Goal: Information Seeking & Learning: Learn about a topic

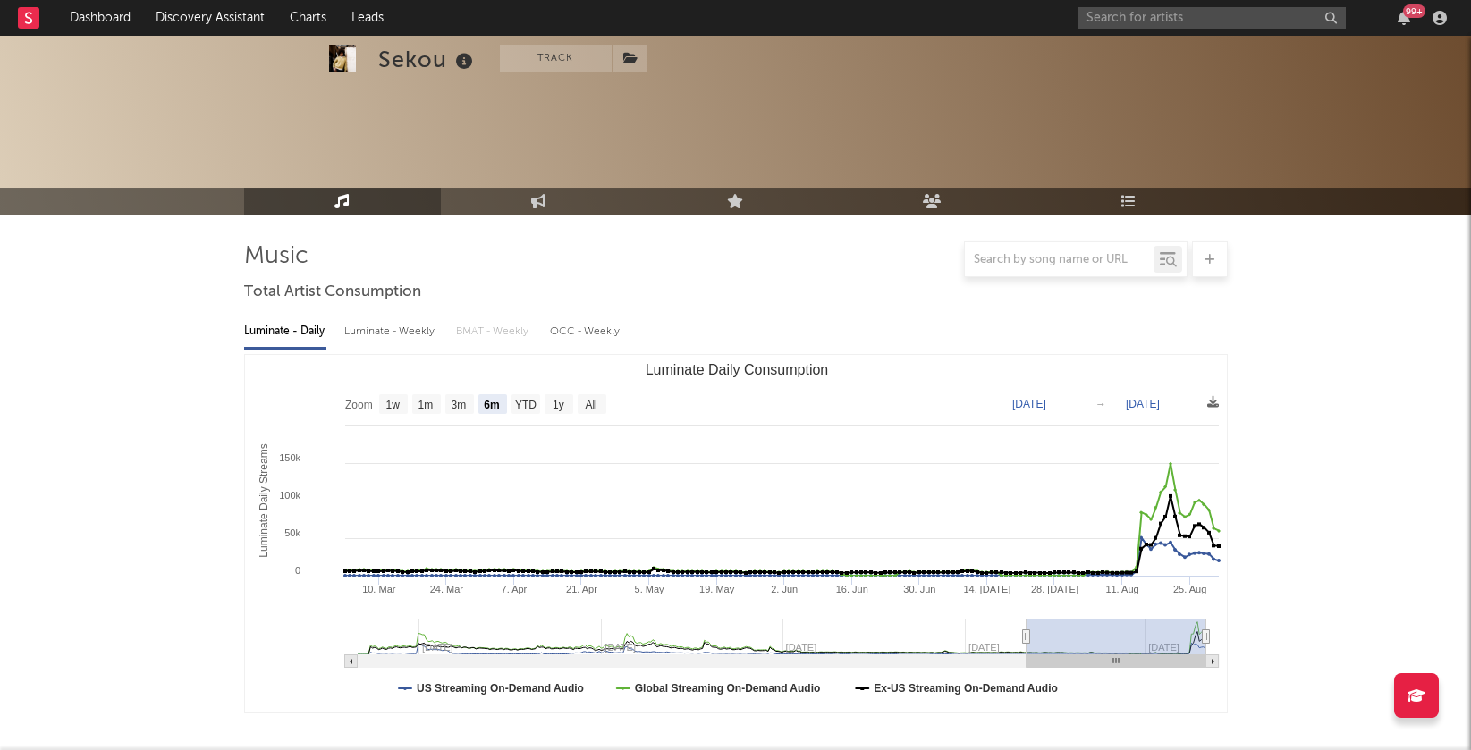
select select "6m"
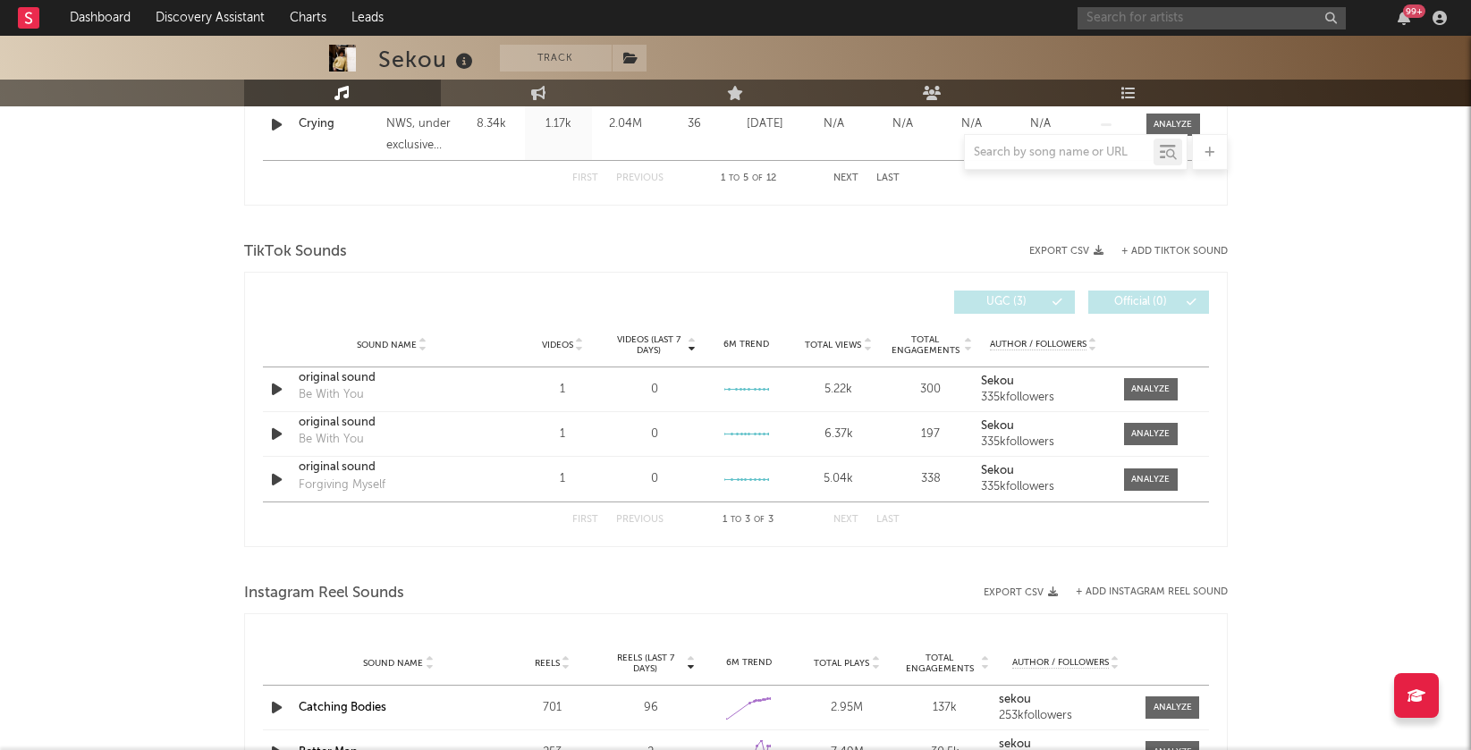
click at [1118, 19] on input "text" at bounding box center [1212, 18] width 268 height 22
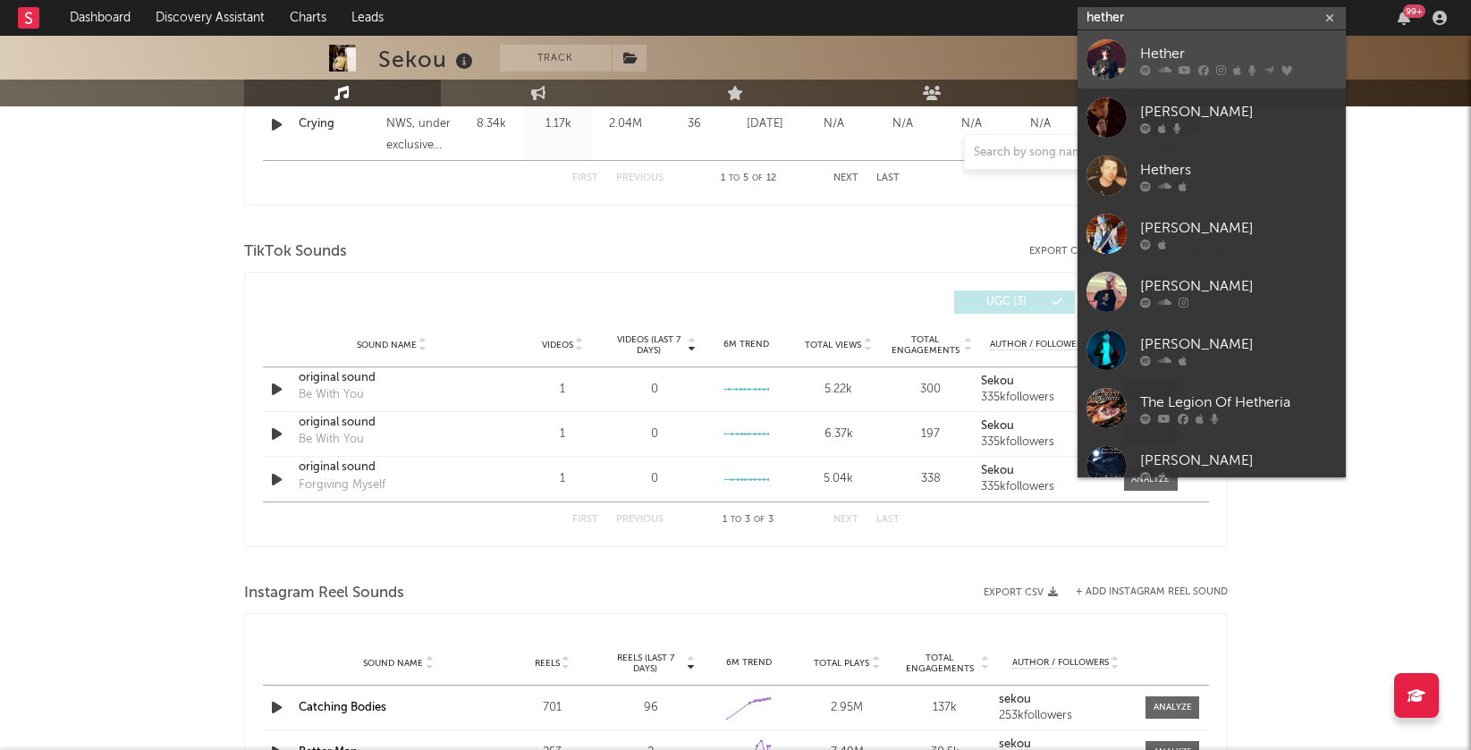
type input "hether"
click at [1117, 45] on div at bounding box center [1107, 59] width 40 height 40
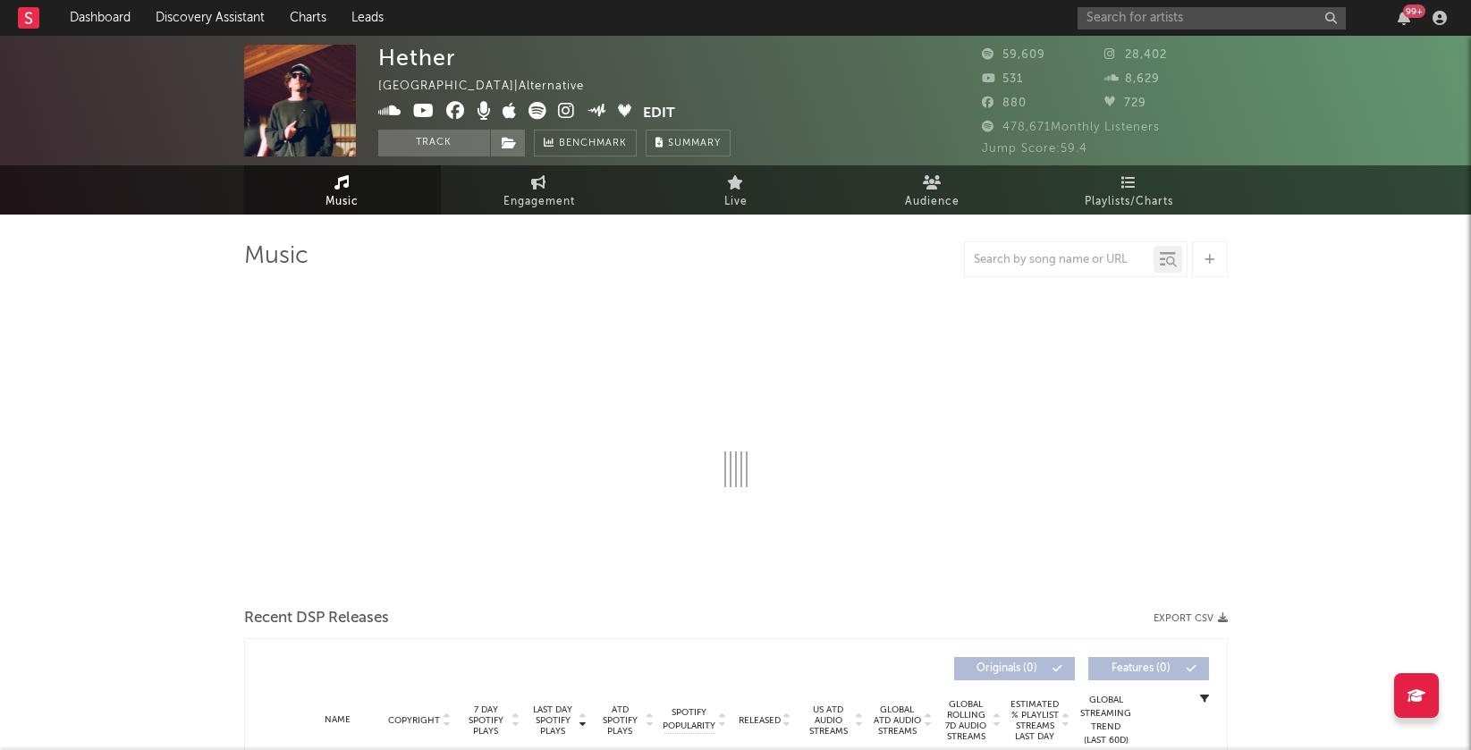
select select "6m"
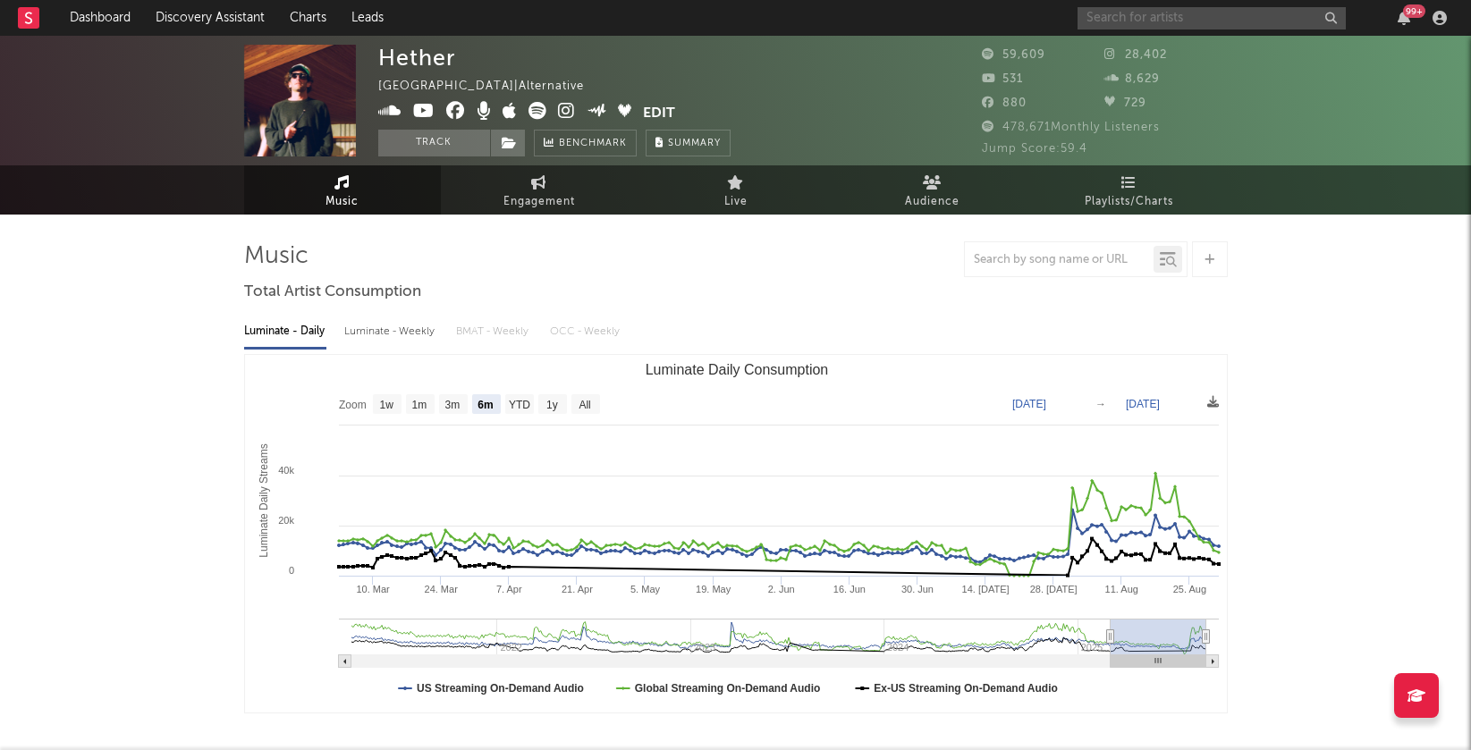
click at [1212, 9] on input "text" at bounding box center [1212, 18] width 268 height 22
click at [1183, 15] on input "requiem for" at bounding box center [1212, 18] width 268 height 22
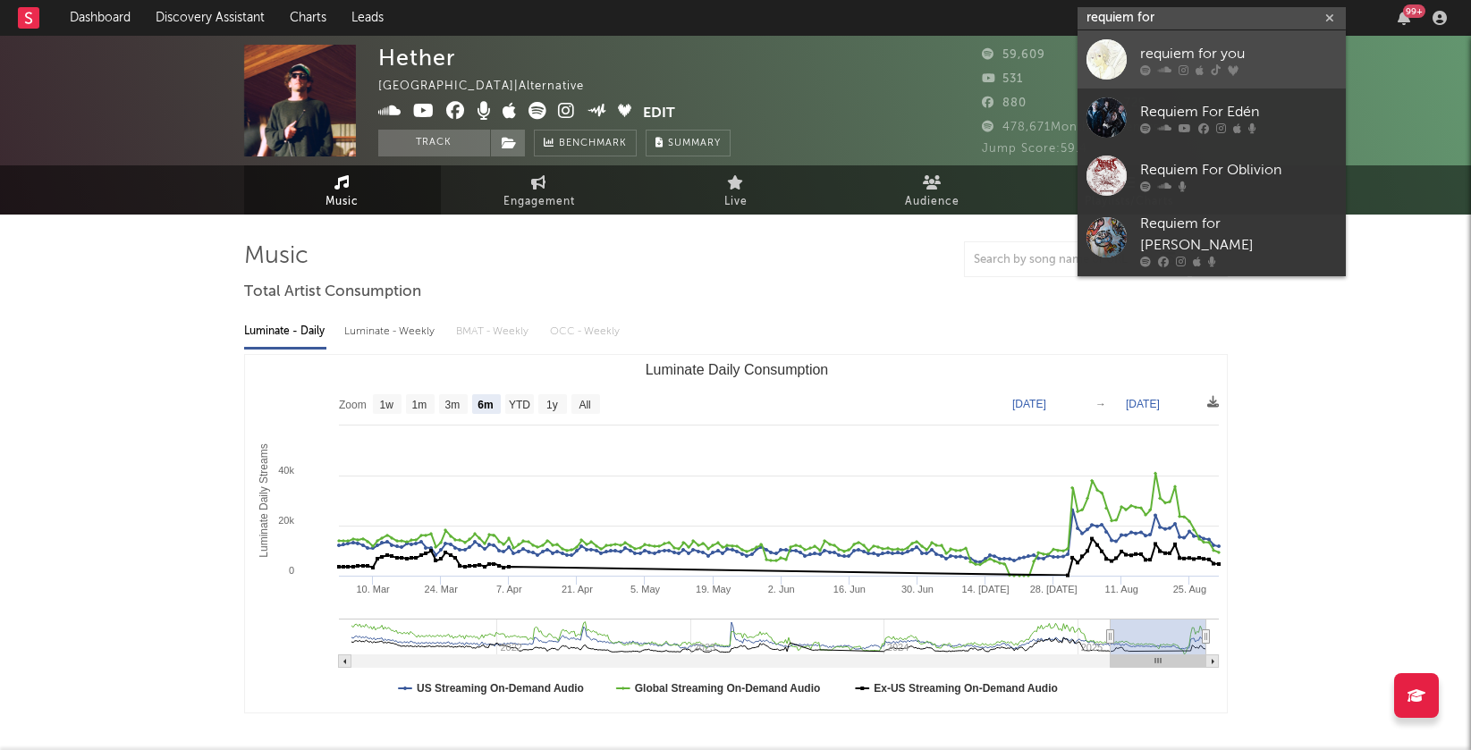
type input "requiem for"
click at [1178, 55] on div "requiem for you" at bounding box center [1238, 53] width 197 height 21
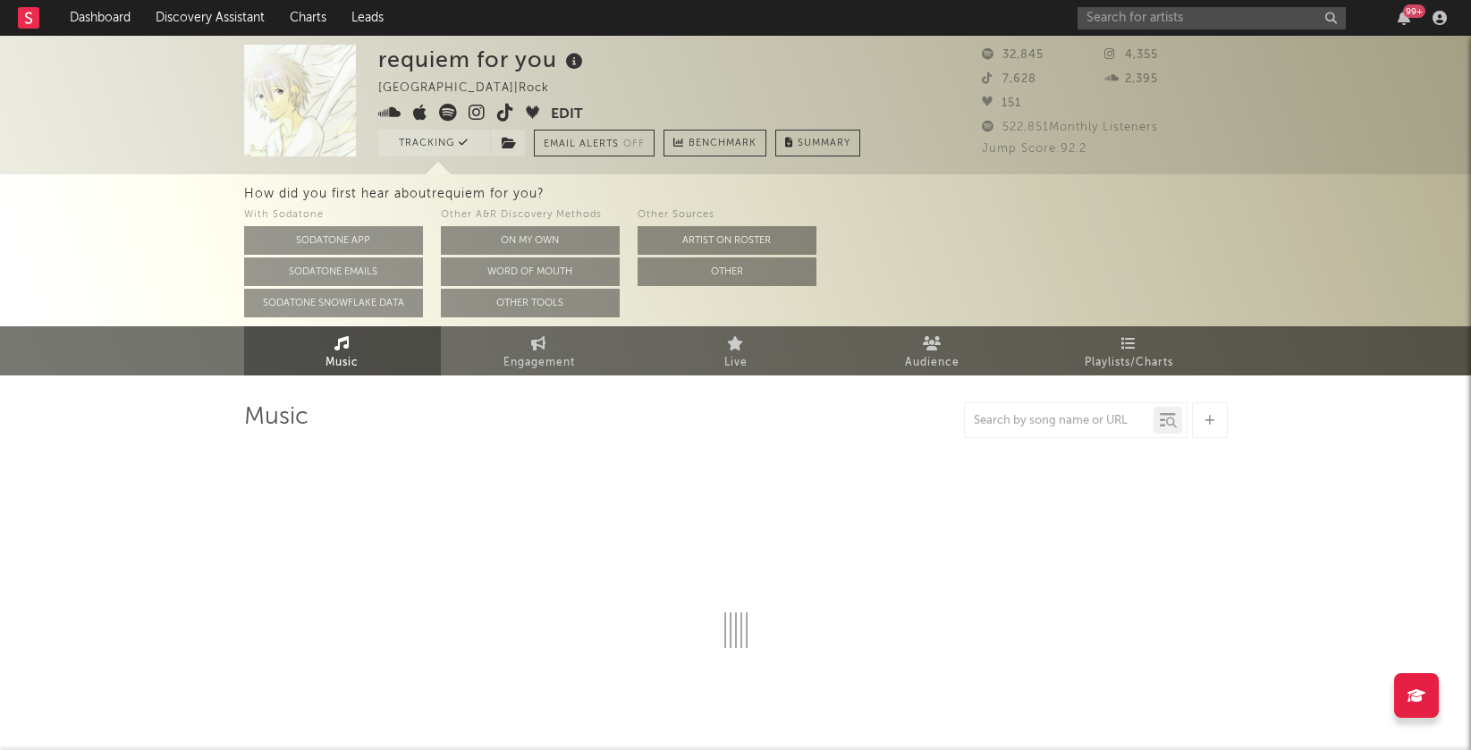
select select "6m"
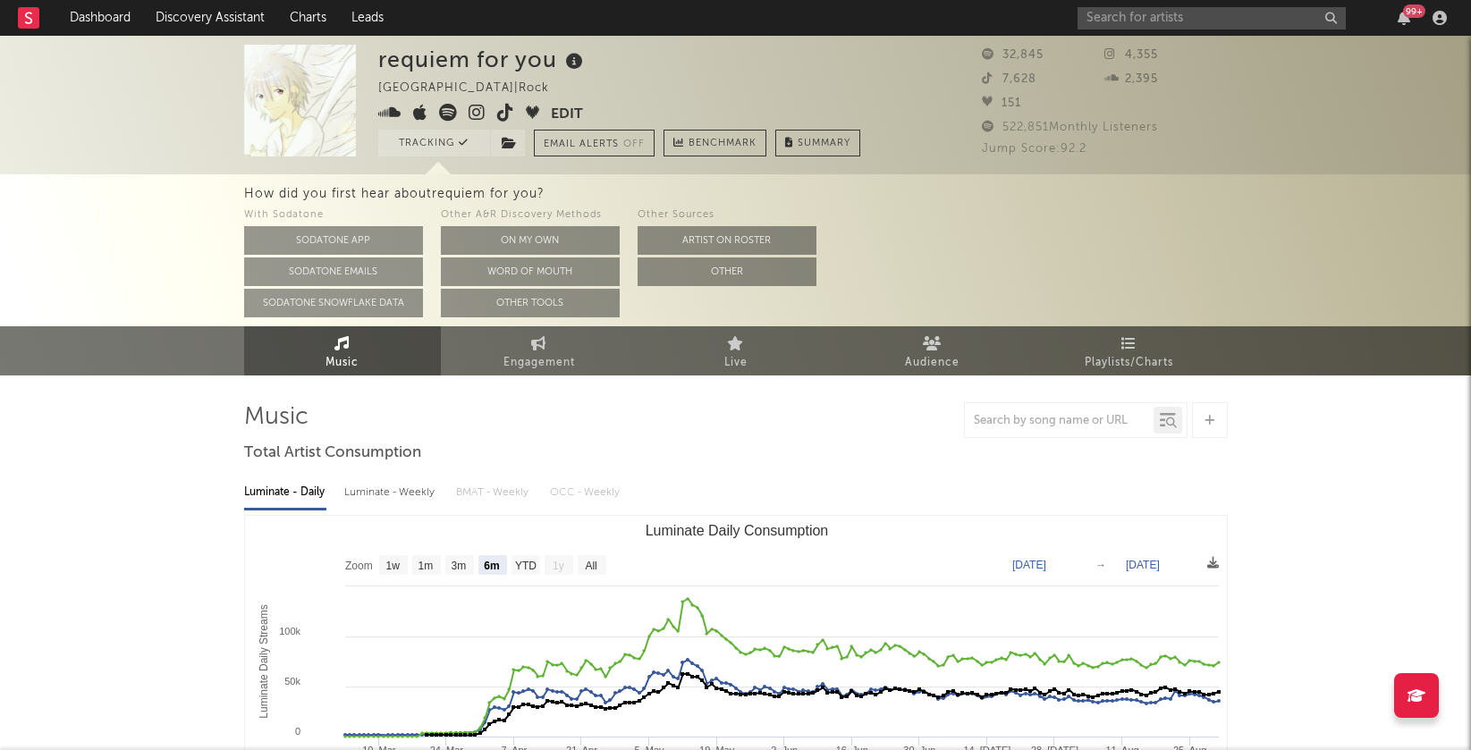
click at [480, 117] on icon at bounding box center [477, 113] width 17 height 18
click at [545, 363] on span "Engagement" at bounding box center [539, 362] width 72 height 21
select select "1w"
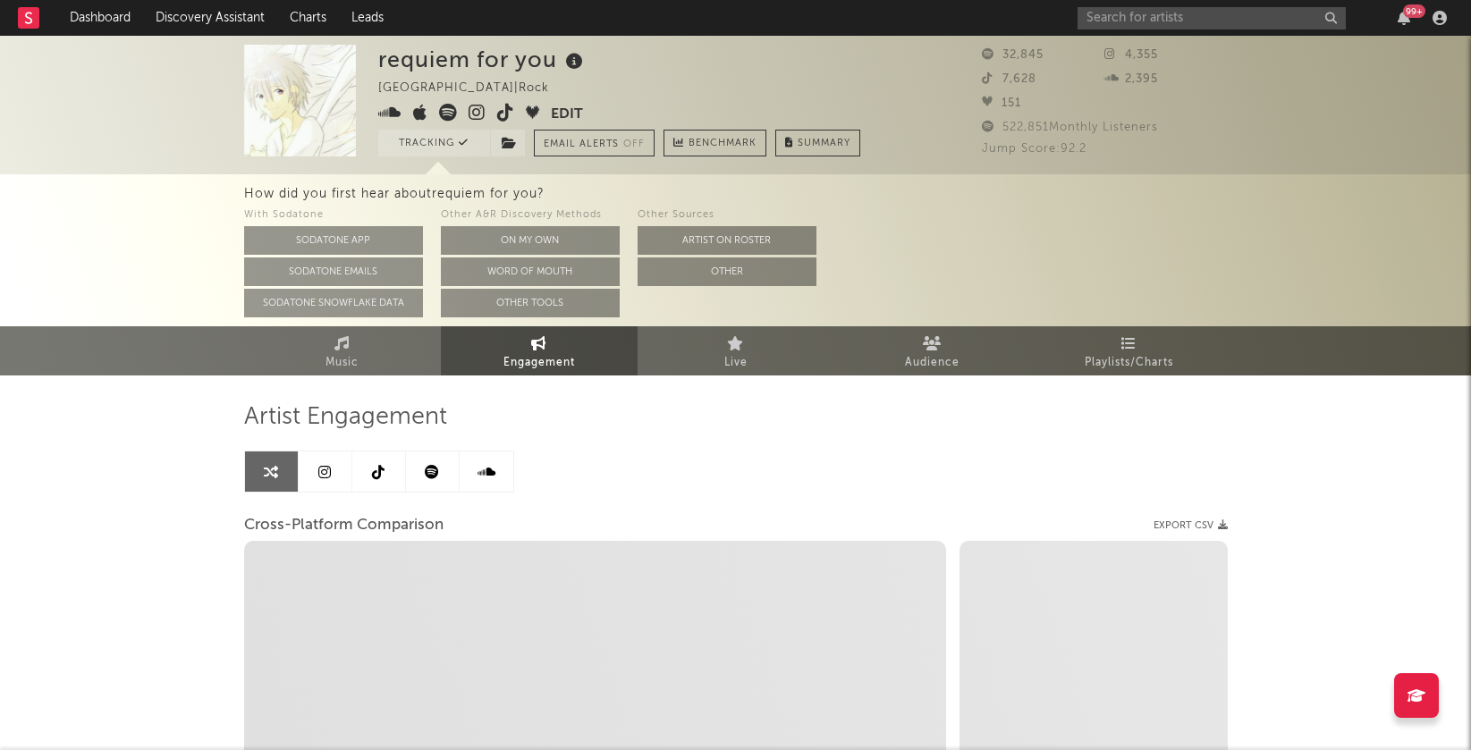
click at [338, 469] on link at bounding box center [326, 472] width 54 height 40
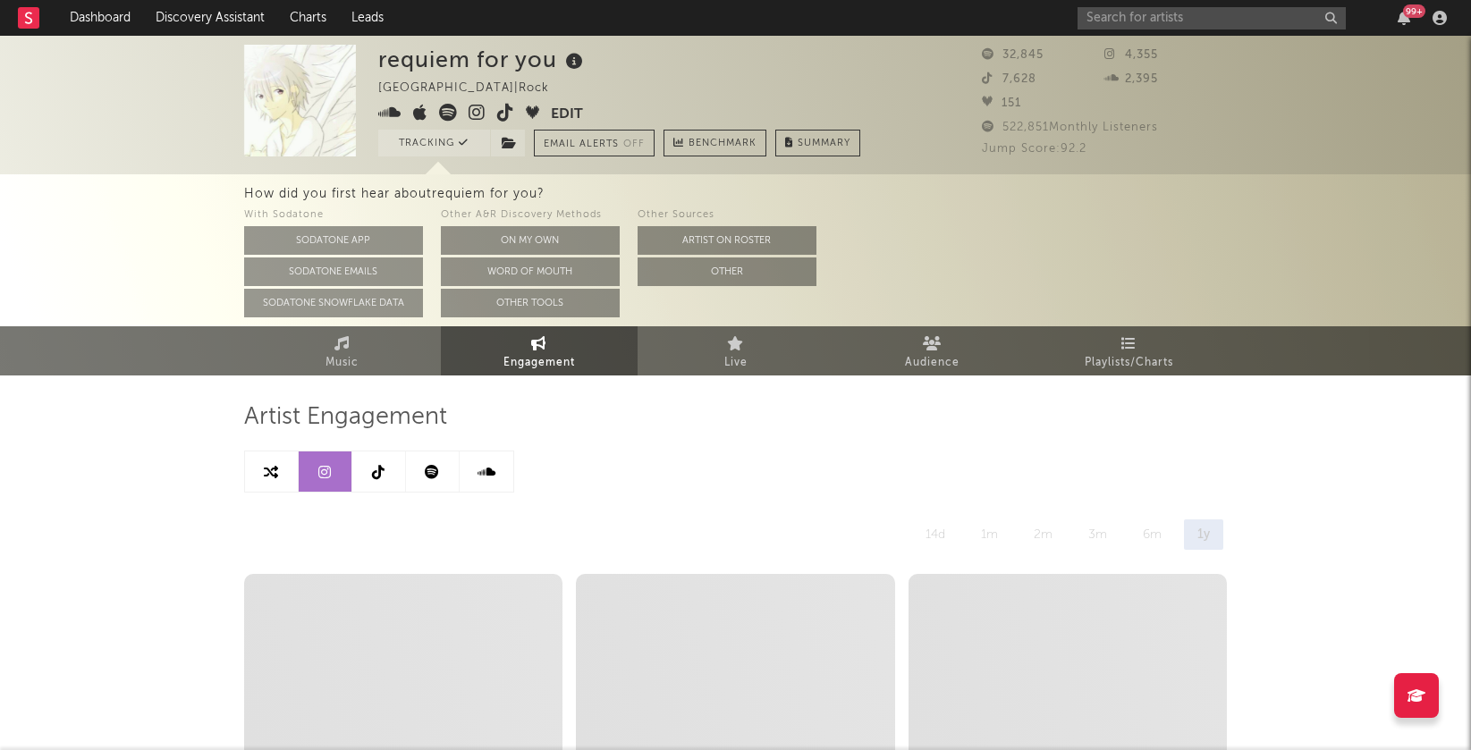
select select "6m"
click at [387, 482] on link at bounding box center [379, 472] width 54 height 40
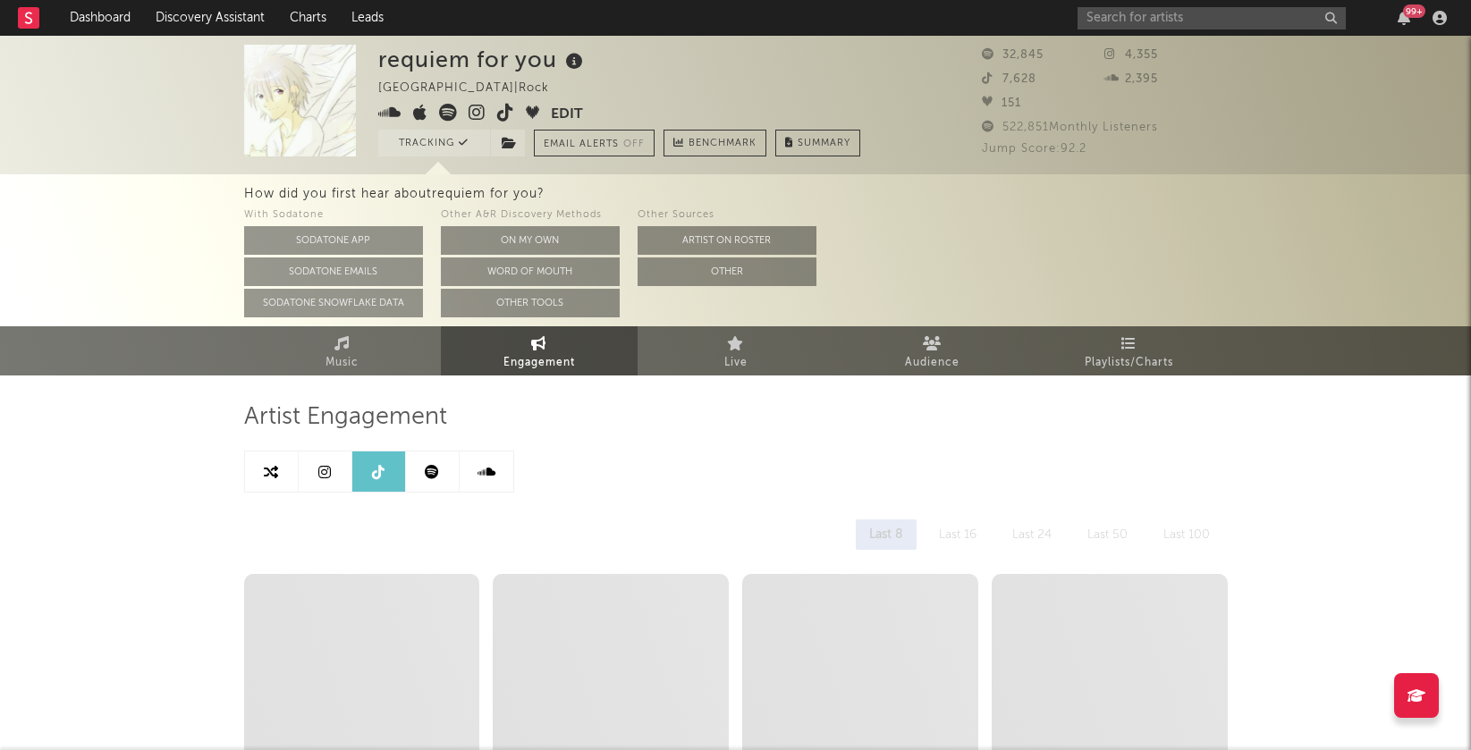
select select "1w"
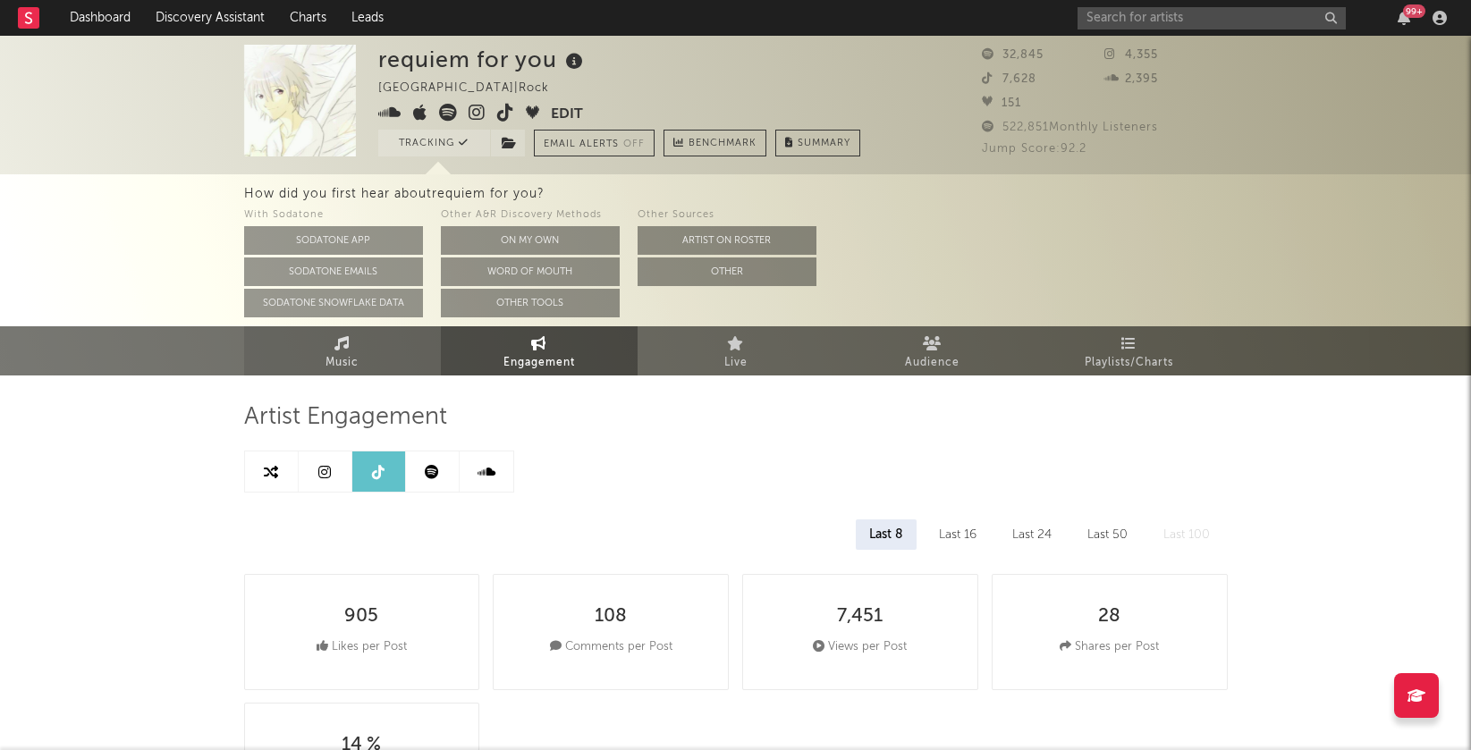
click at [366, 336] on link "Music" at bounding box center [342, 350] width 197 height 49
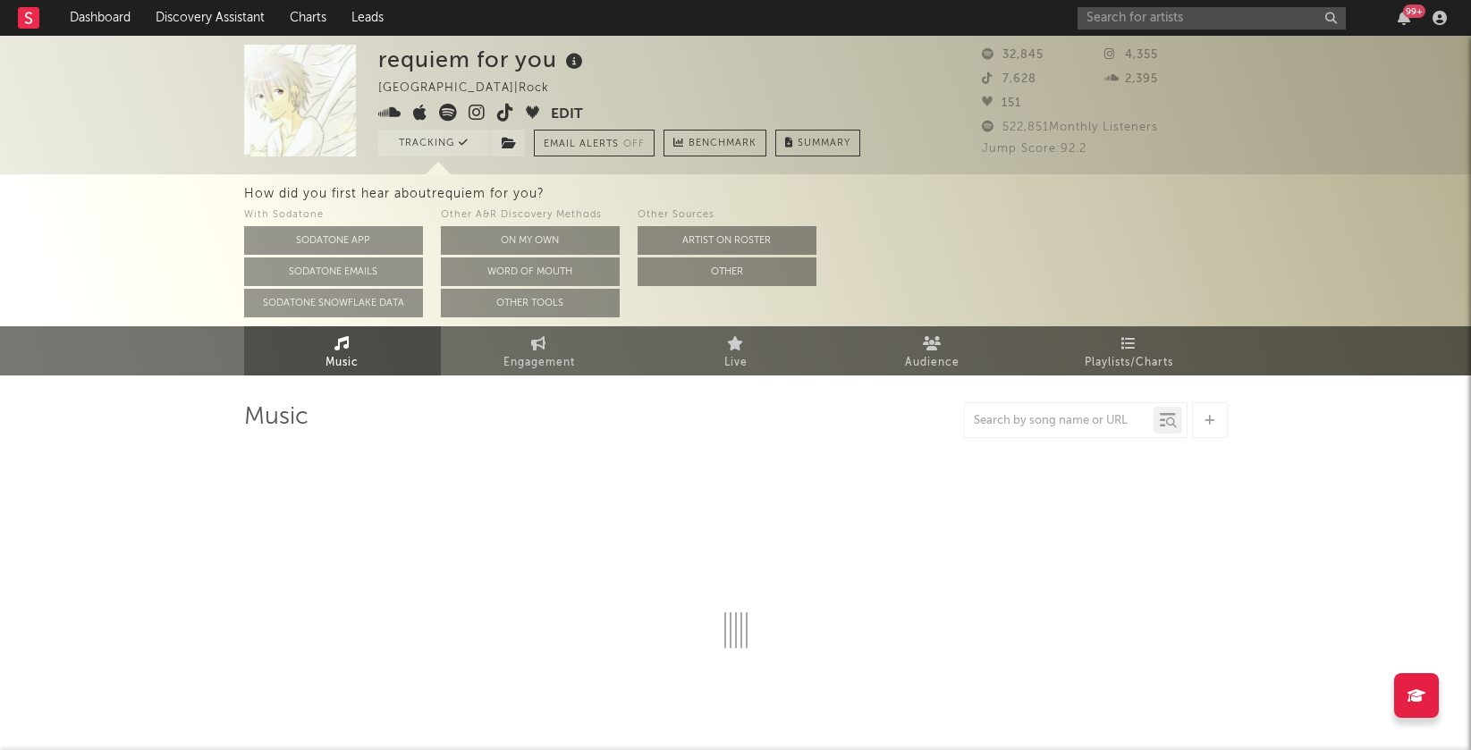
select select "6m"
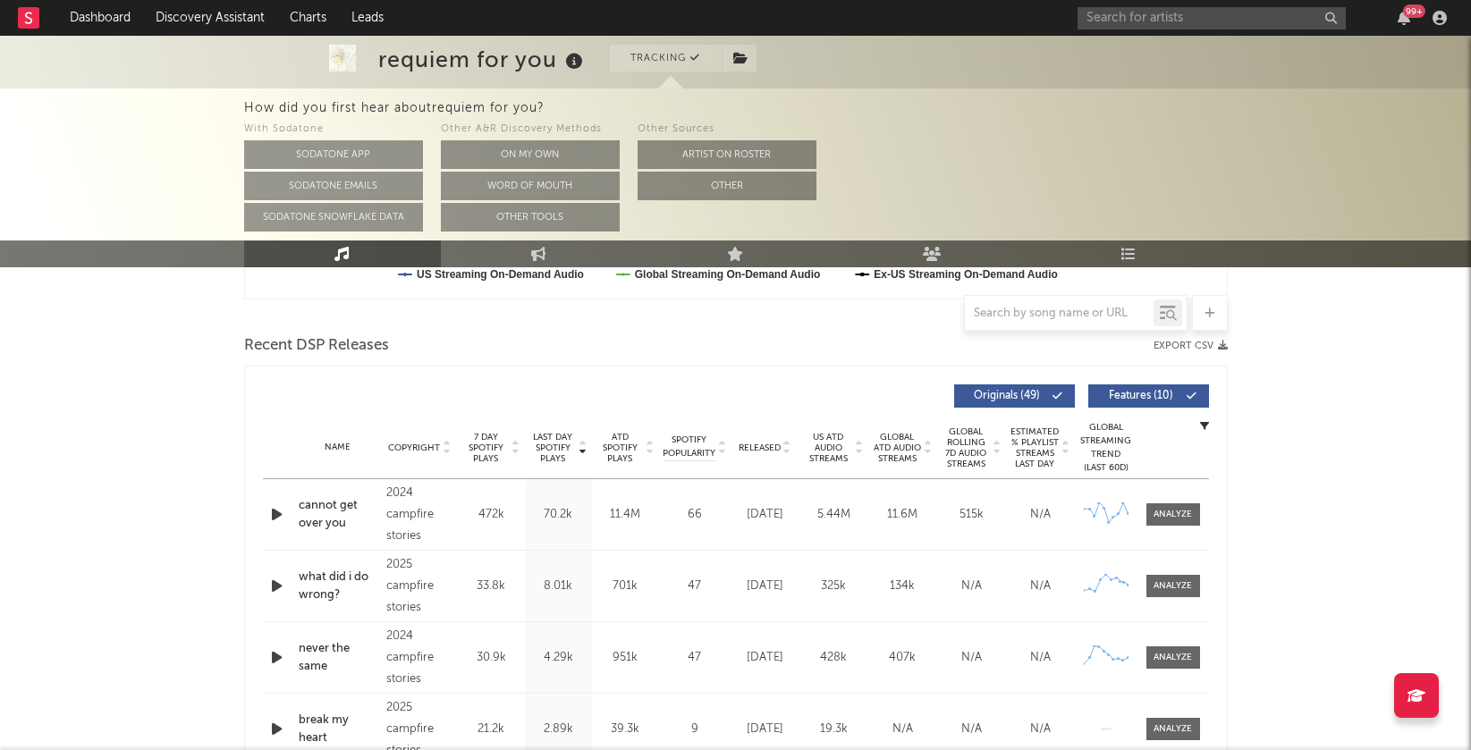
scroll to position [583, 0]
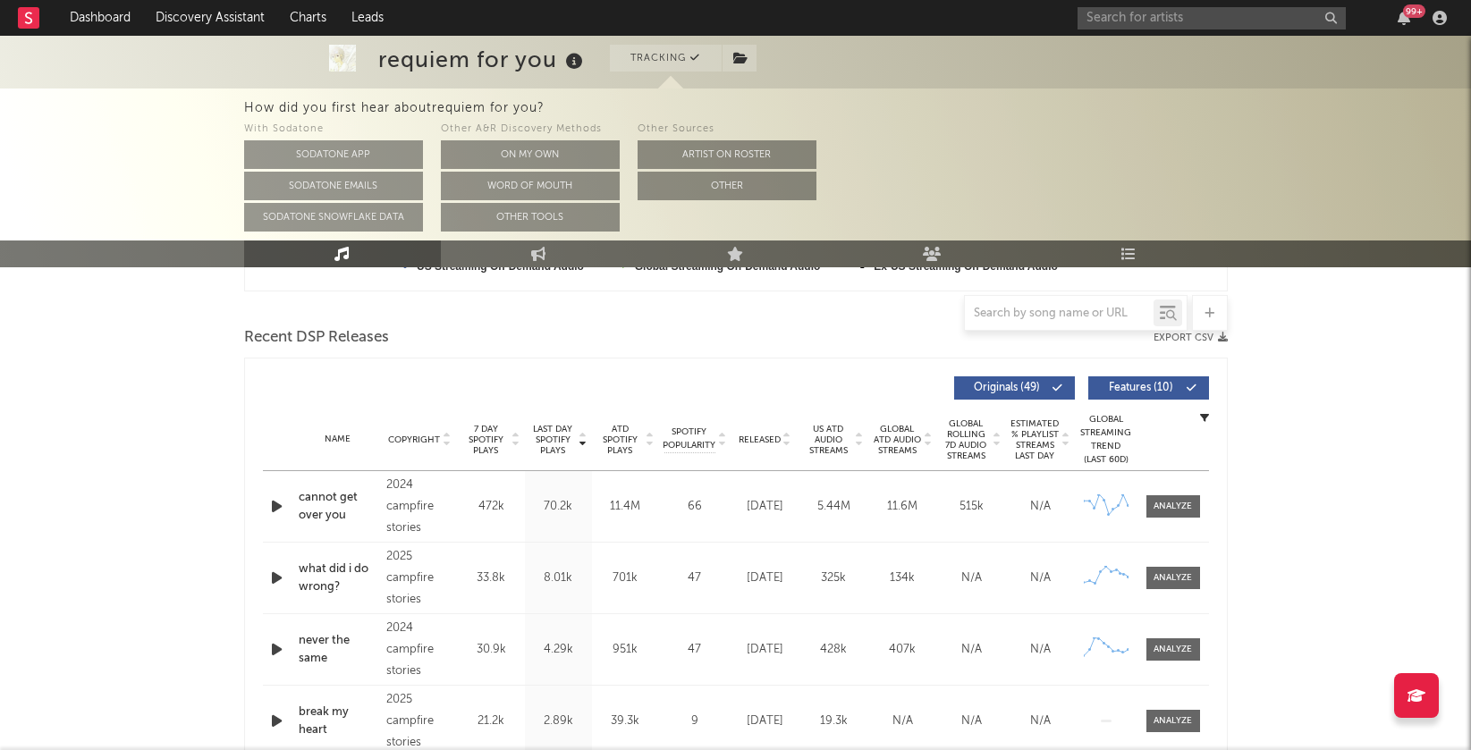
click at [791, 436] on icon at bounding box center [786, 436] width 9 height 7
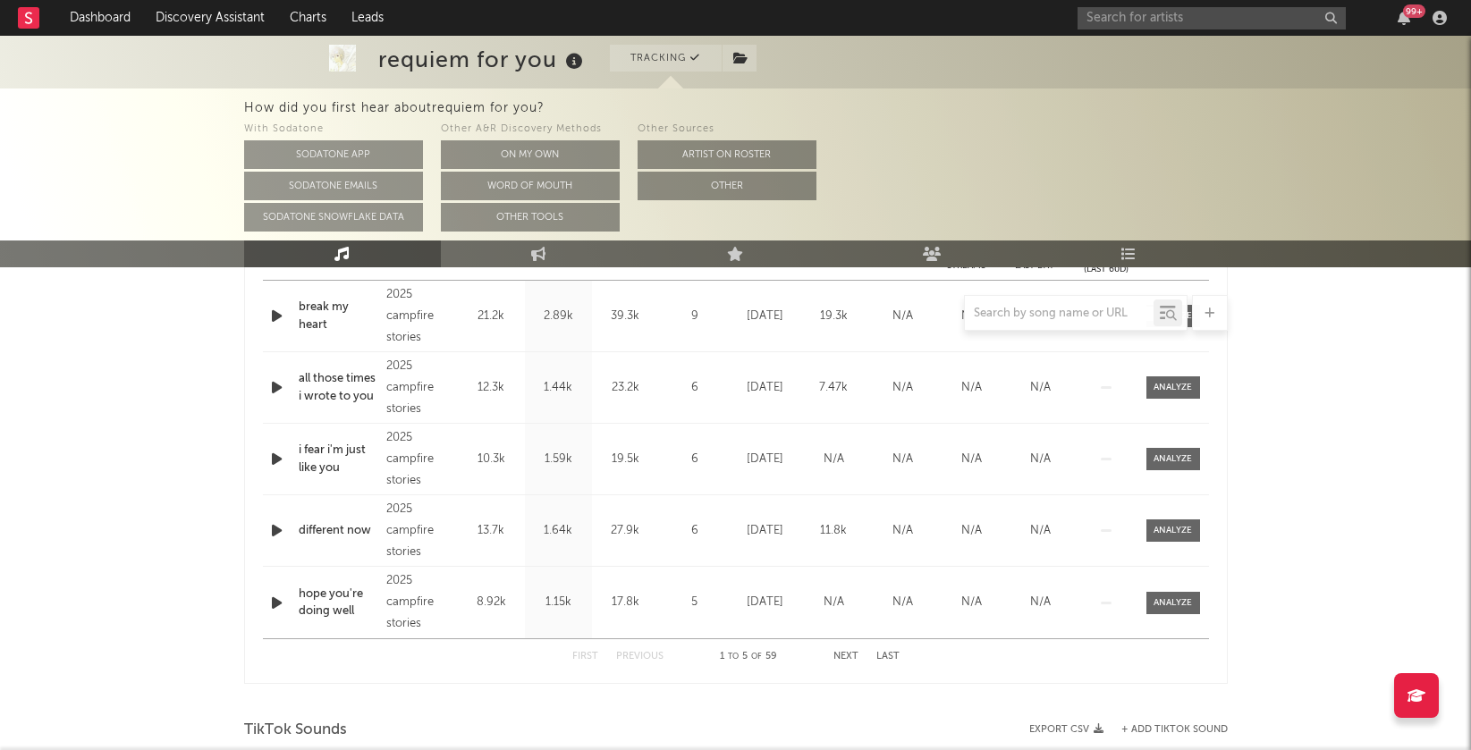
scroll to position [782, 0]
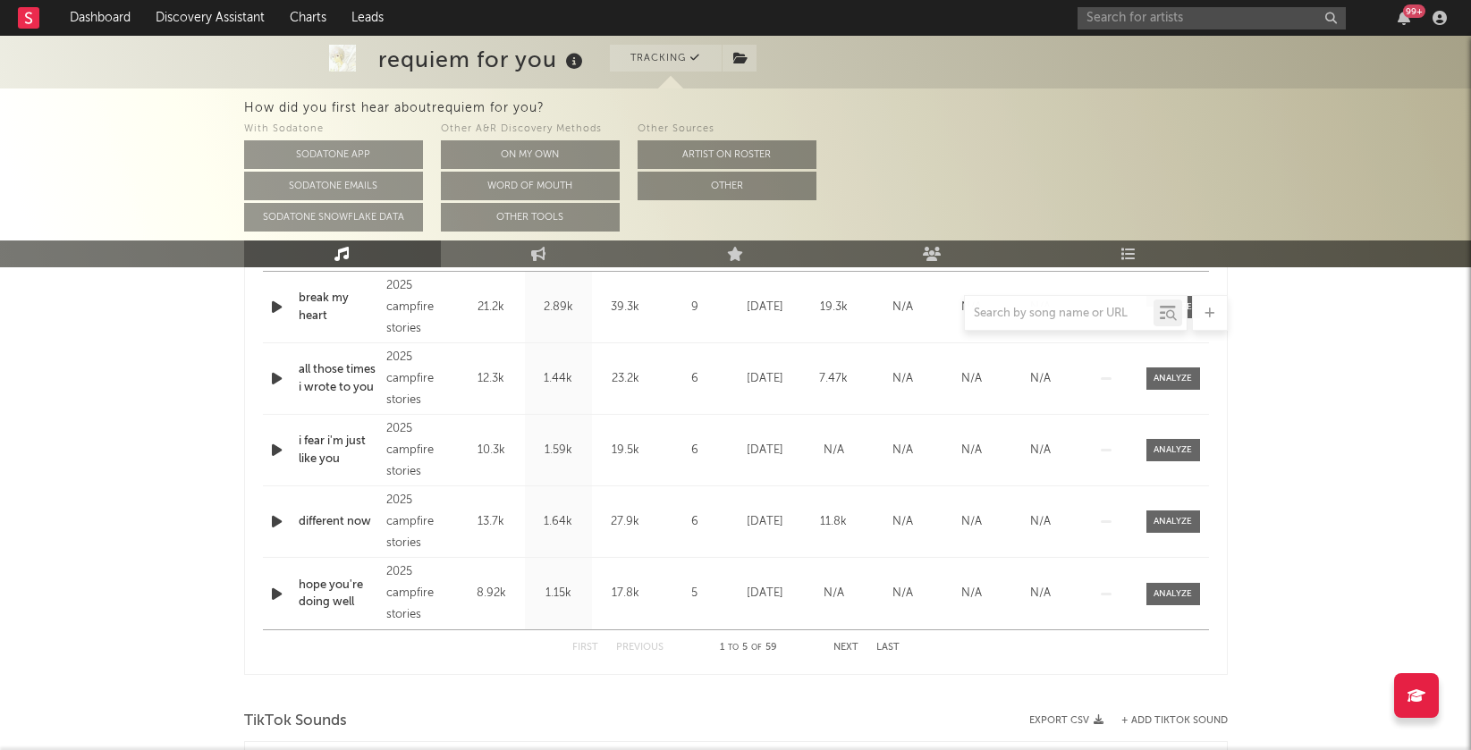
click at [848, 643] on button "Next" at bounding box center [845, 648] width 25 height 10
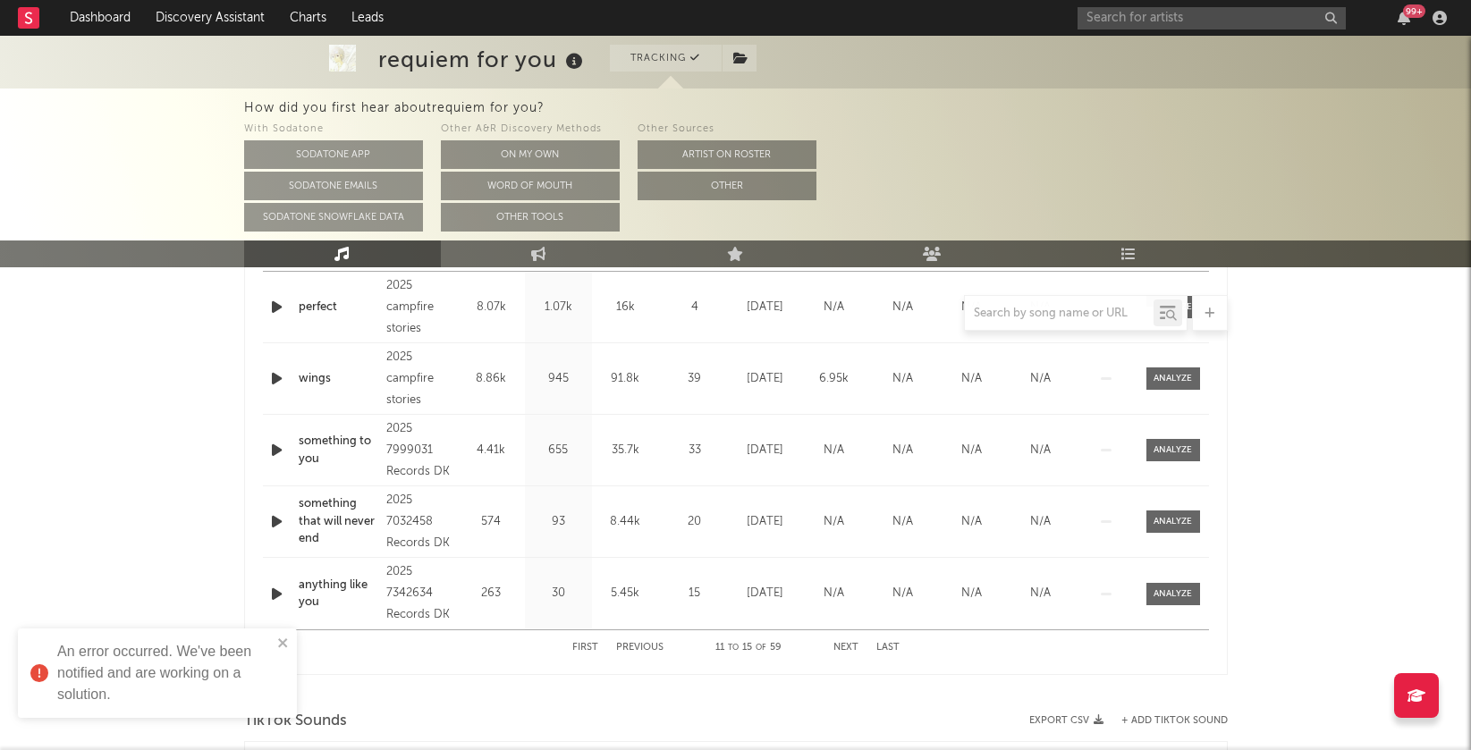
click at [572, 647] on button "First" at bounding box center [585, 648] width 26 height 10
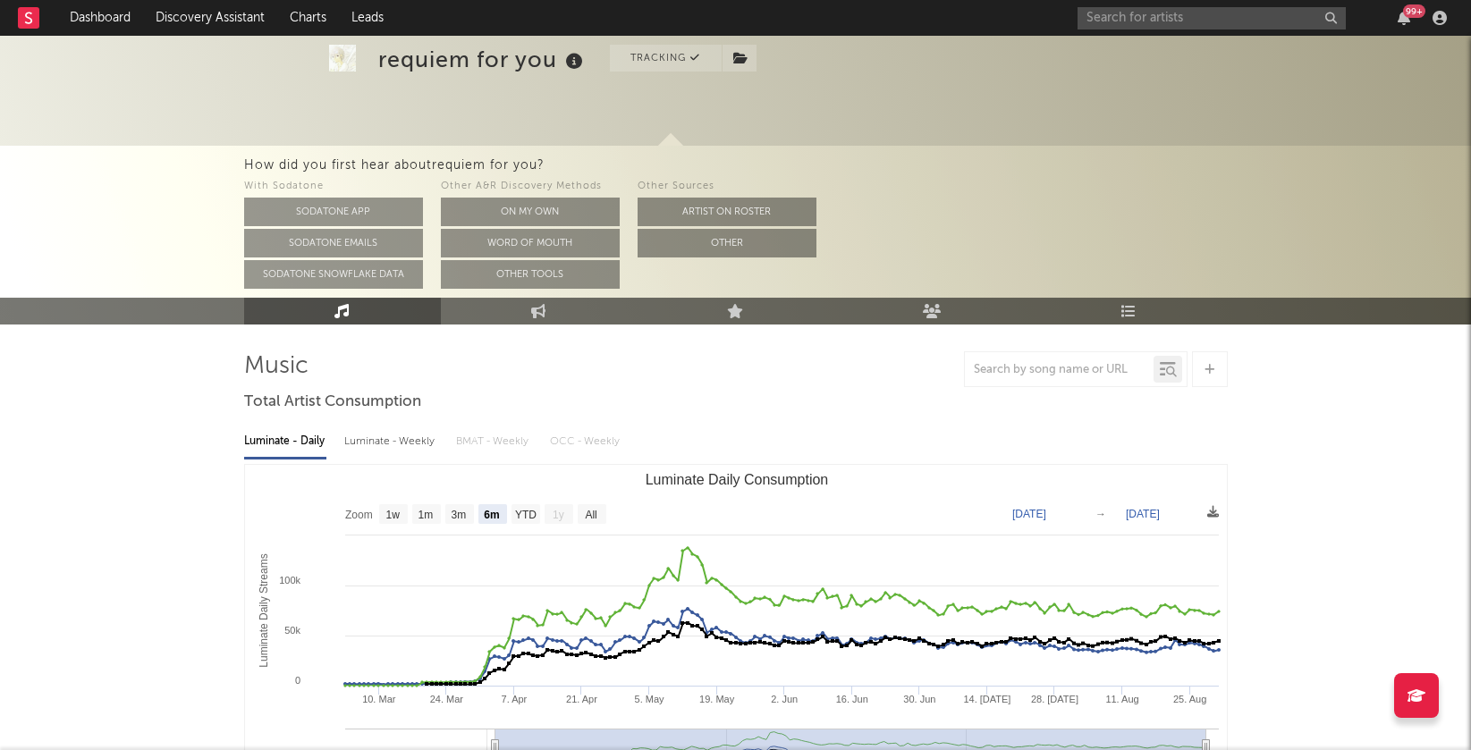
scroll to position [0, 0]
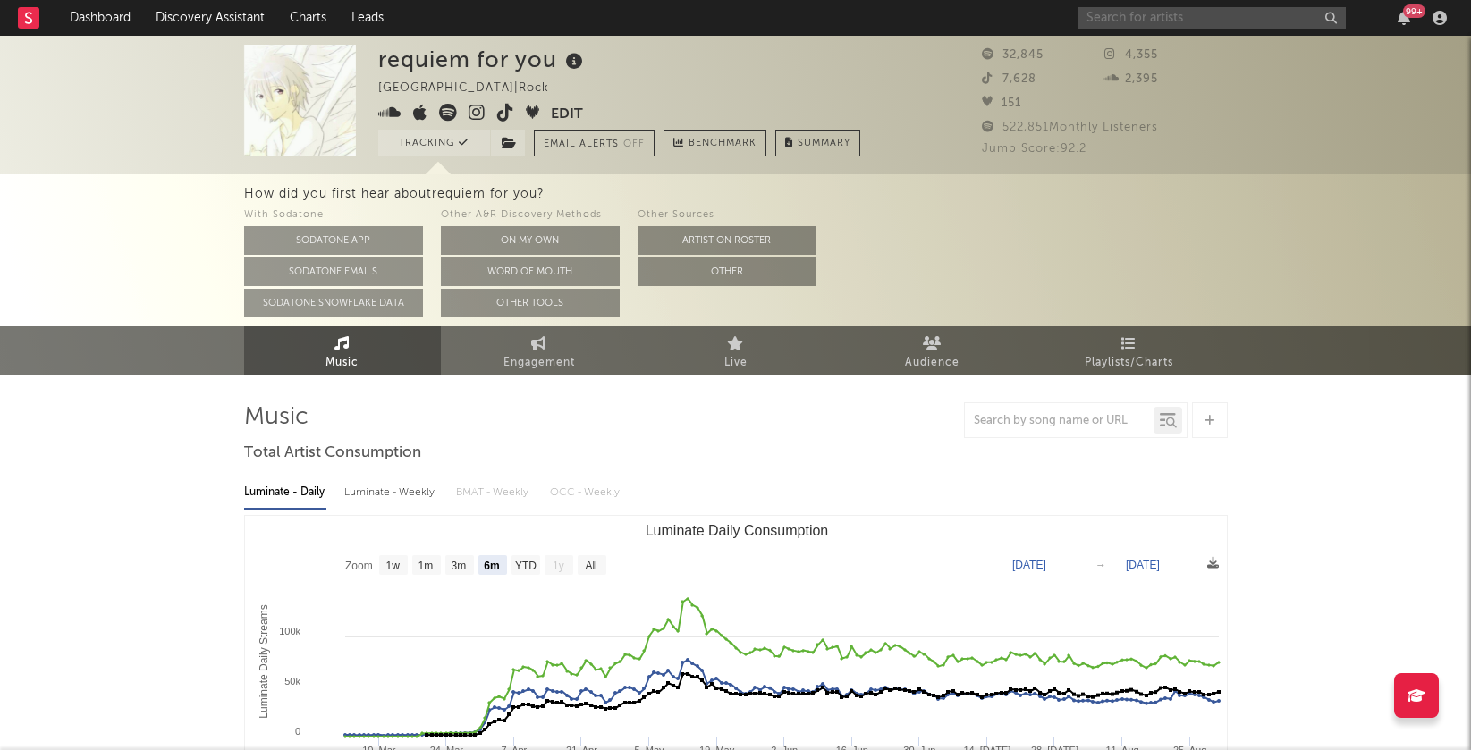
click at [1183, 10] on input "text" at bounding box center [1212, 18] width 268 height 22
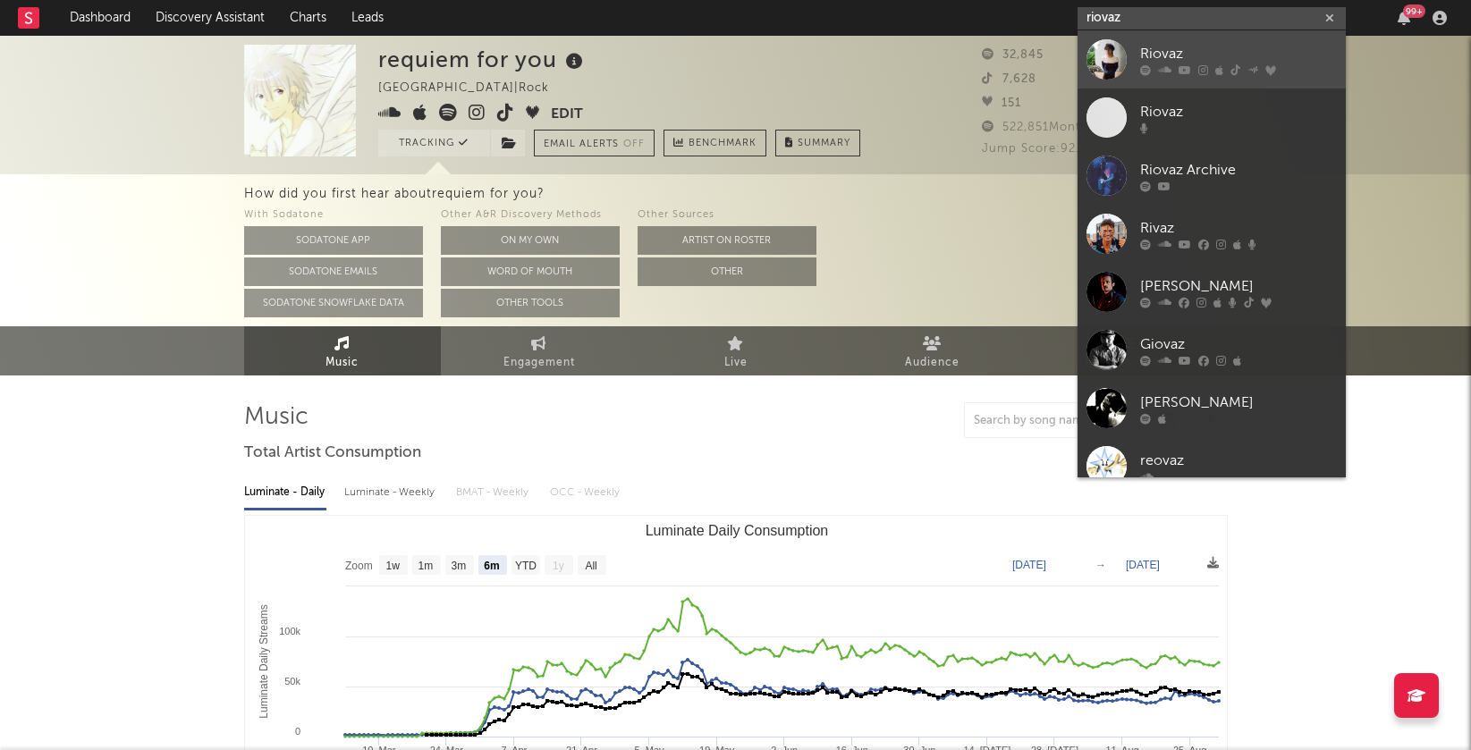
type input "riovaz"
click at [1208, 57] on div "Riovaz" at bounding box center [1238, 53] width 197 height 21
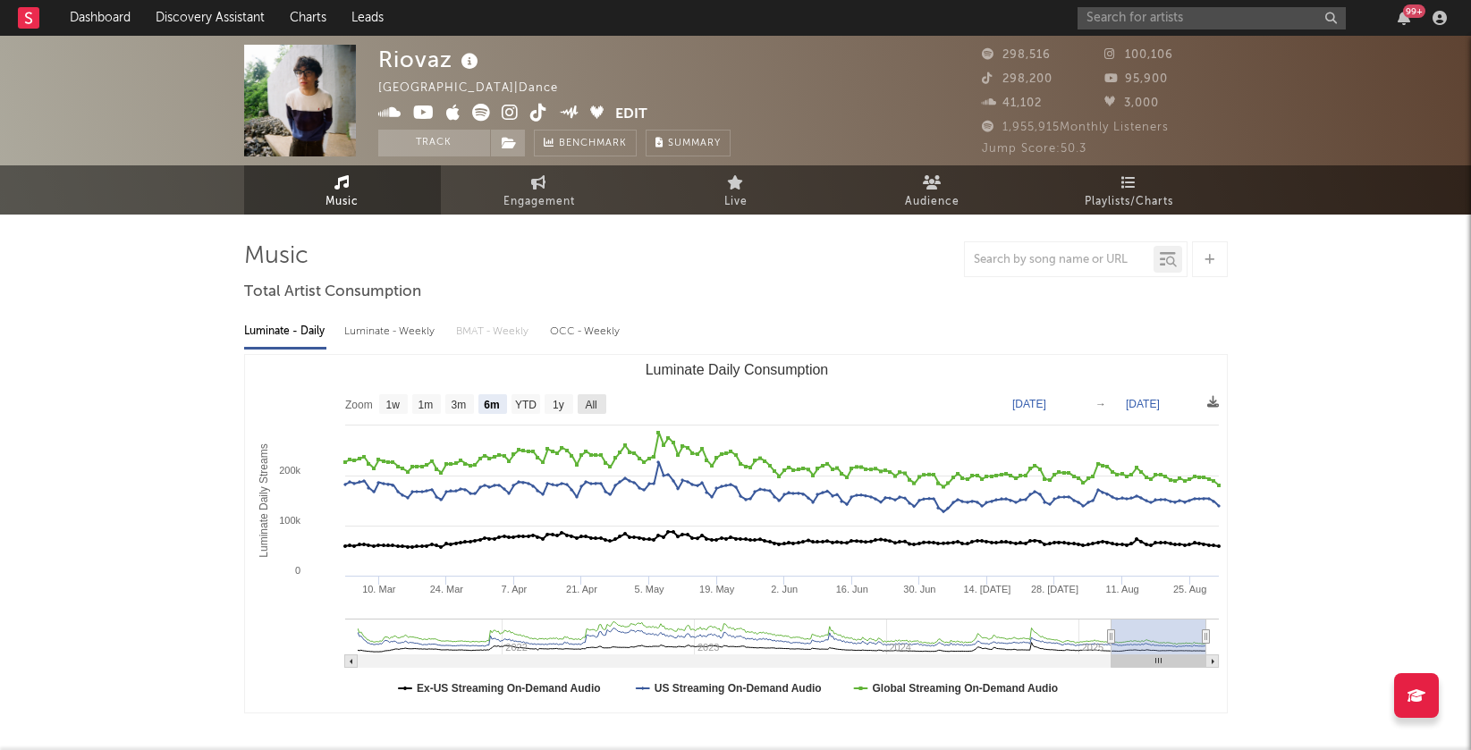
click at [596, 404] on text "All" at bounding box center [591, 405] width 12 height 13
select select "All"
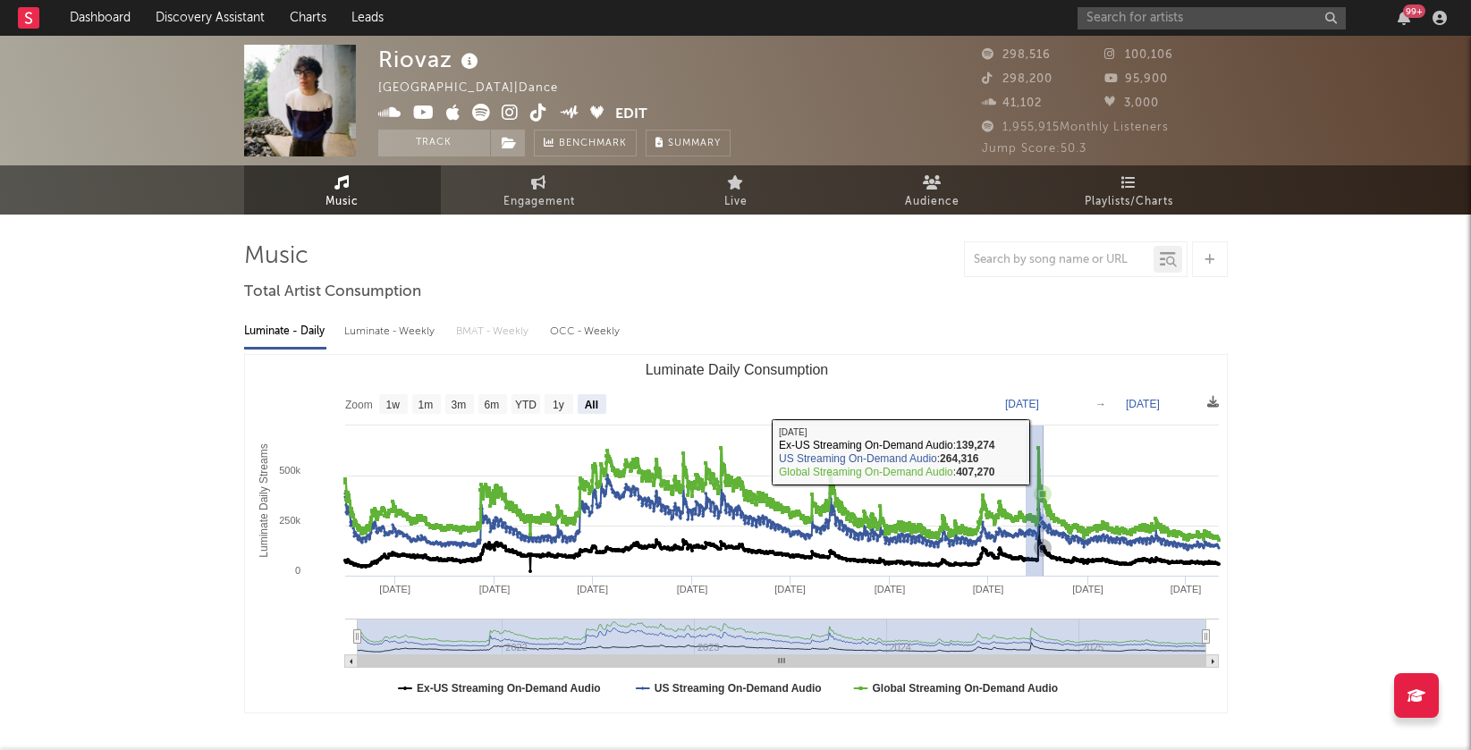
drag, startPoint x: 1025, startPoint y: 452, endPoint x: 1043, endPoint y: 452, distance: 17.9
click at [1043, 452] on icon "Created with Highcharts 10.3.3 Luminate Daily Streams Luminate Daily Consumptio…" at bounding box center [736, 534] width 983 height 358
type input "[DATE]"
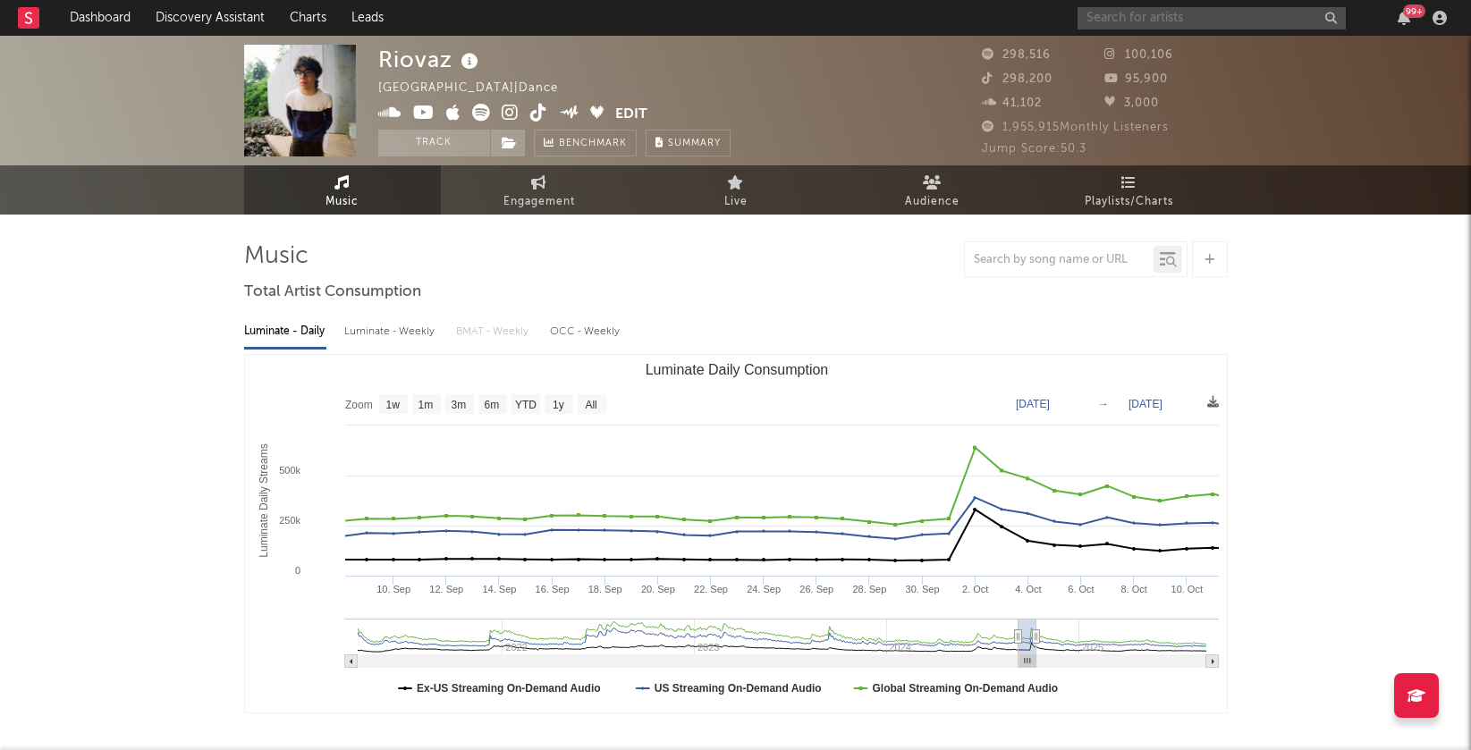
click at [1169, 18] on input "text" at bounding box center [1212, 18] width 268 height 22
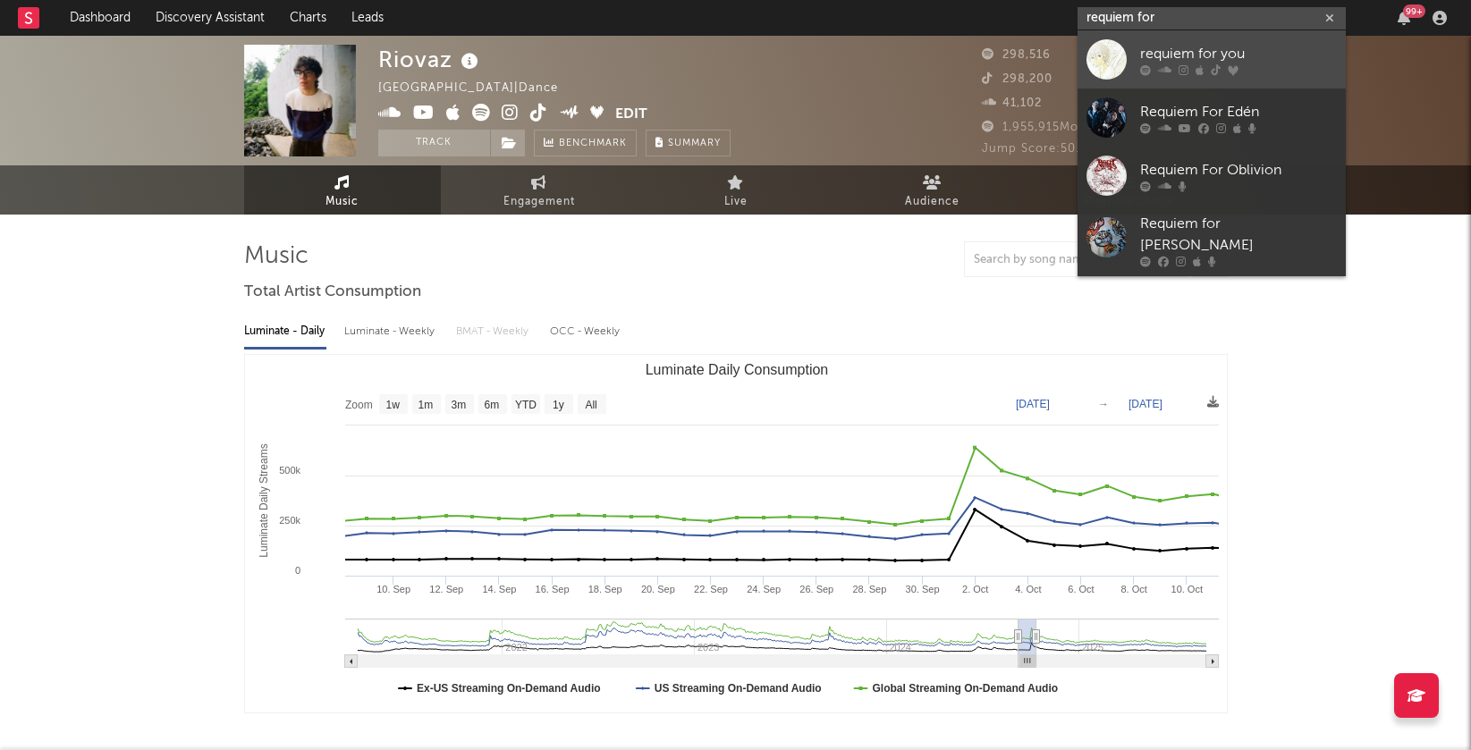
type input "requiem for"
click at [1190, 54] on div "requiem for you" at bounding box center [1238, 53] width 197 height 21
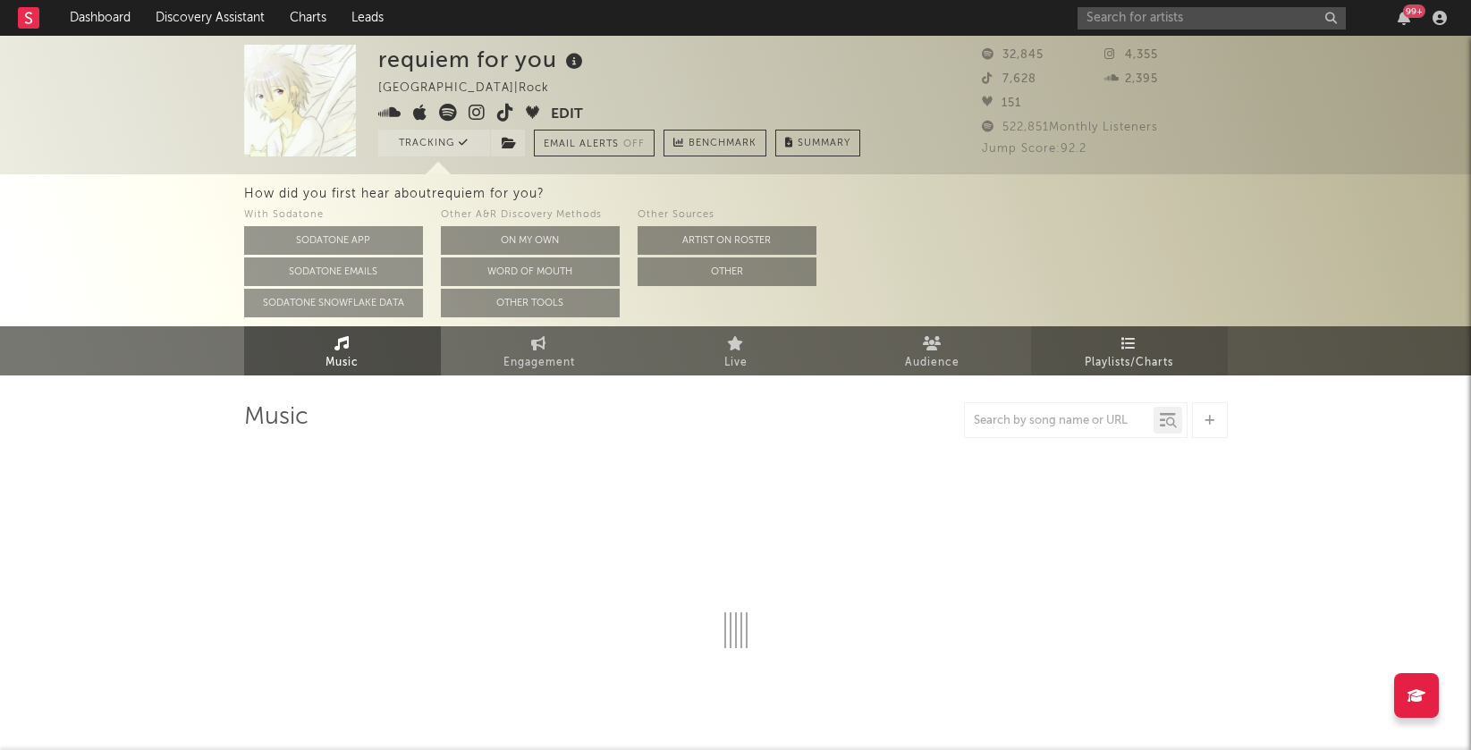
select select "6m"
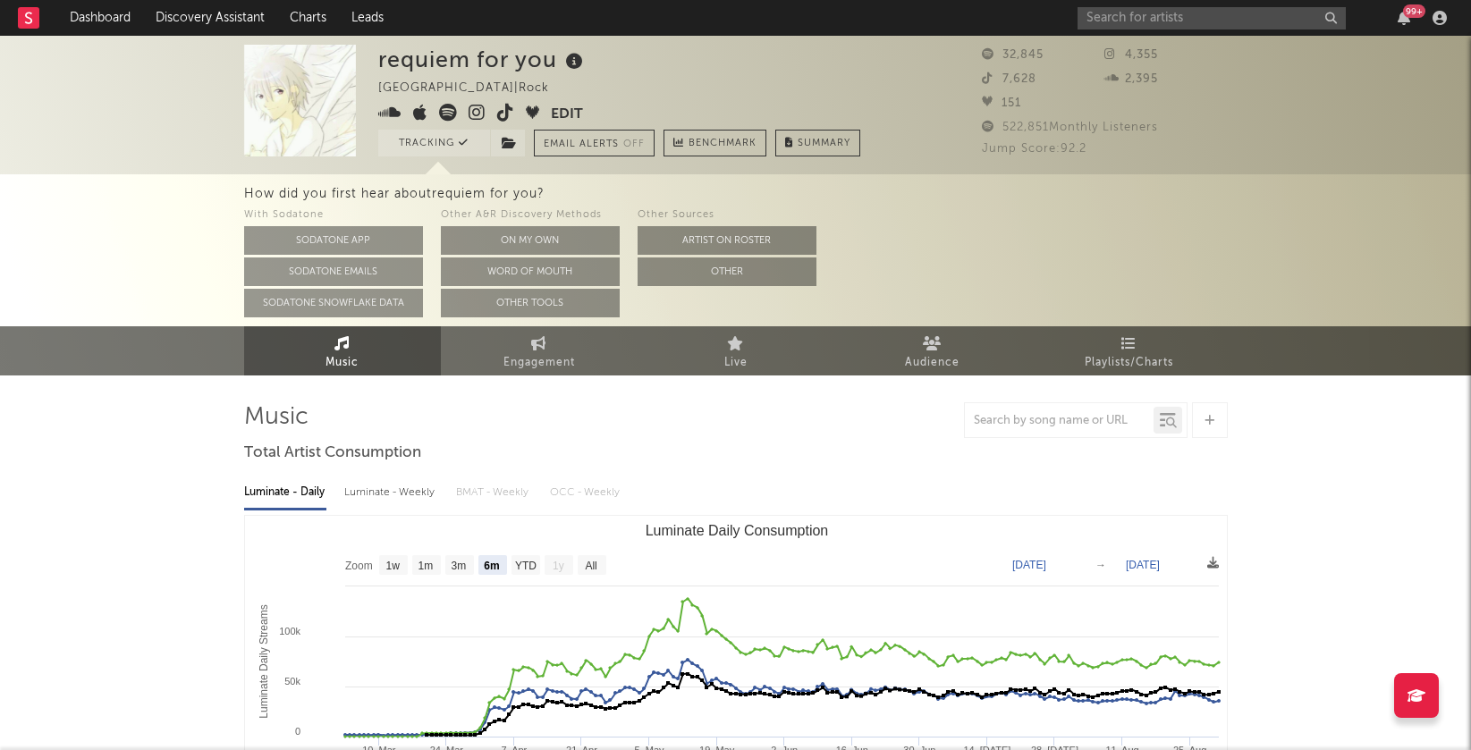
click at [479, 114] on icon at bounding box center [477, 113] width 17 height 18
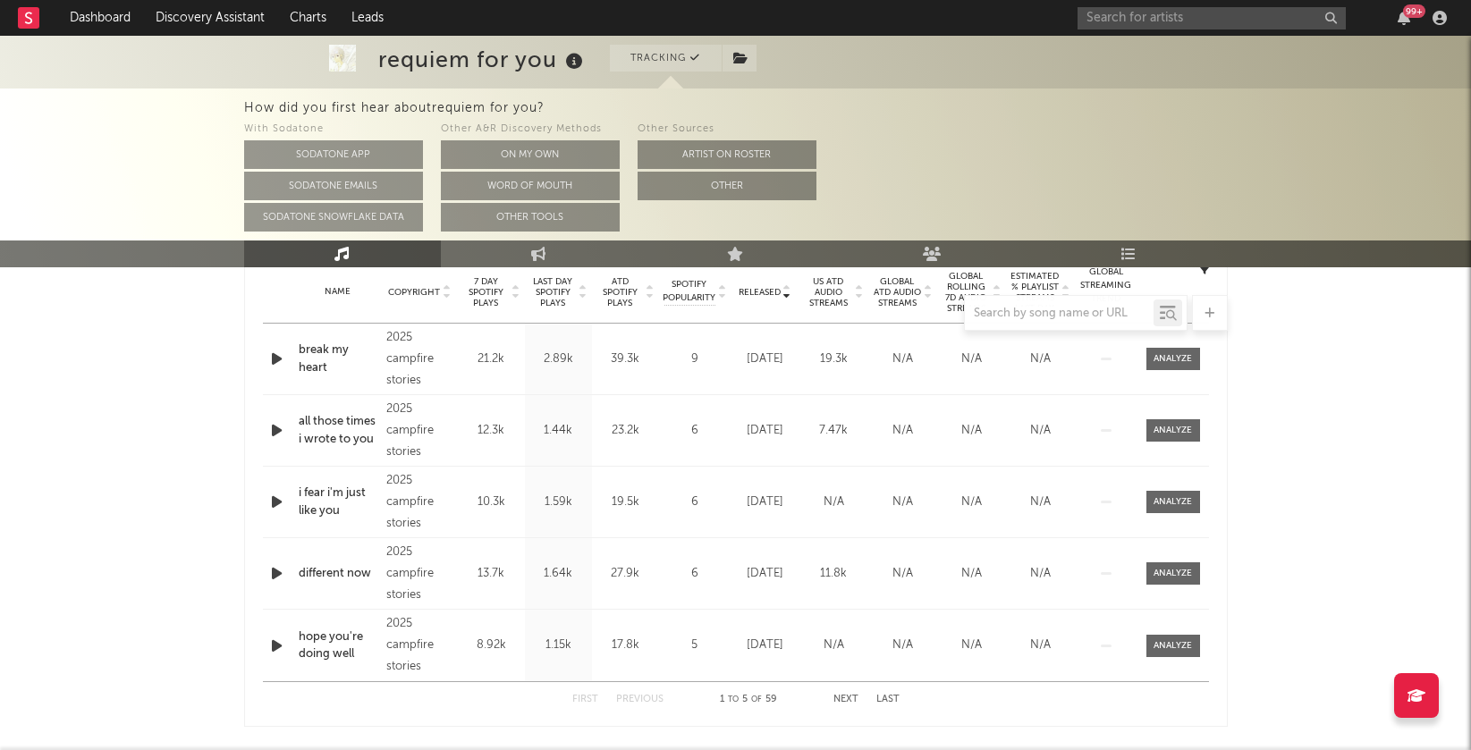
scroll to position [573, 0]
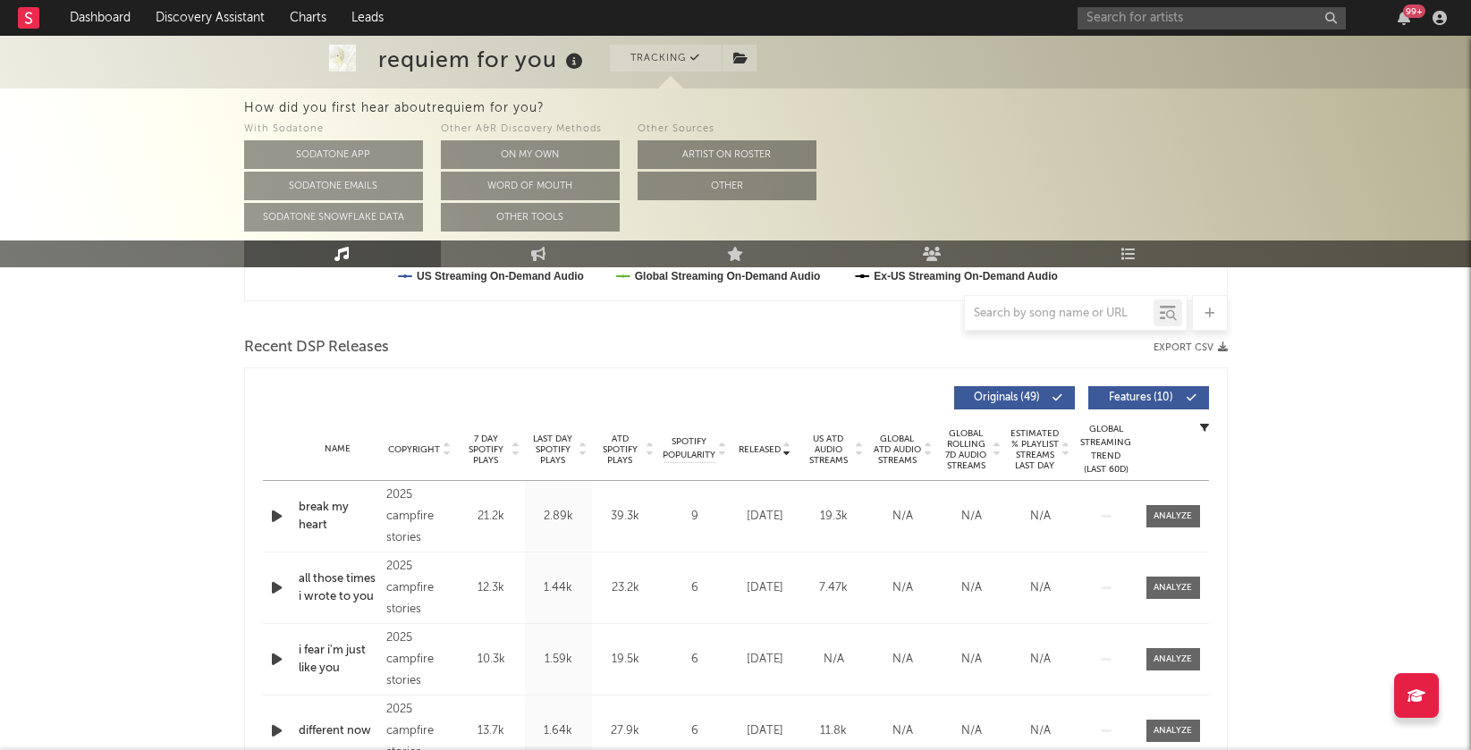
click at [443, 450] on icon at bounding box center [446, 453] width 9 height 7
click at [790, 450] on icon at bounding box center [786, 453] width 9 height 7
click at [790, 449] on icon at bounding box center [786, 446] width 9 height 7
click at [790, 450] on icon at bounding box center [786, 453] width 9 height 7
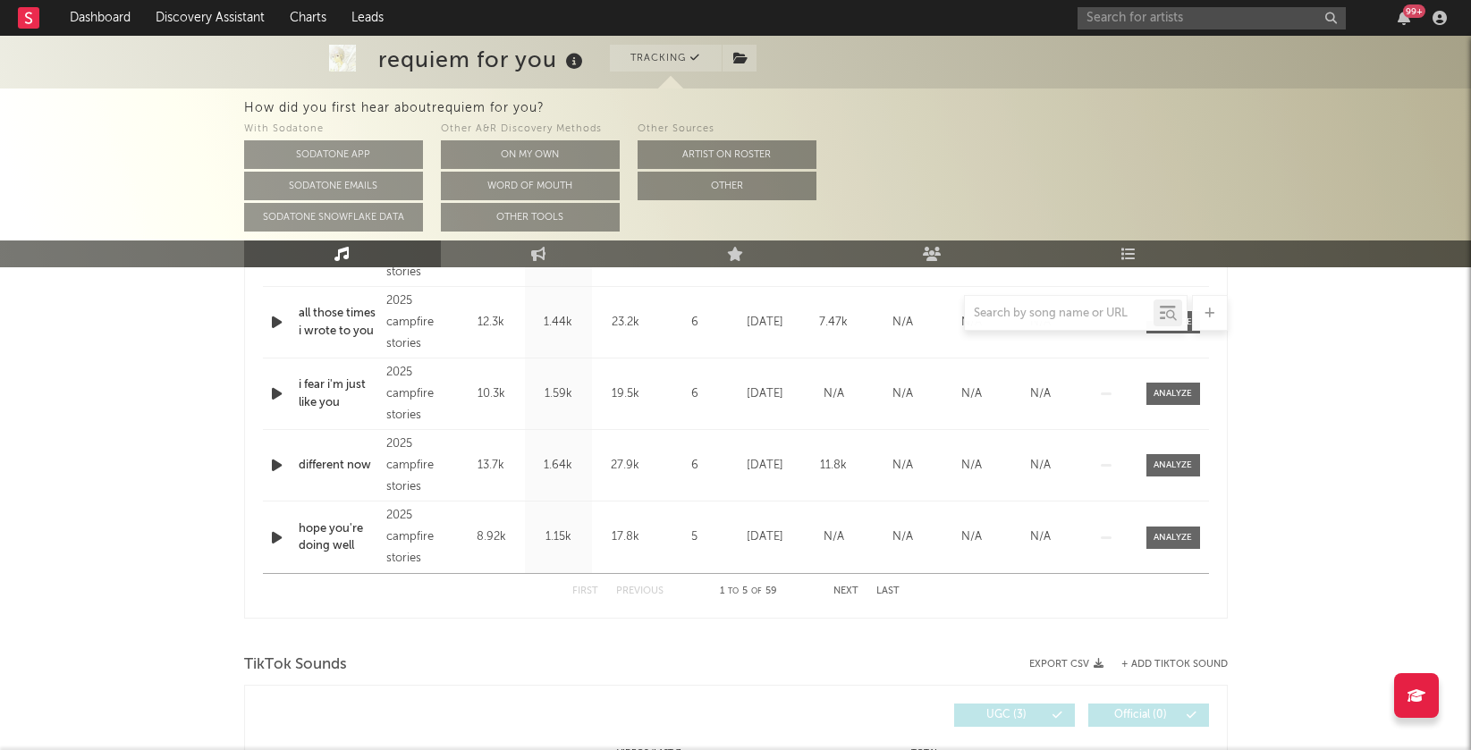
scroll to position [841, 0]
click at [840, 585] on button "Next" at bounding box center [845, 590] width 25 height 10
click at [584, 588] on button "First" at bounding box center [585, 590] width 26 height 10
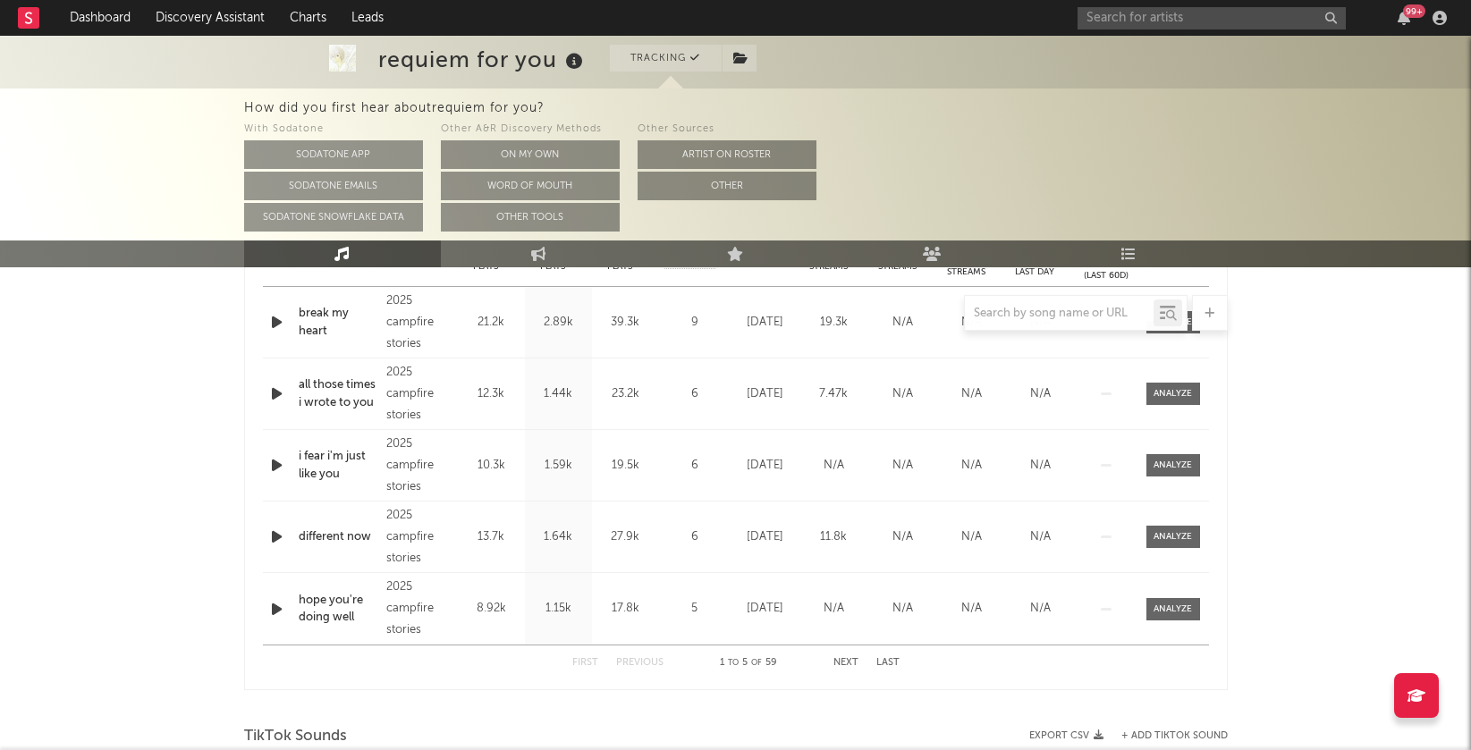
scroll to position [787, 0]
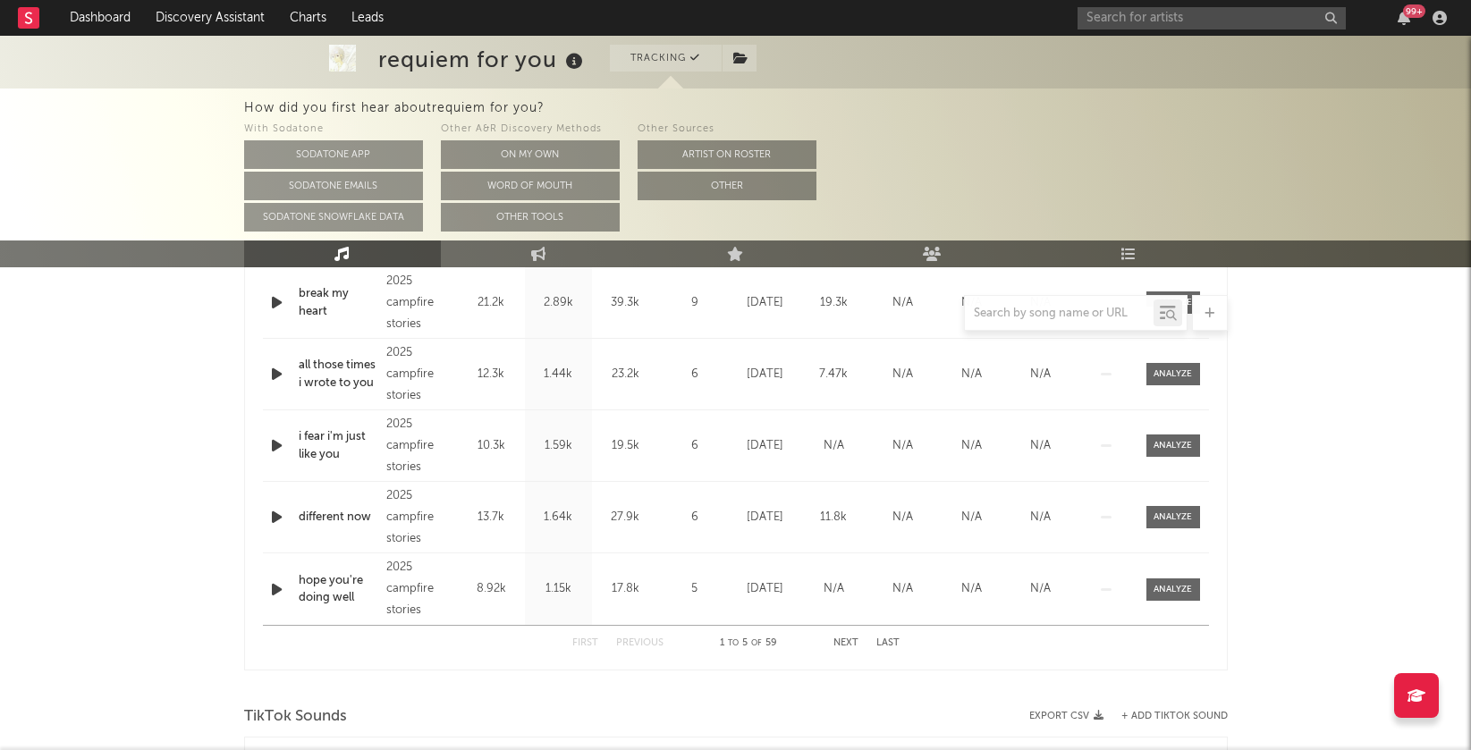
click at [841, 641] on button "Next" at bounding box center [845, 644] width 25 height 10
click at [576, 644] on button "First" at bounding box center [585, 644] width 26 height 10
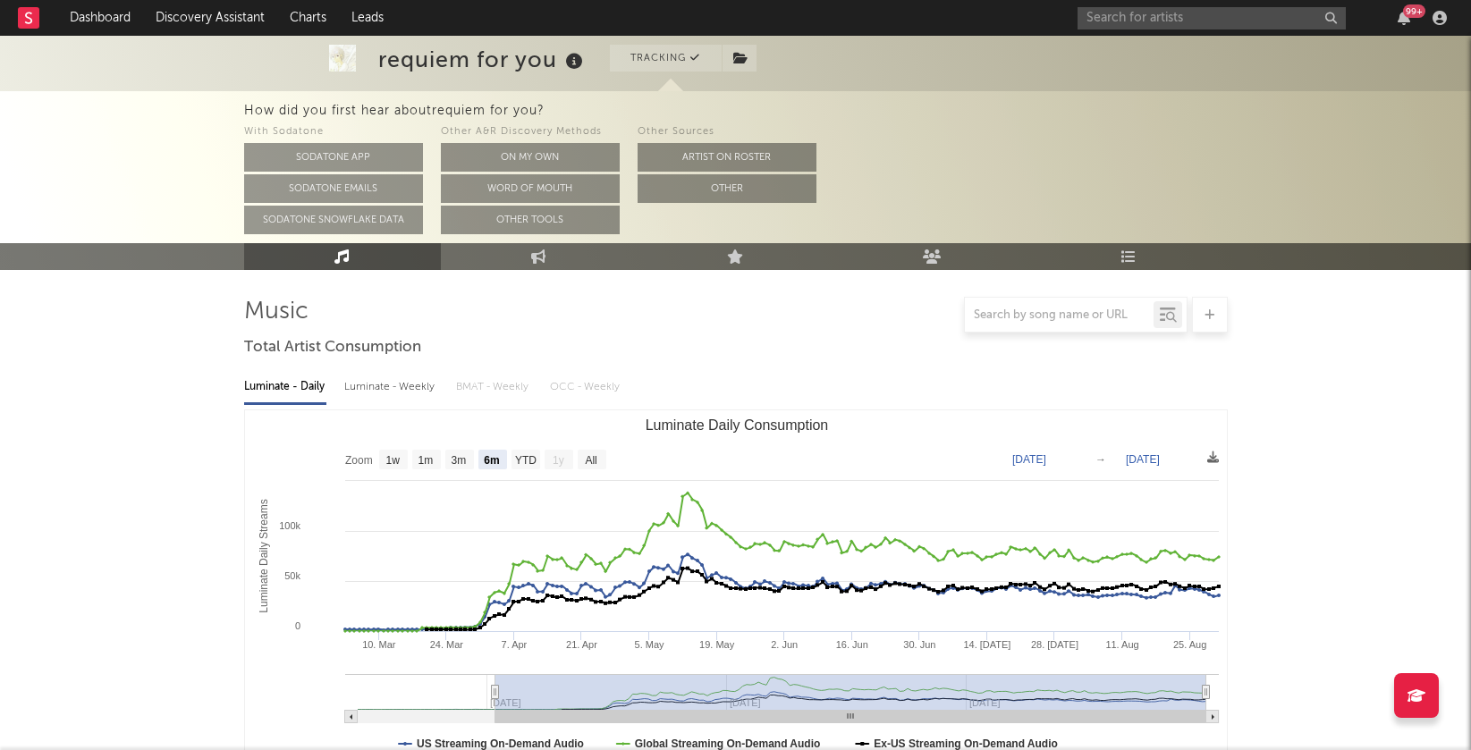
scroll to position [0, 0]
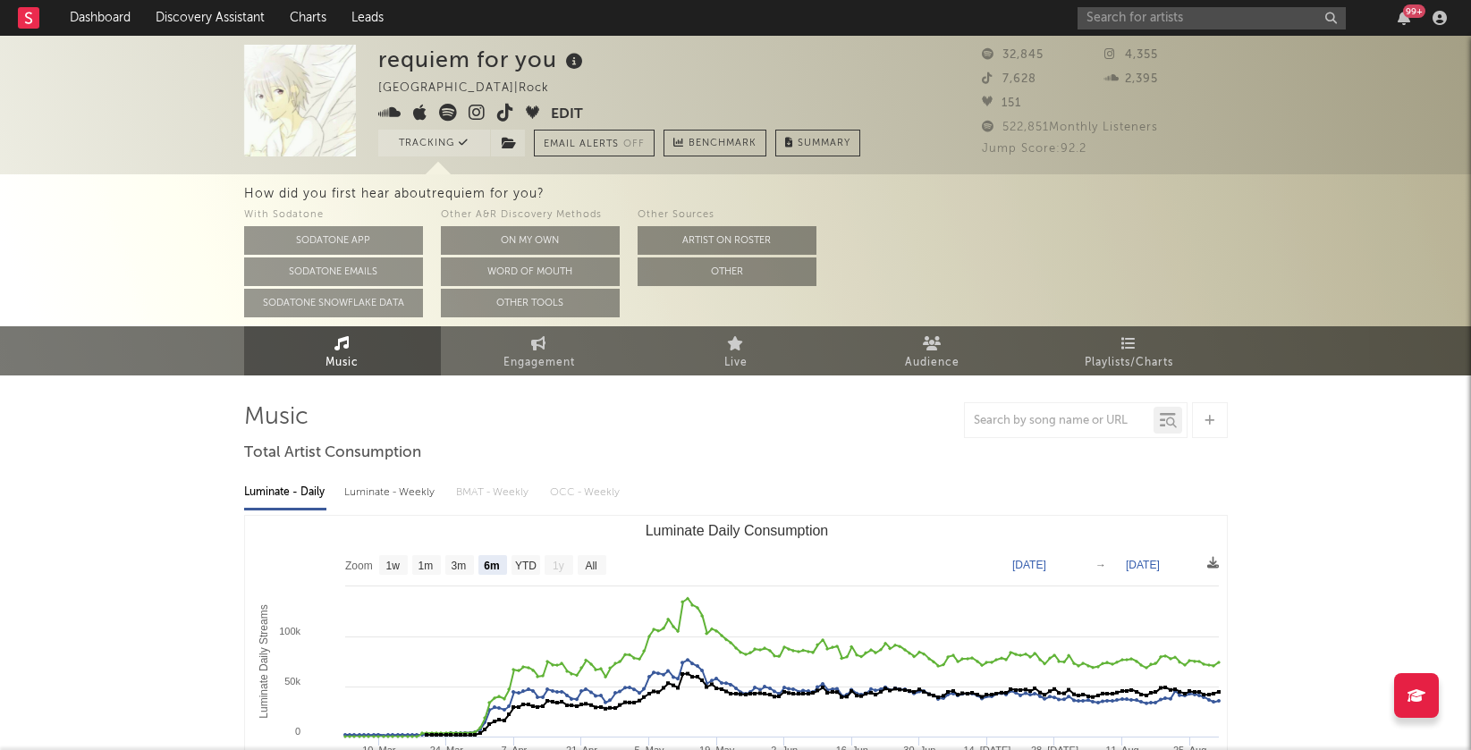
click at [477, 108] on icon at bounding box center [477, 113] width 17 height 18
click at [477, 114] on icon at bounding box center [477, 113] width 17 height 18
click at [950, 344] on link "Audience" at bounding box center [932, 350] width 197 height 49
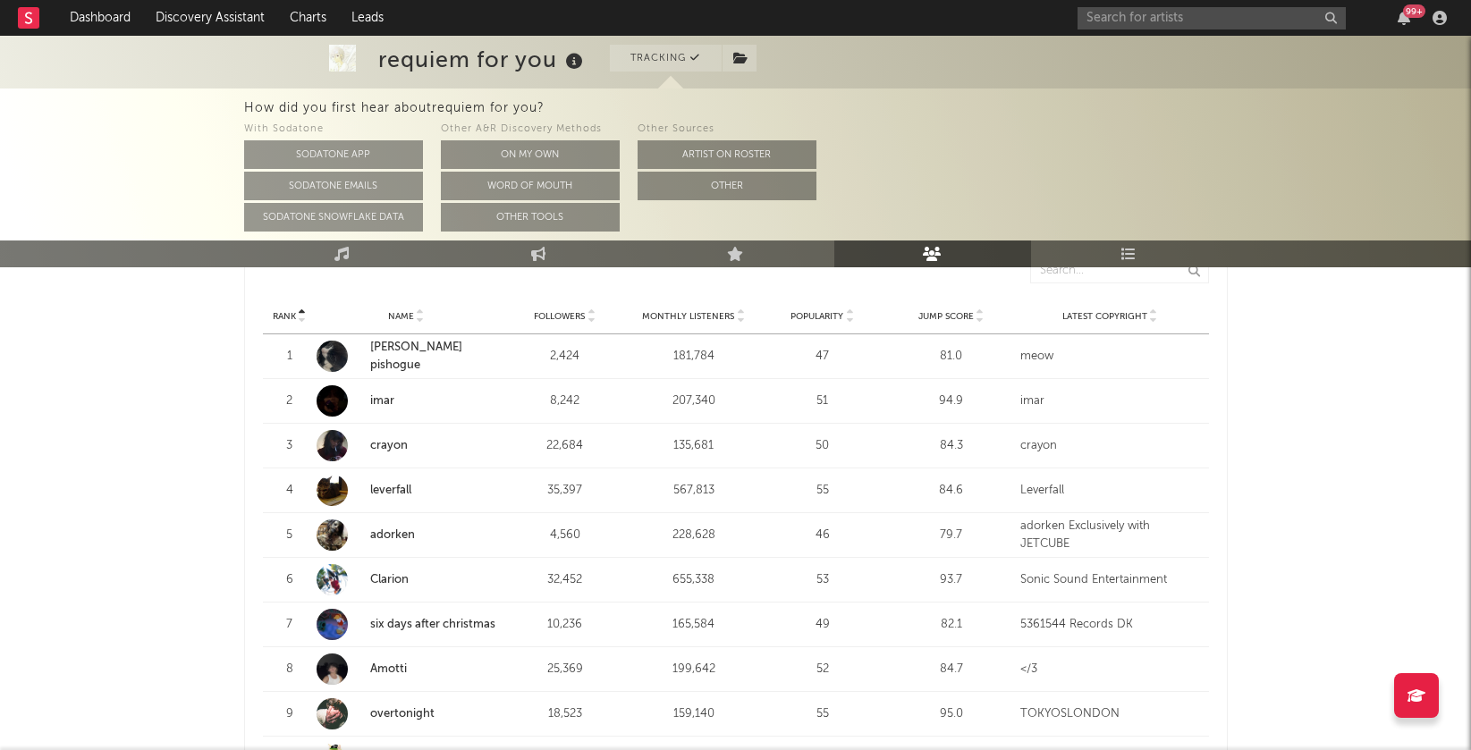
scroll to position [620, 0]
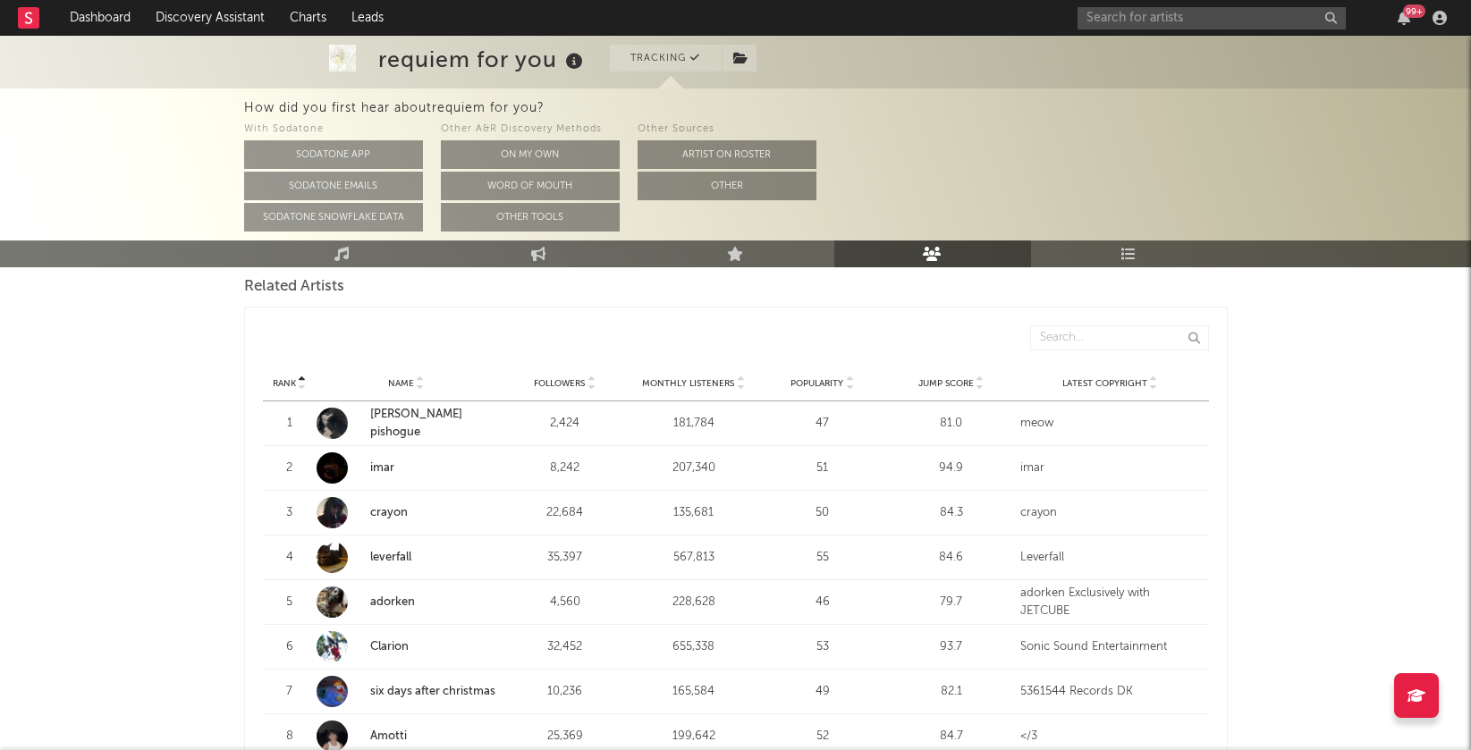
click at [980, 384] on icon at bounding box center [980, 387] width 9 height 7
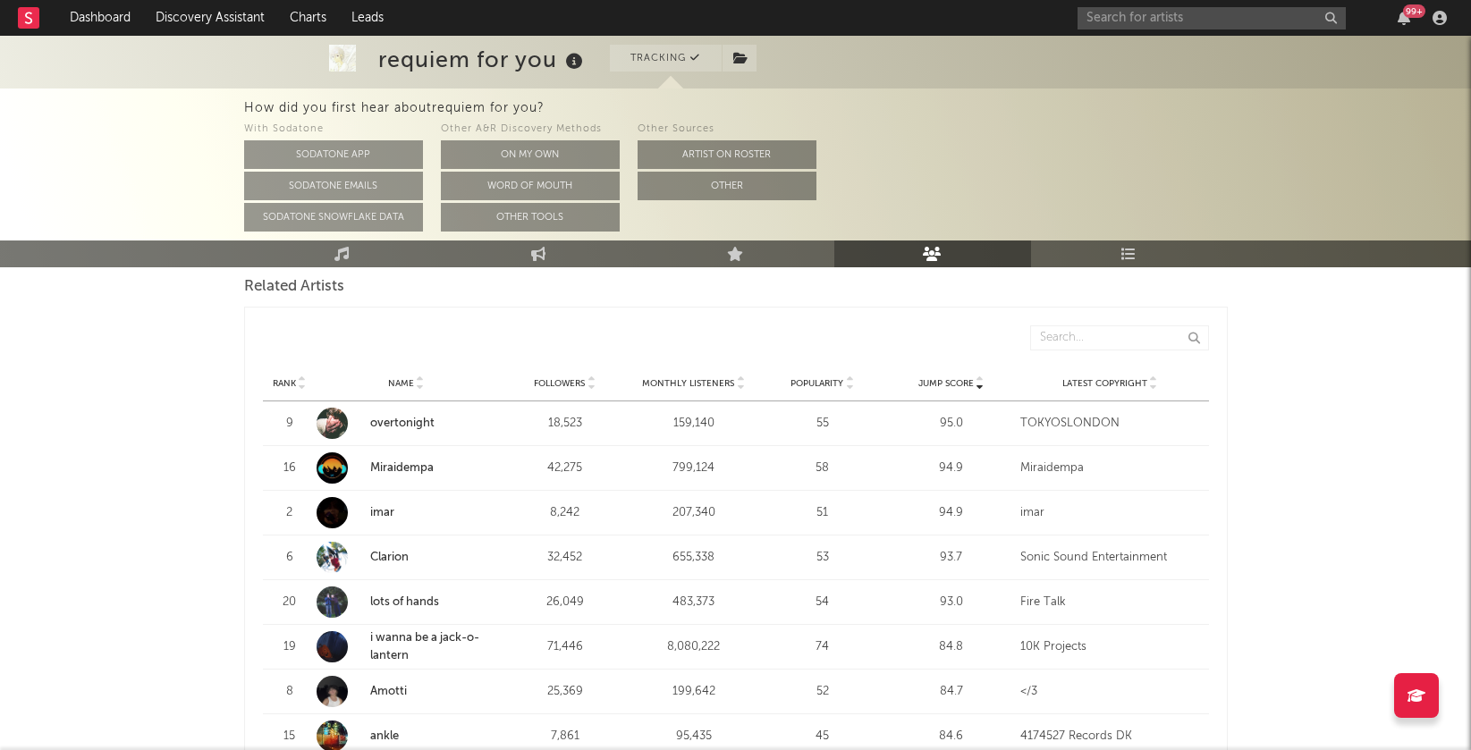
click at [1087, 423] on div "TOKYOSLONDON" at bounding box center [1110, 424] width 180 height 18
copy div "TOKYOSLONDON"
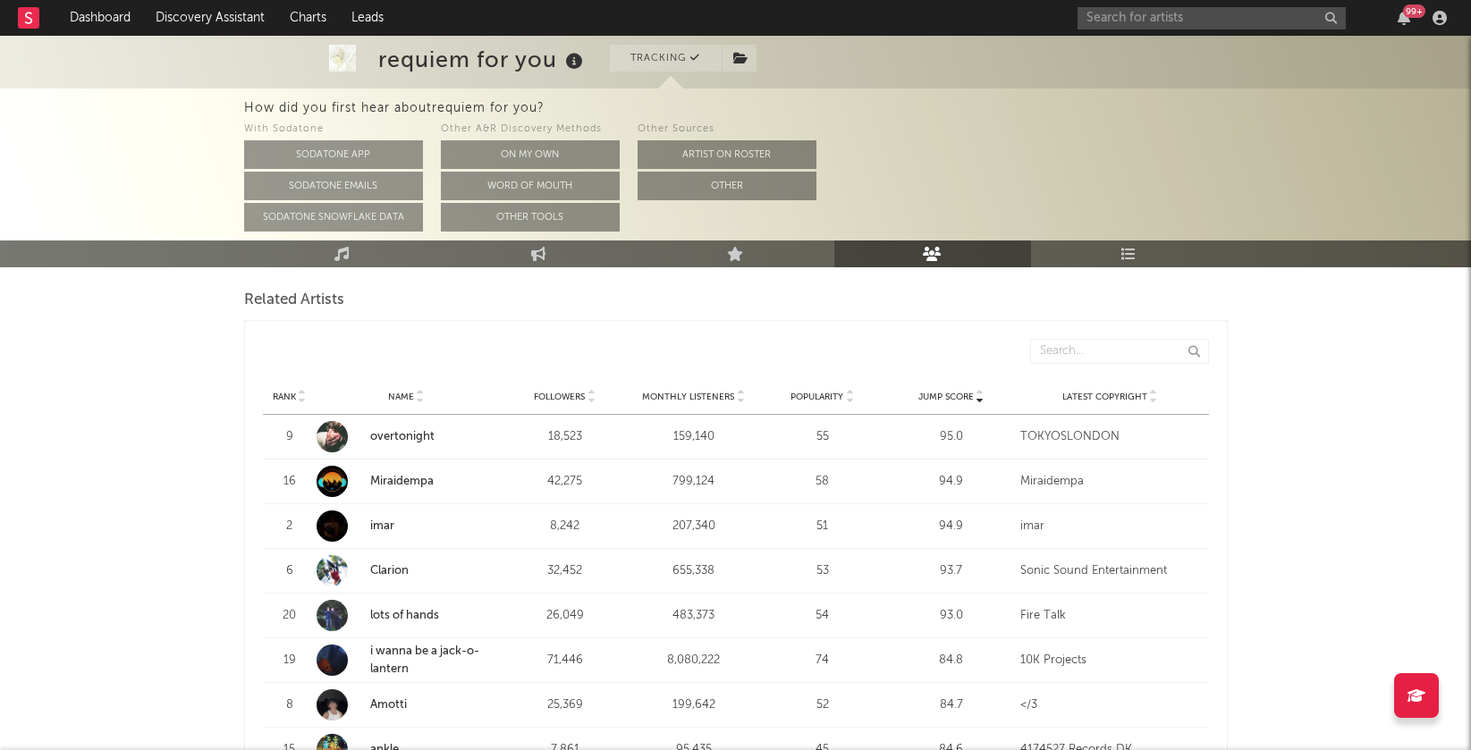
click at [1171, 32] on div "99 +" at bounding box center [1266, 18] width 376 height 36
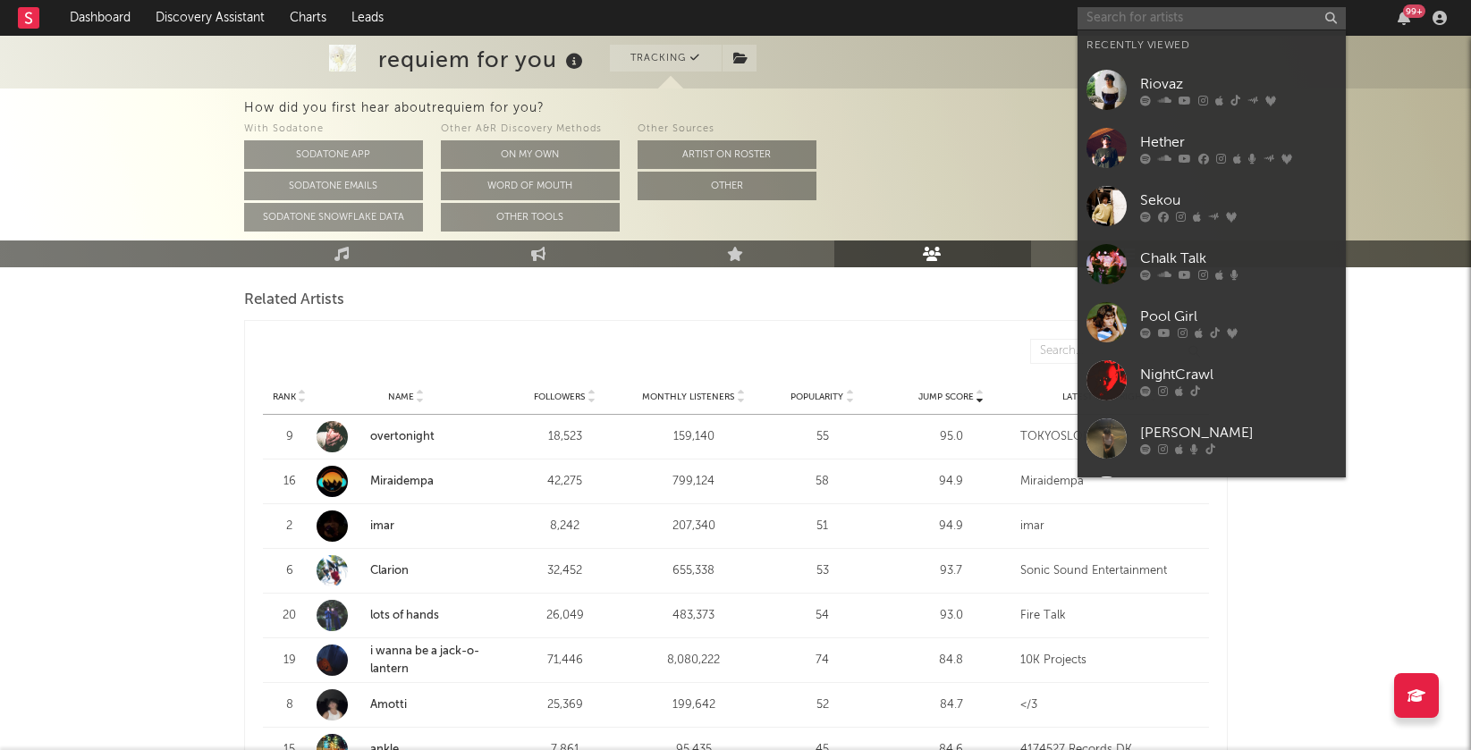
click at [1166, 27] on input "text" at bounding box center [1212, 18] width 268 height 22
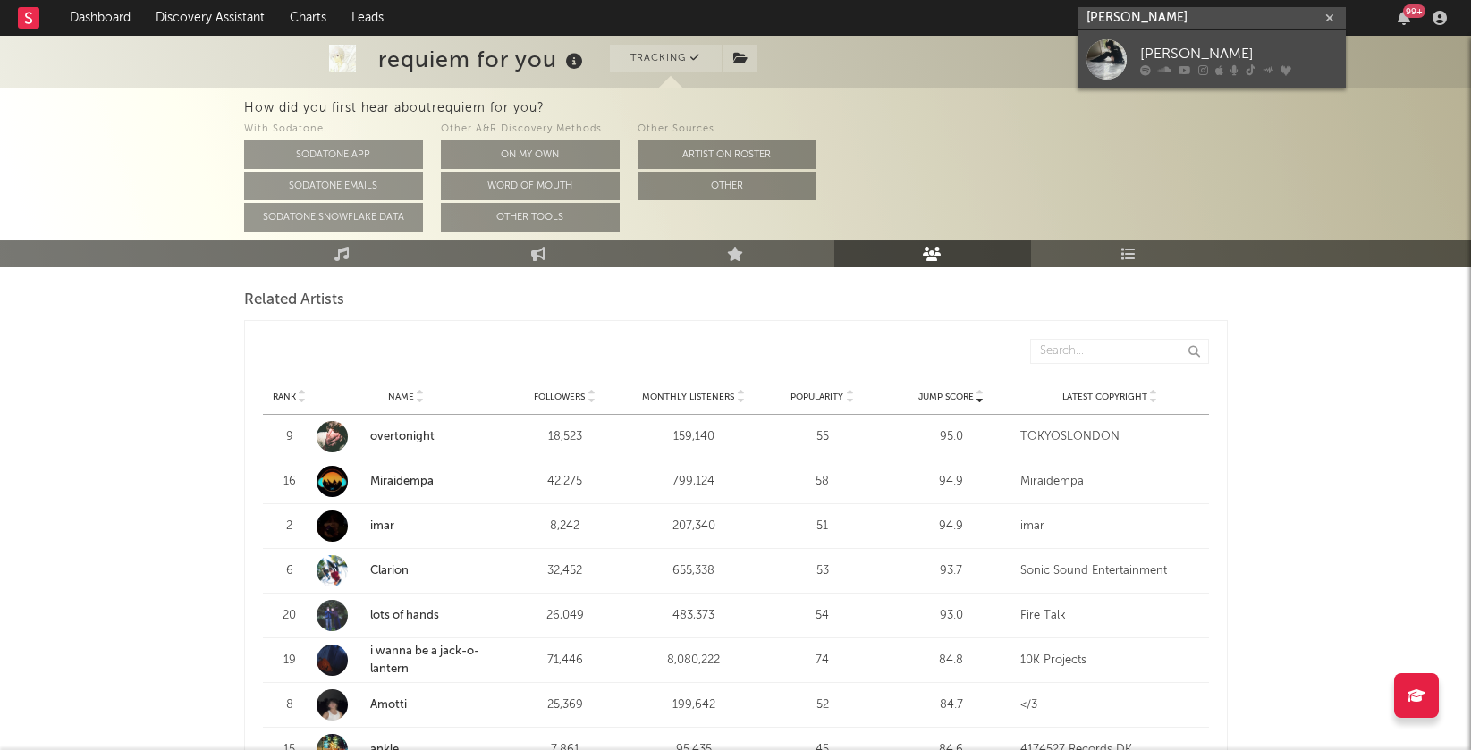
type input "[PERSON_NAME]"
click at [1190, 48] on div "[PERSON_NAME]" at bounding box center [1238, 53] width 197 height 21
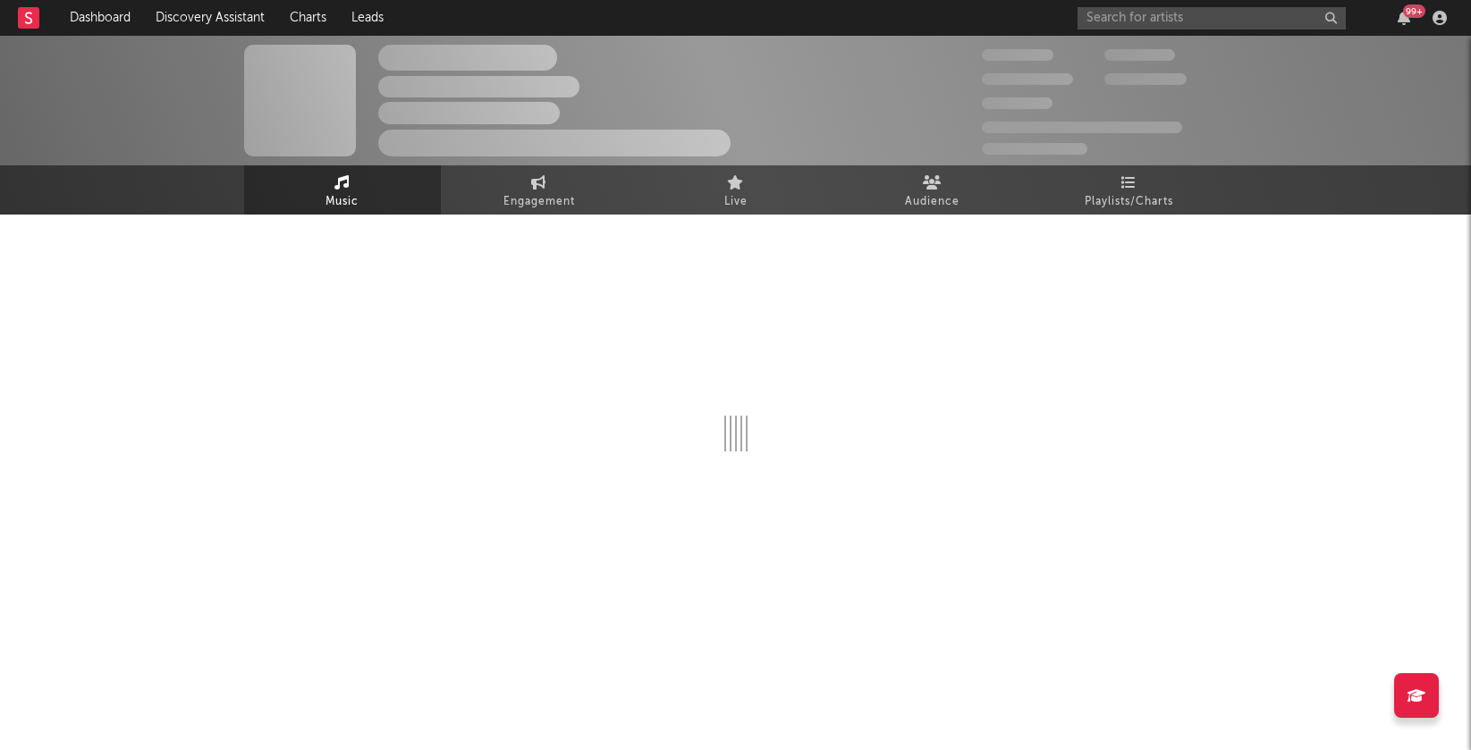
select select "1w"
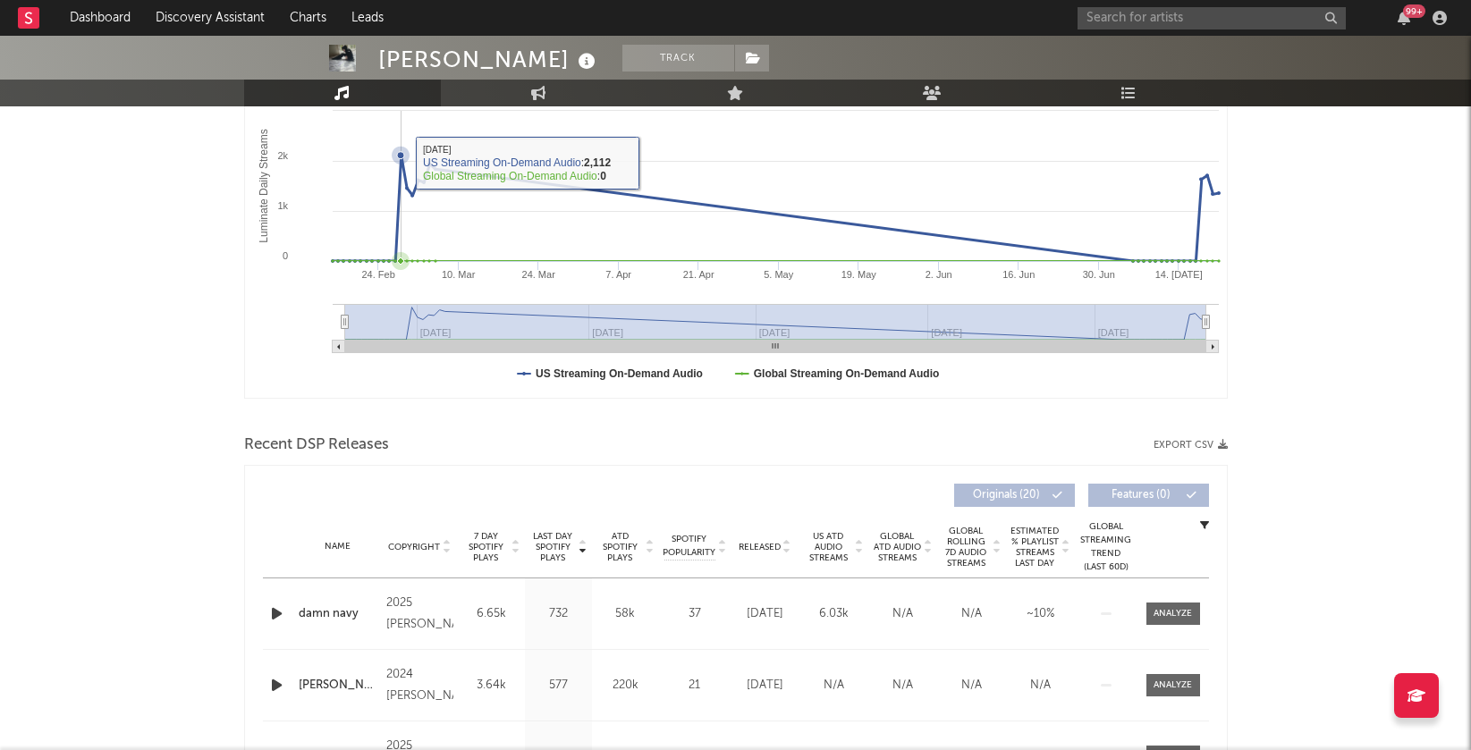
scroll to position [439, 0]
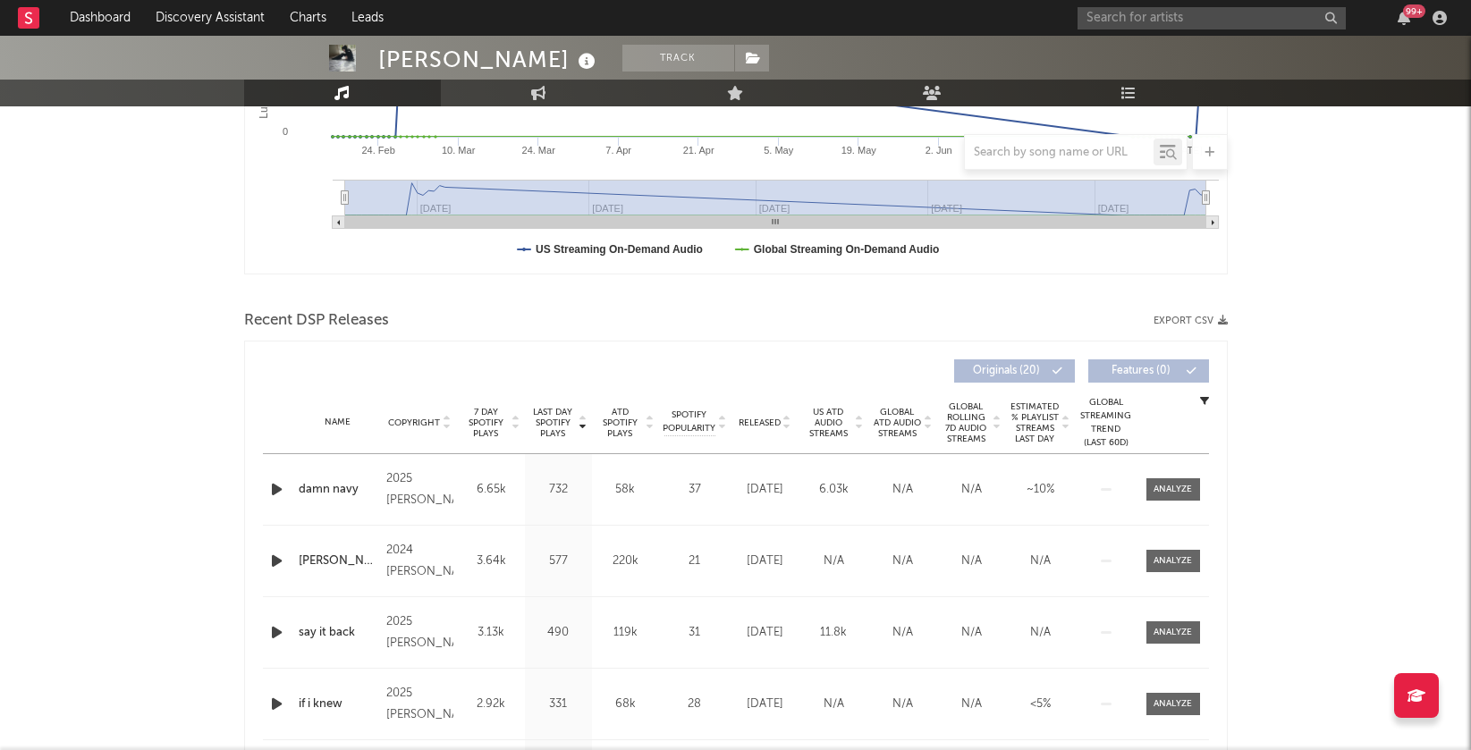
click at [583, 422] on icon at bounding box center [583, 419] width 9 height 7
click at [583, 423] on icon at bounding box center [583, 426] width 9 height 7
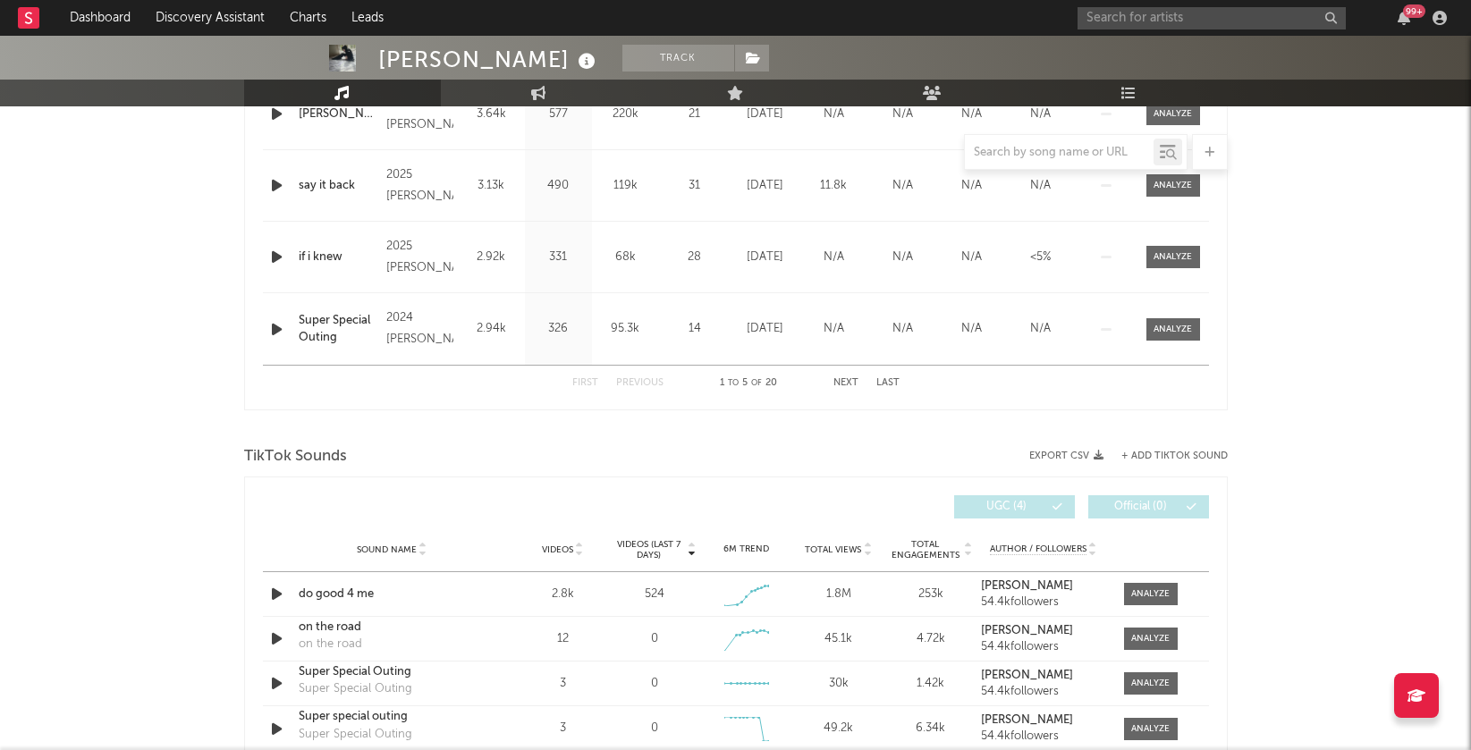
scroll to position [1057, 0]
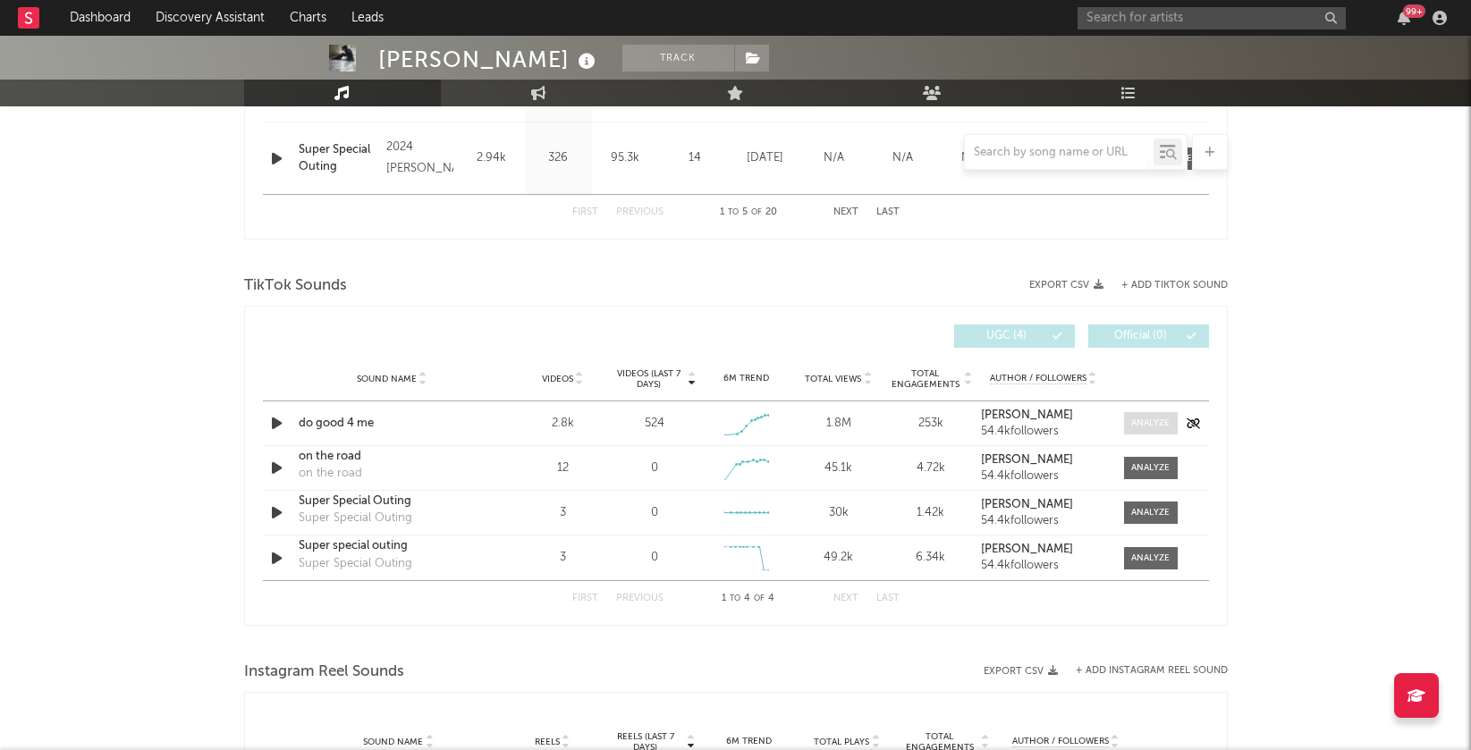
click at [1158, 419] on div at bounding box center [1150, 423] width 38 height 13
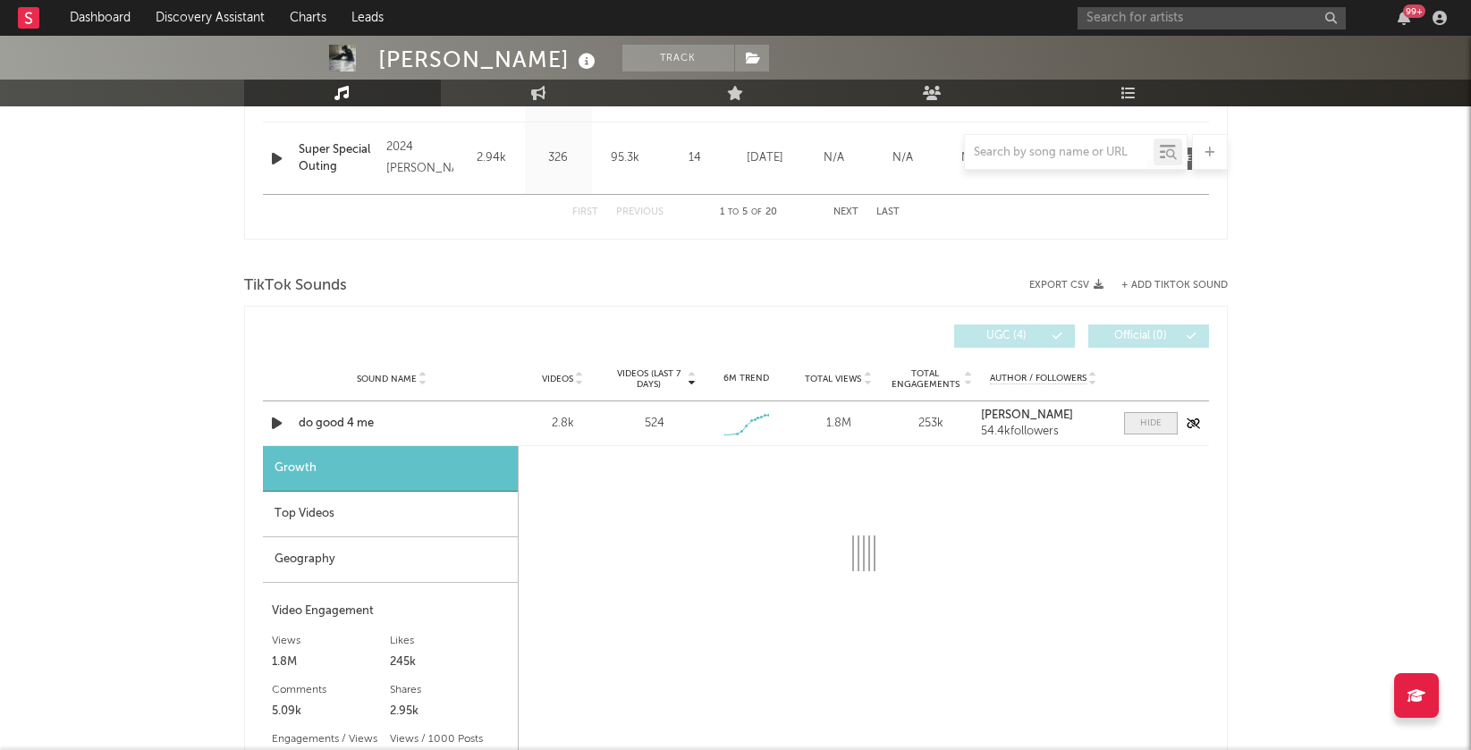
select select "1w"
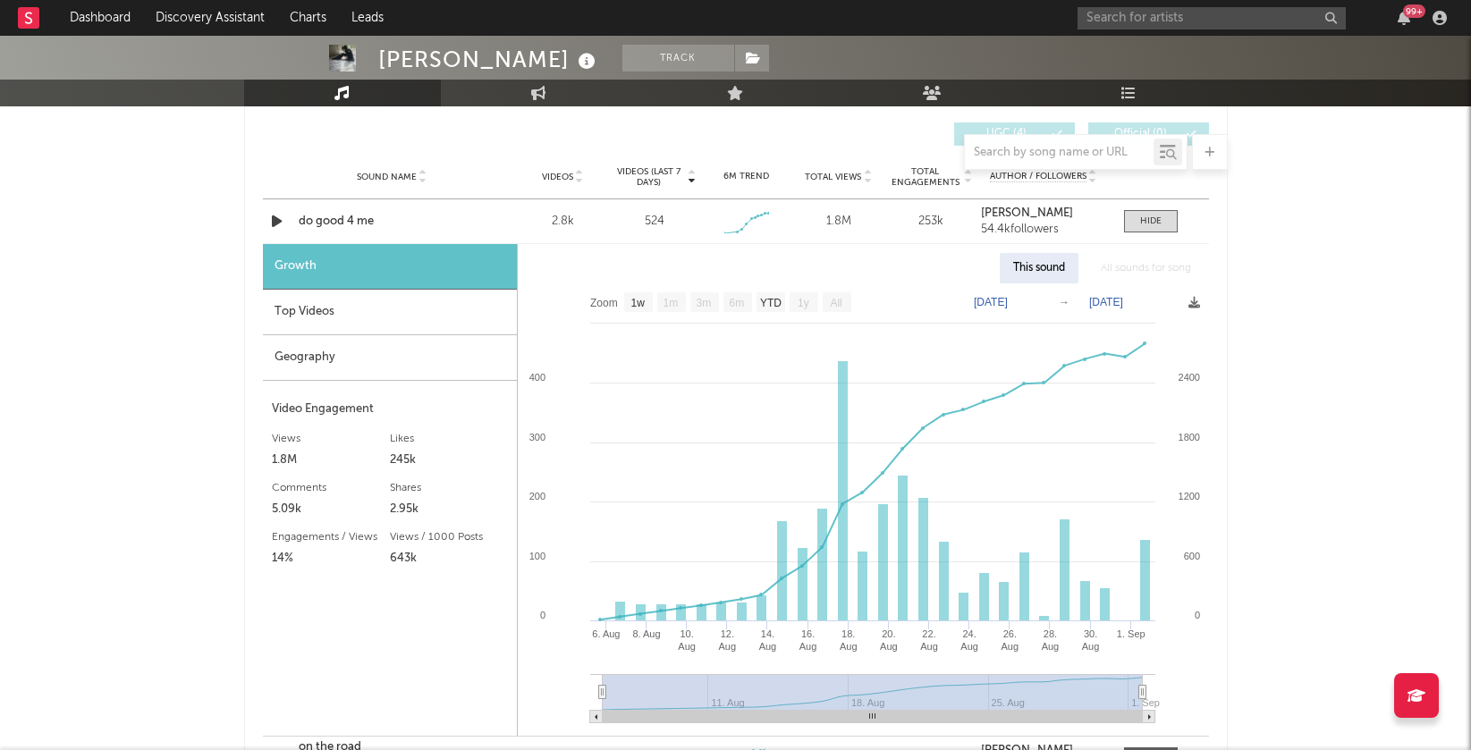
scroll to position [1339, 0]
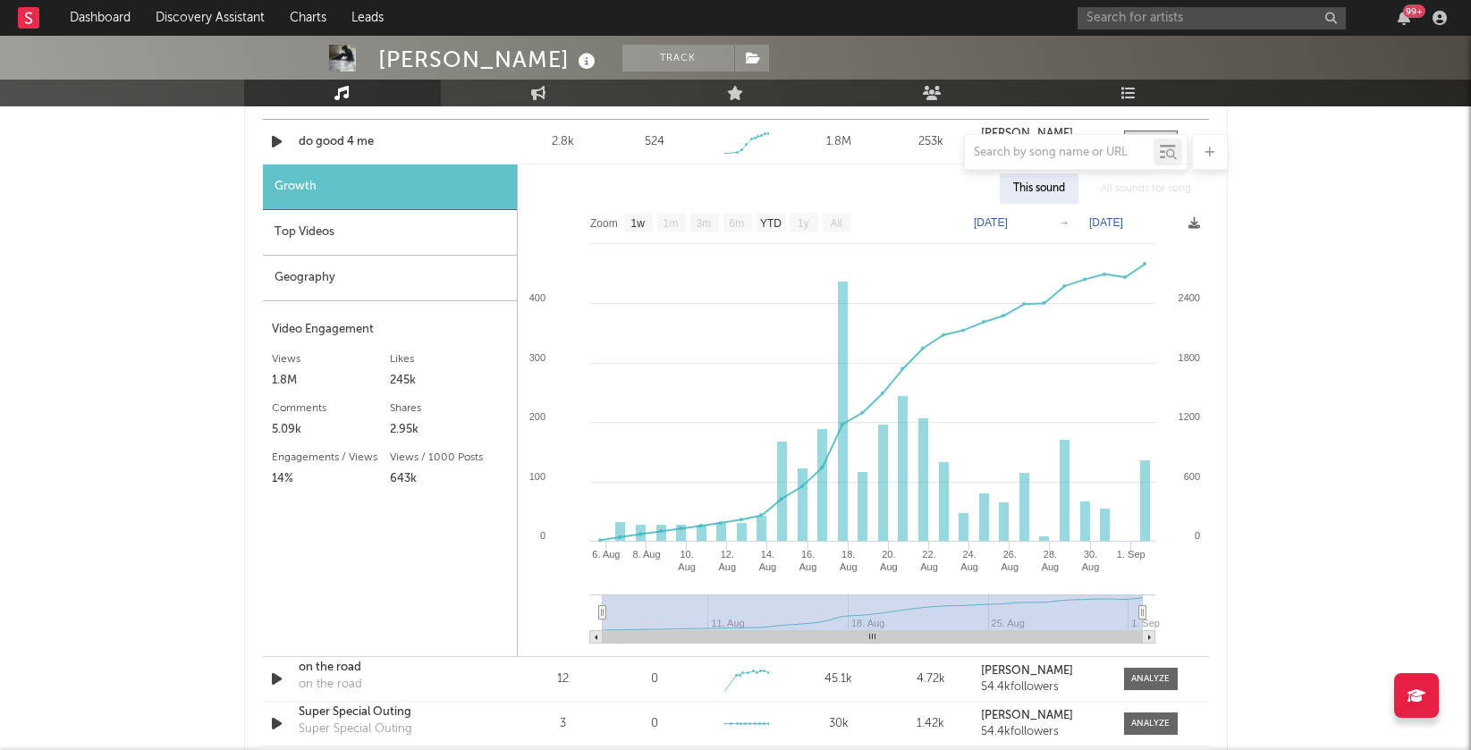
click at [275, 139] on div at bounding box center [736, 152] width 984 height 36
click at [270, 131] on icon "button" at bounding box center [276, 142] width 19 height 22
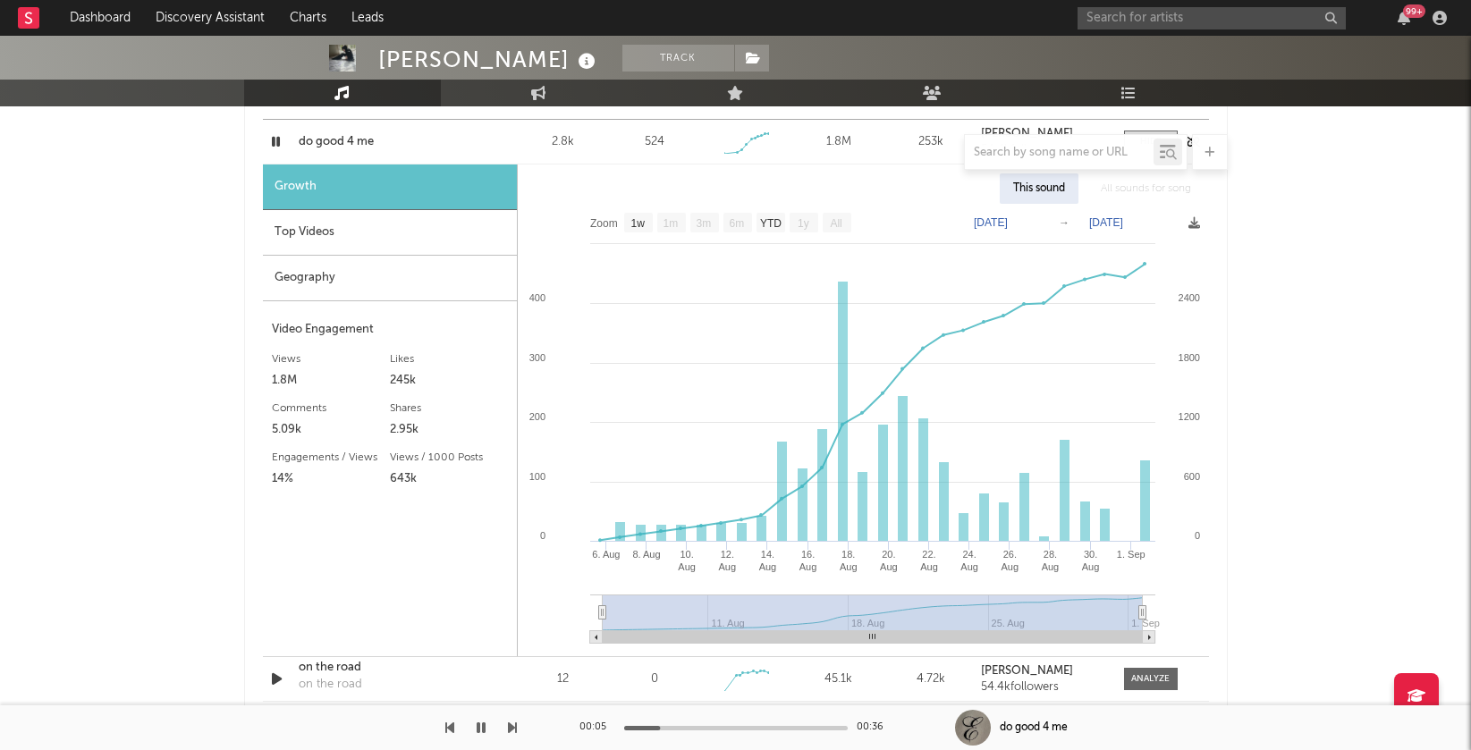
click at [267, 131] on icon "button" at bounding box center [275, 142] width 17 height 22
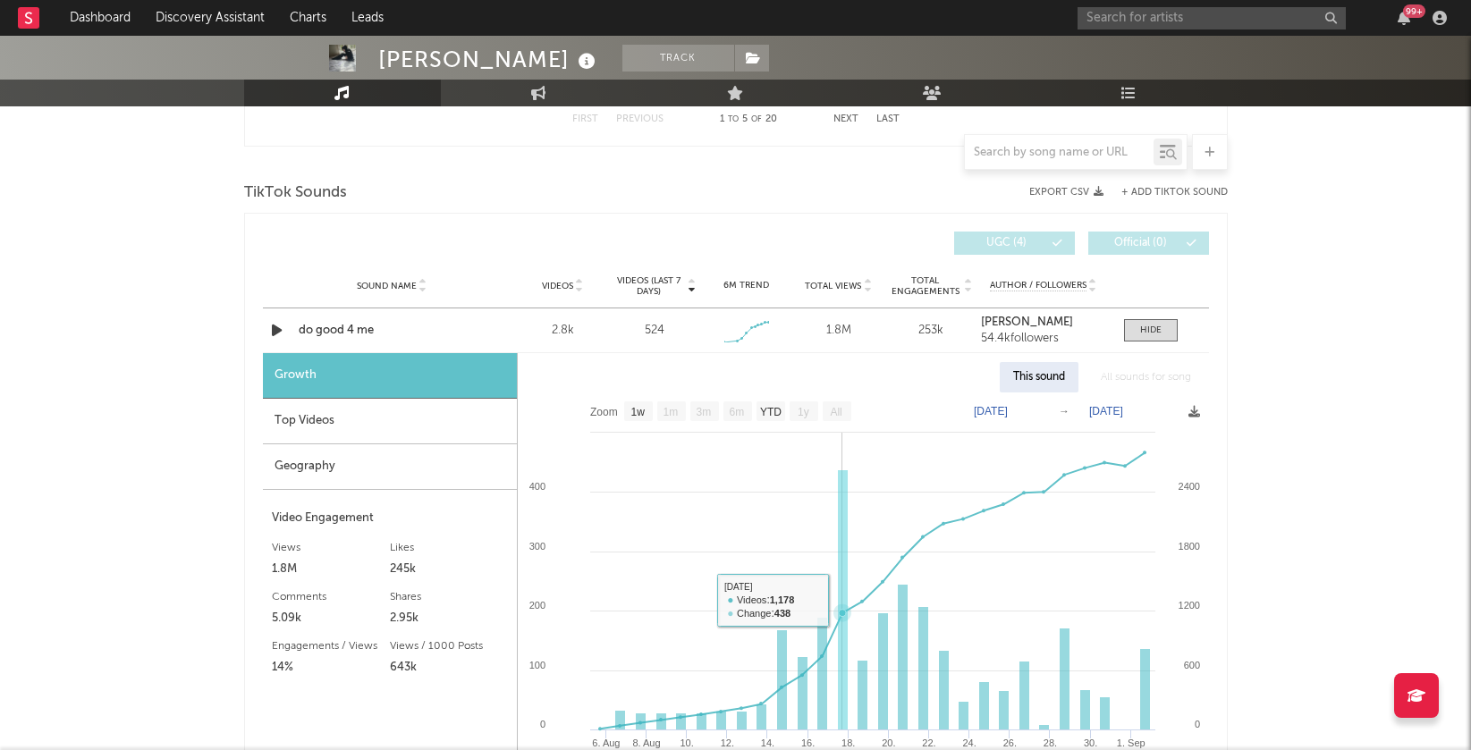
scroll to position [1134, 0]
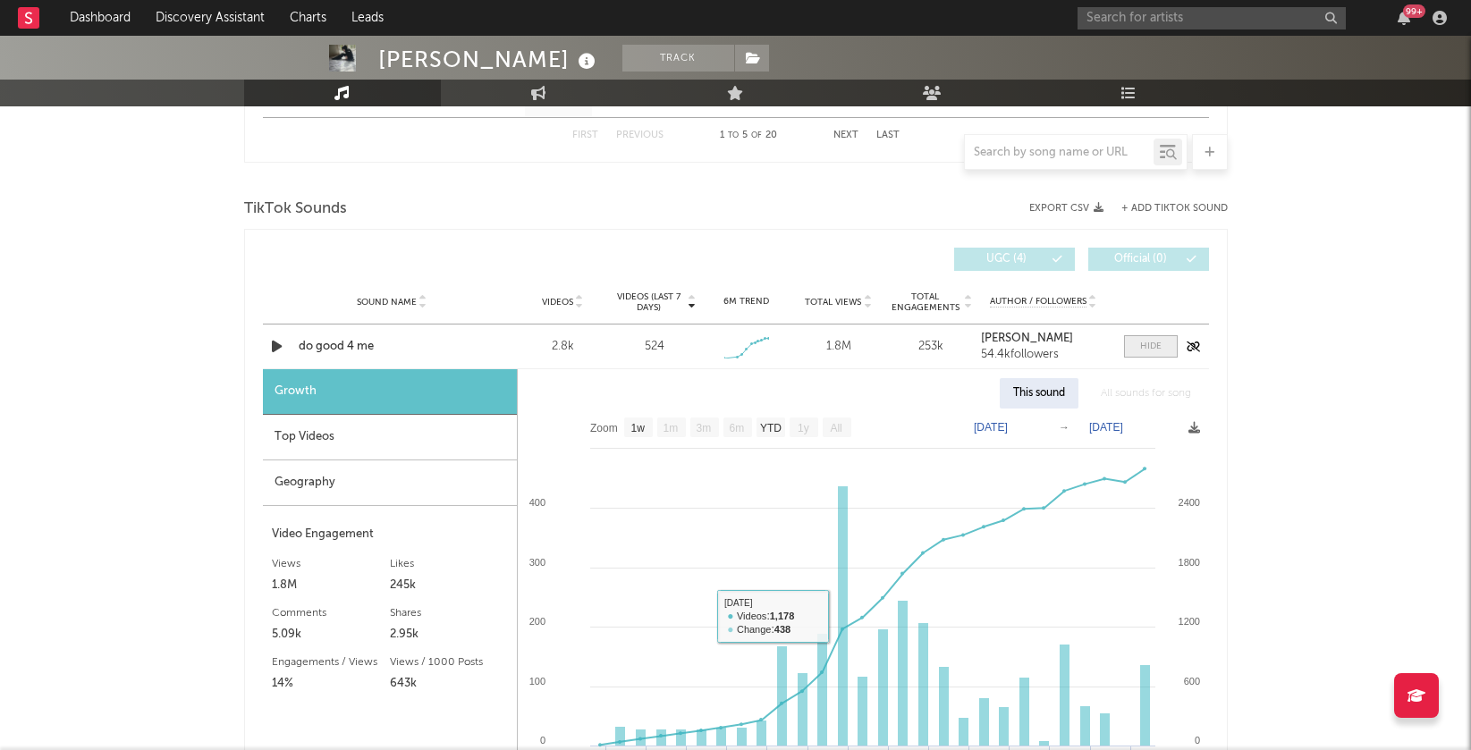
click at [1162, 347] on span at bounding box center [1151, 346] width 54 height 22
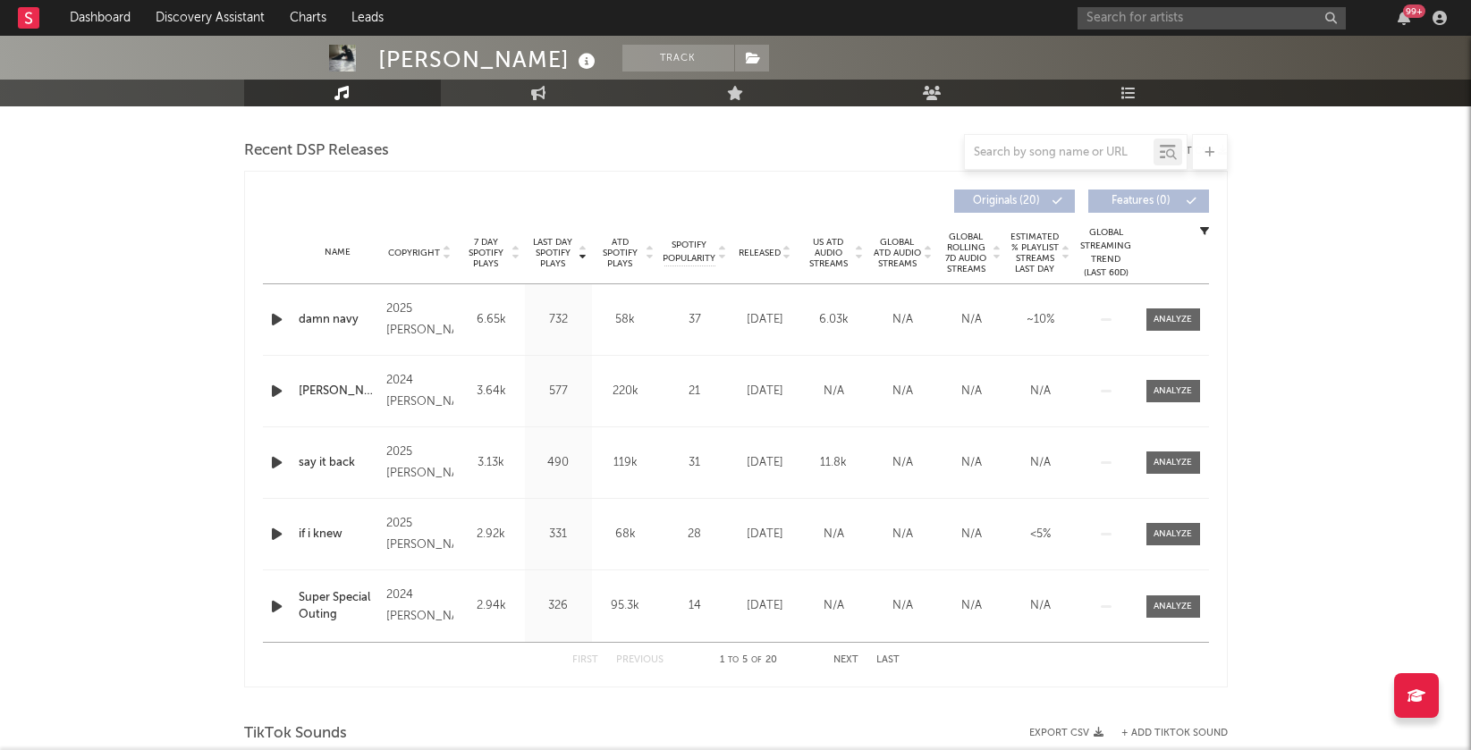
scroll to position [581, 0]
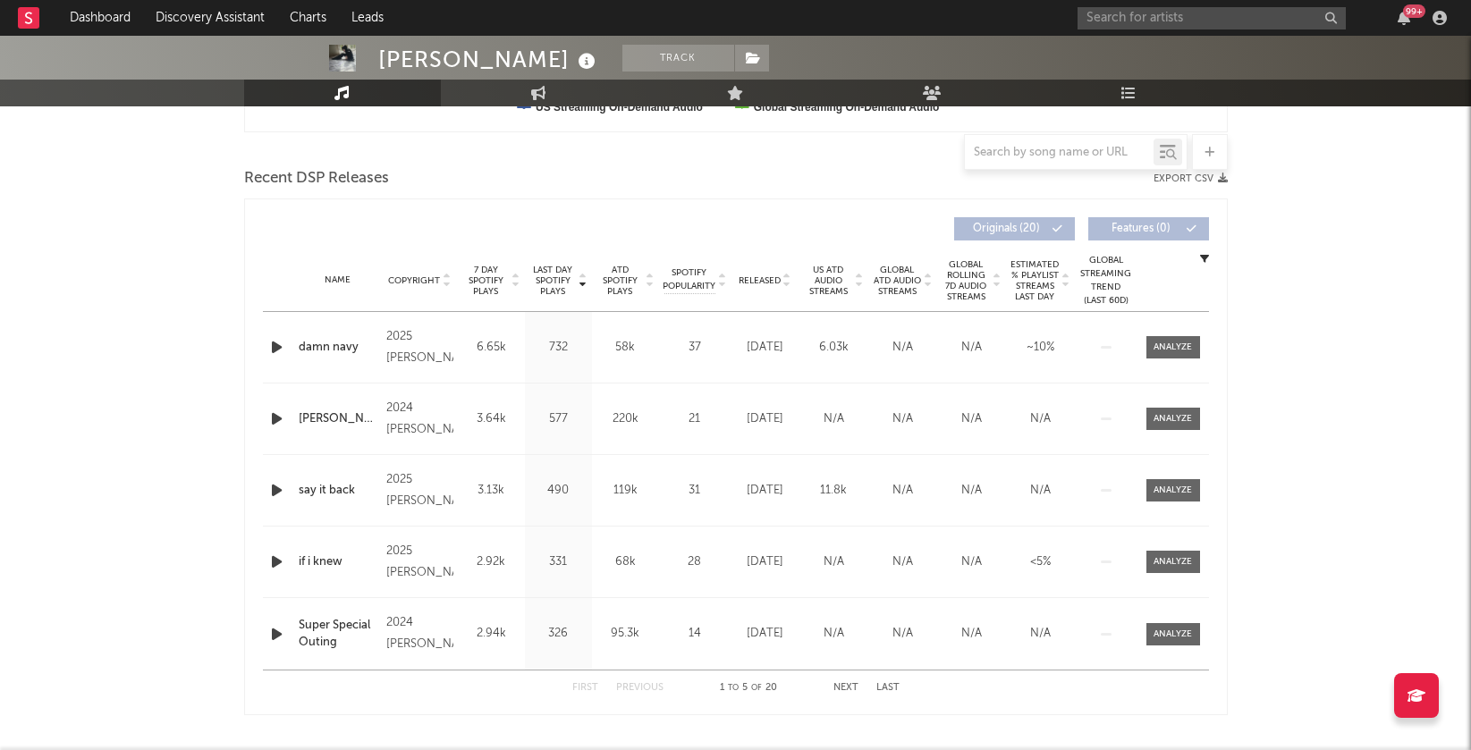
click at [277, 343] on icon "button" at bounding box center [276, 347] width 19 height 22
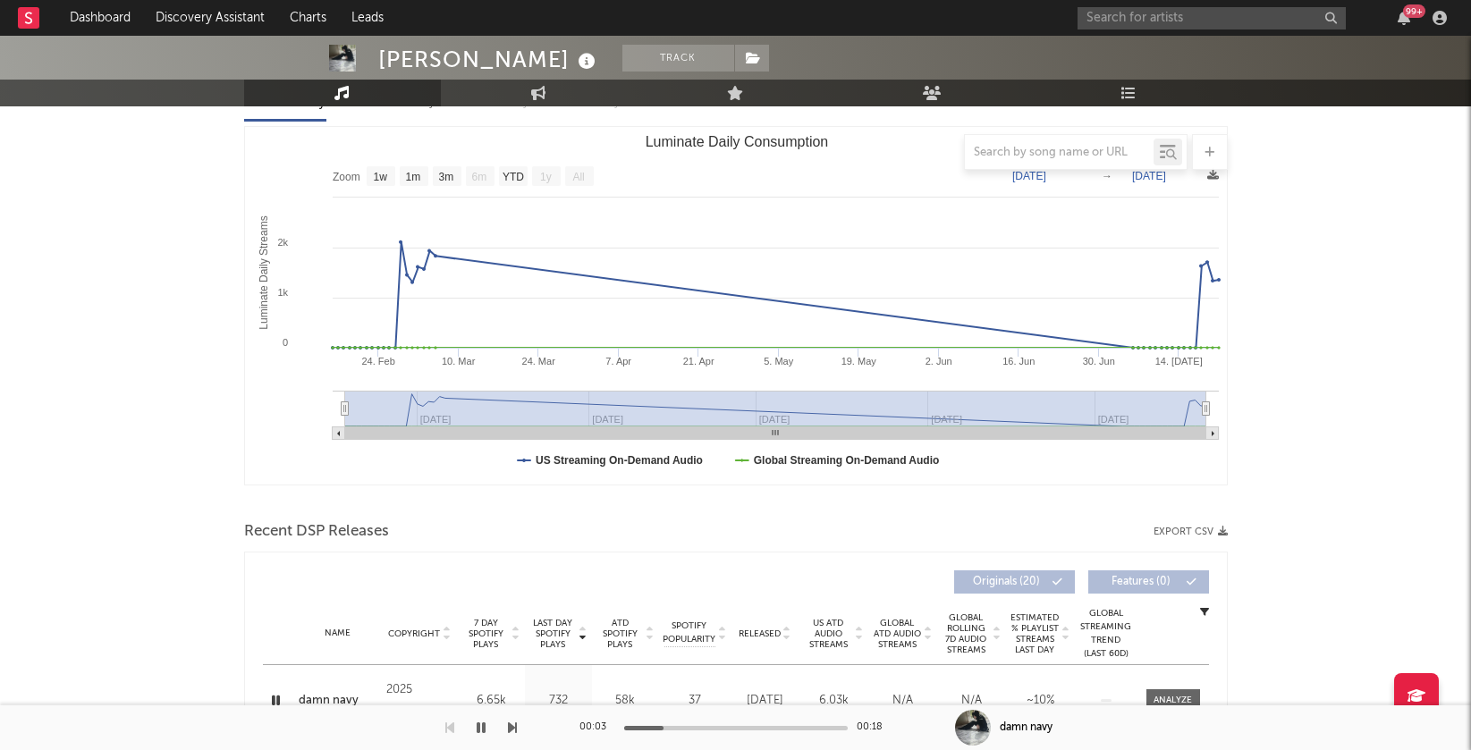
scroll to position [431, 0]
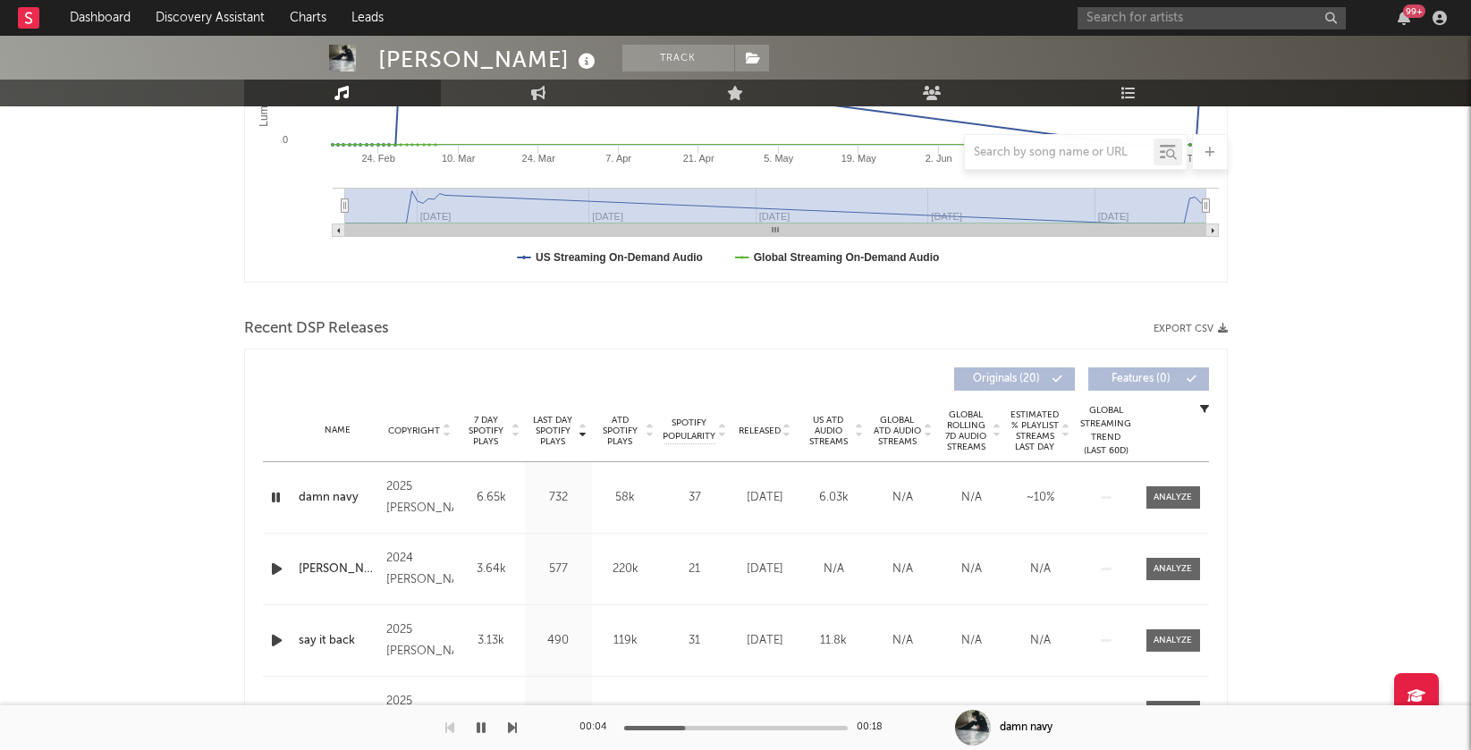
click at [274, 490] on icon "button" at bounding box center [275, 497] width 17 height 22
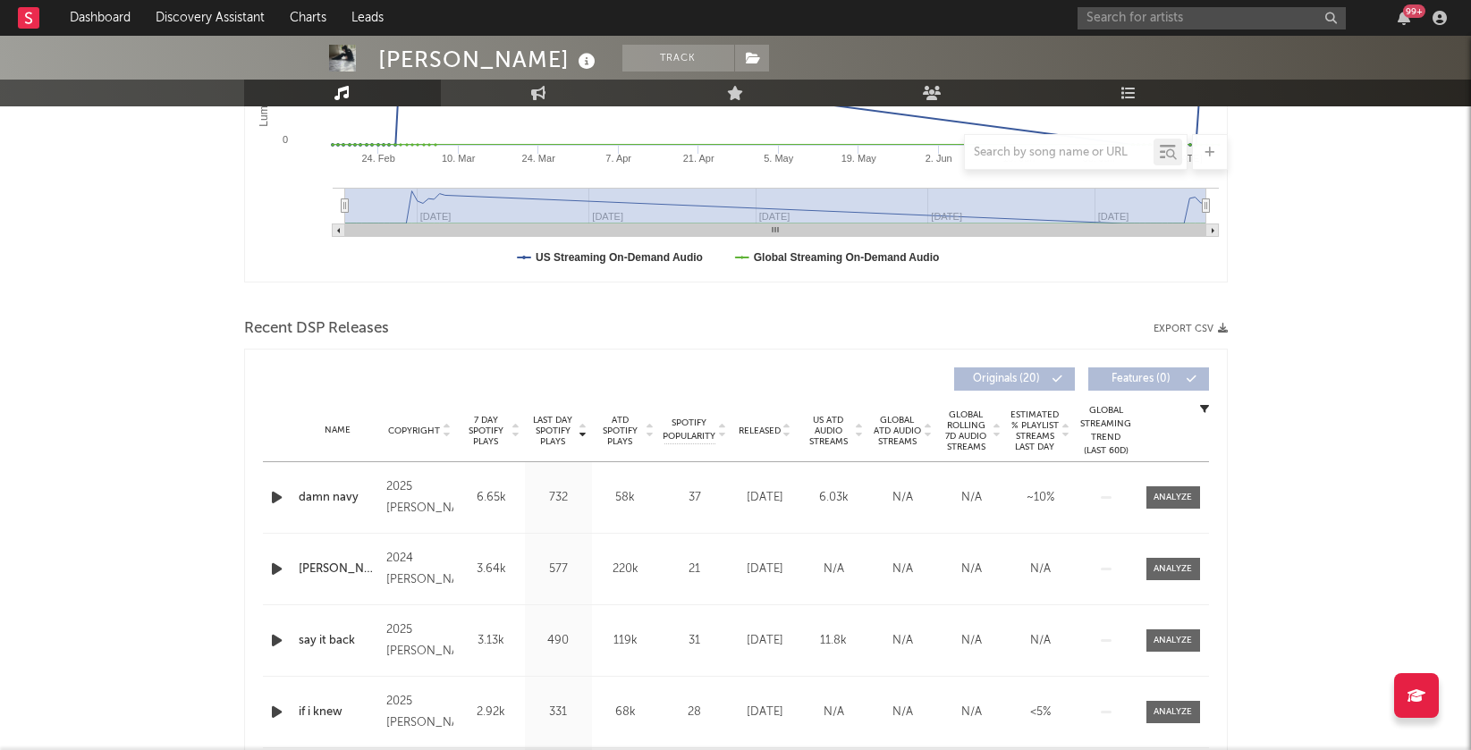
scroll to position [0, 0]
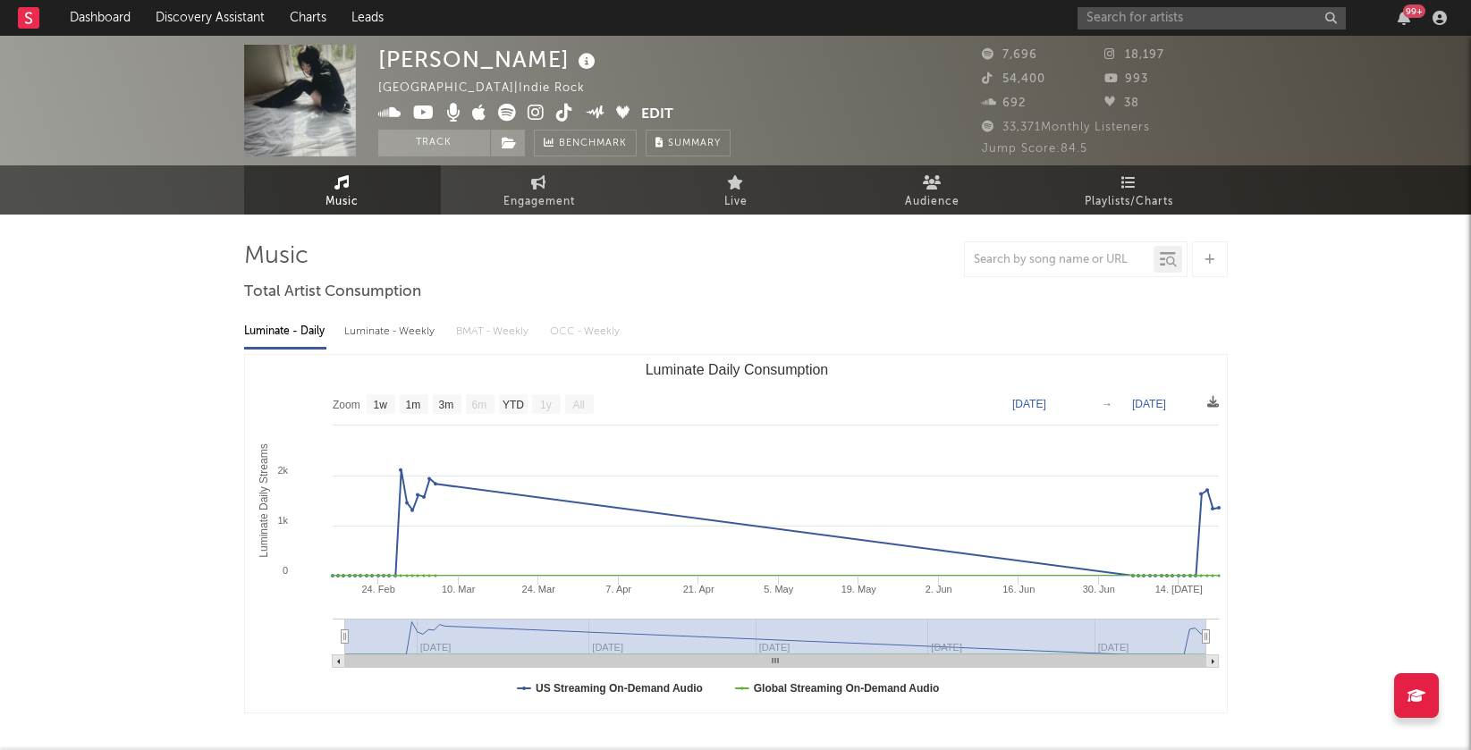
click at [537, 104] on icon at bounding box center [536, 113] width 17 height 18
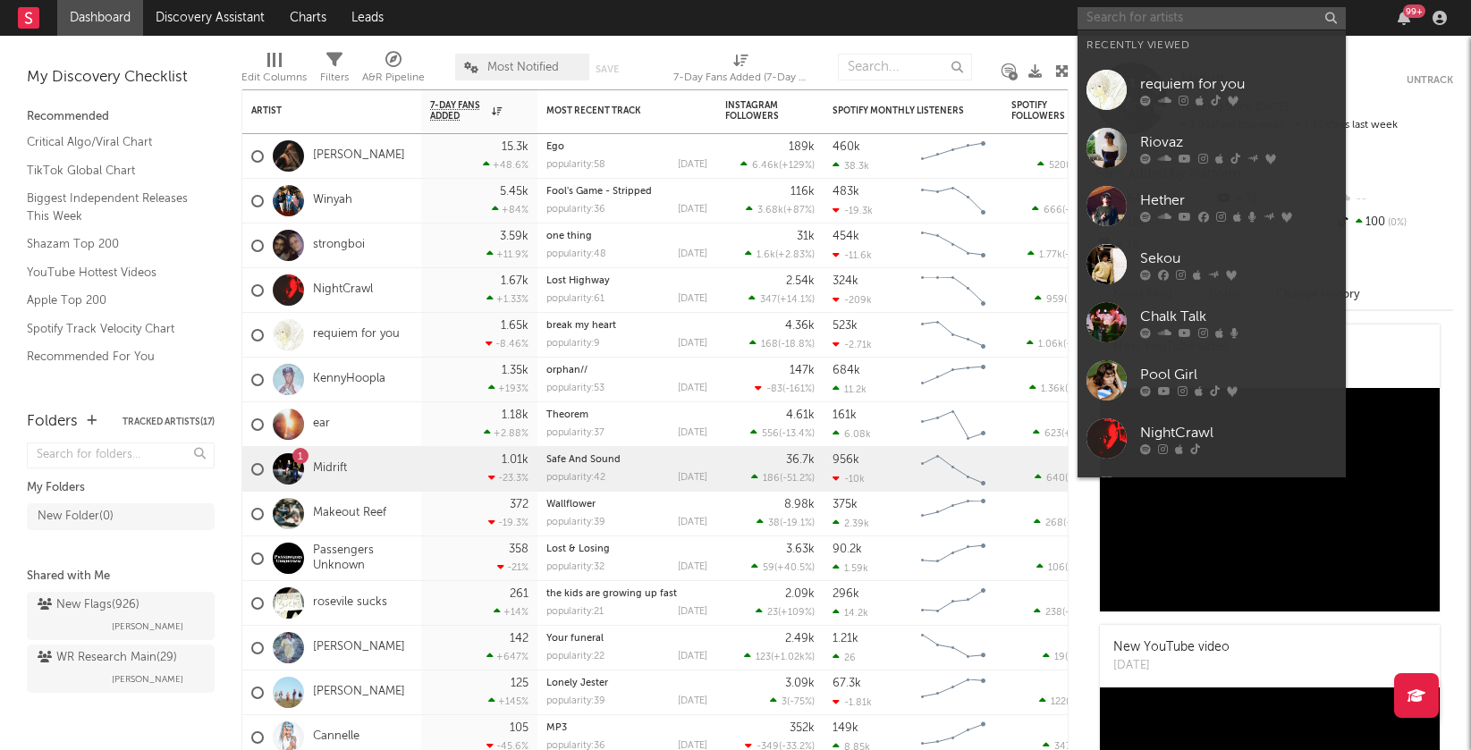
click at [1137, 25] on input "text" at bounding box center [1212, 18] width 268 height 22
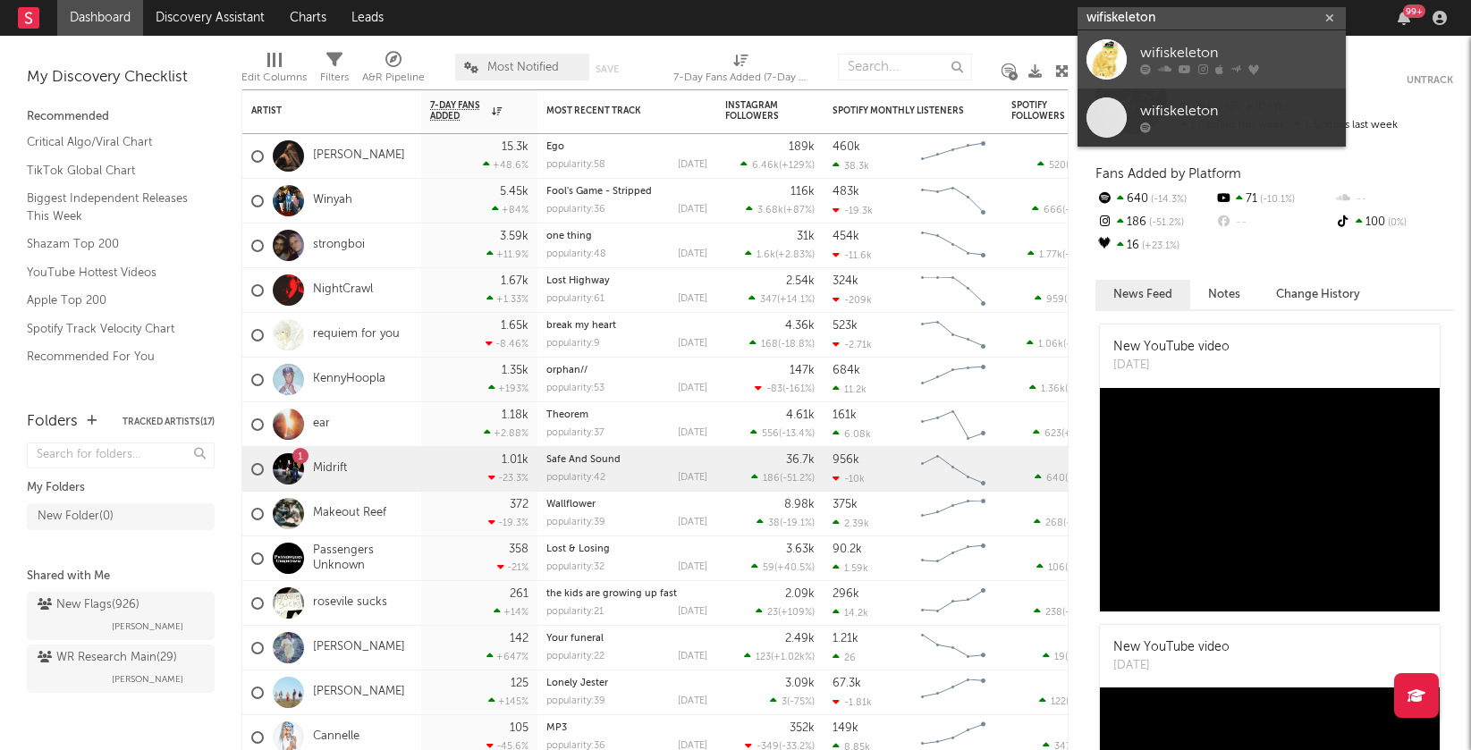
type input "wifiskeleton"
click at [1198, 65] on icon at bounding box center [1203, 69] width 10 height 11
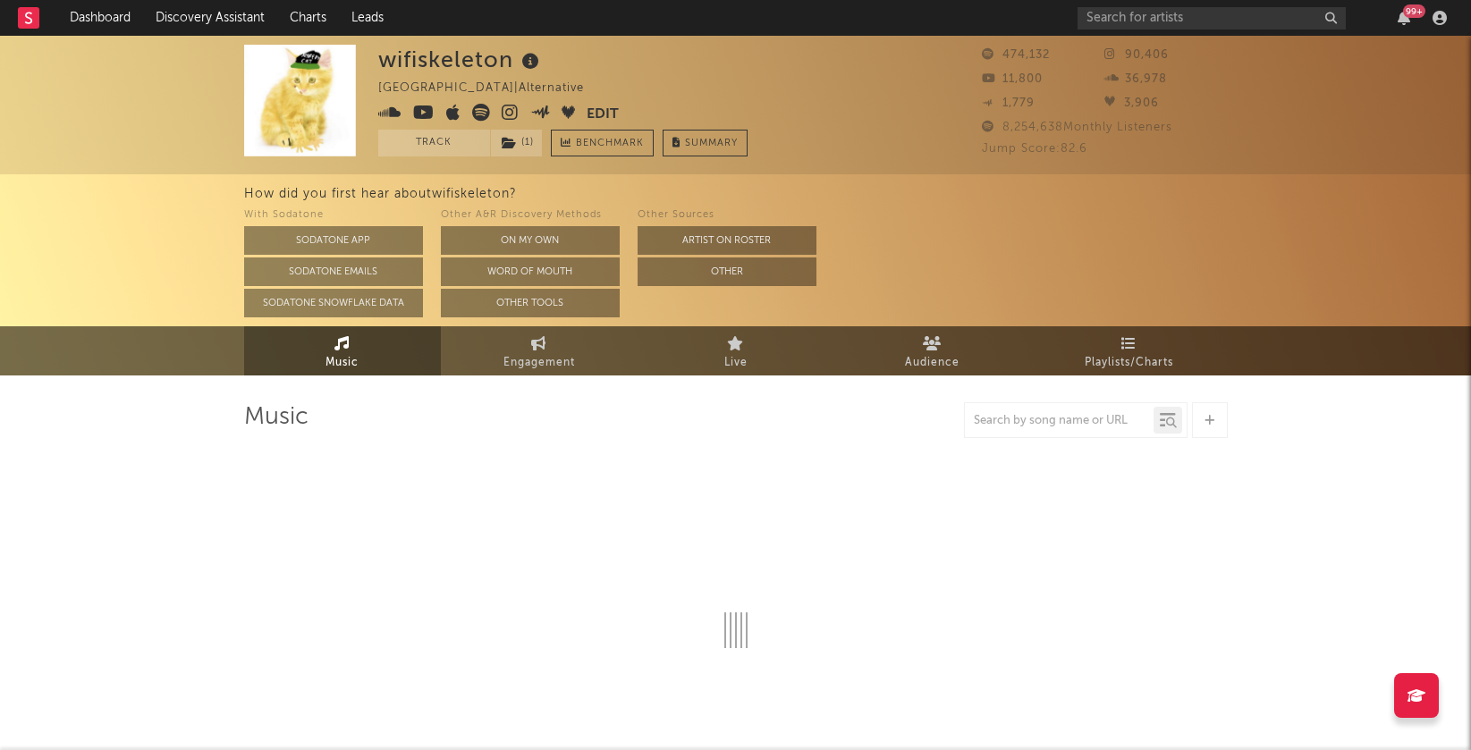
select select "6m"
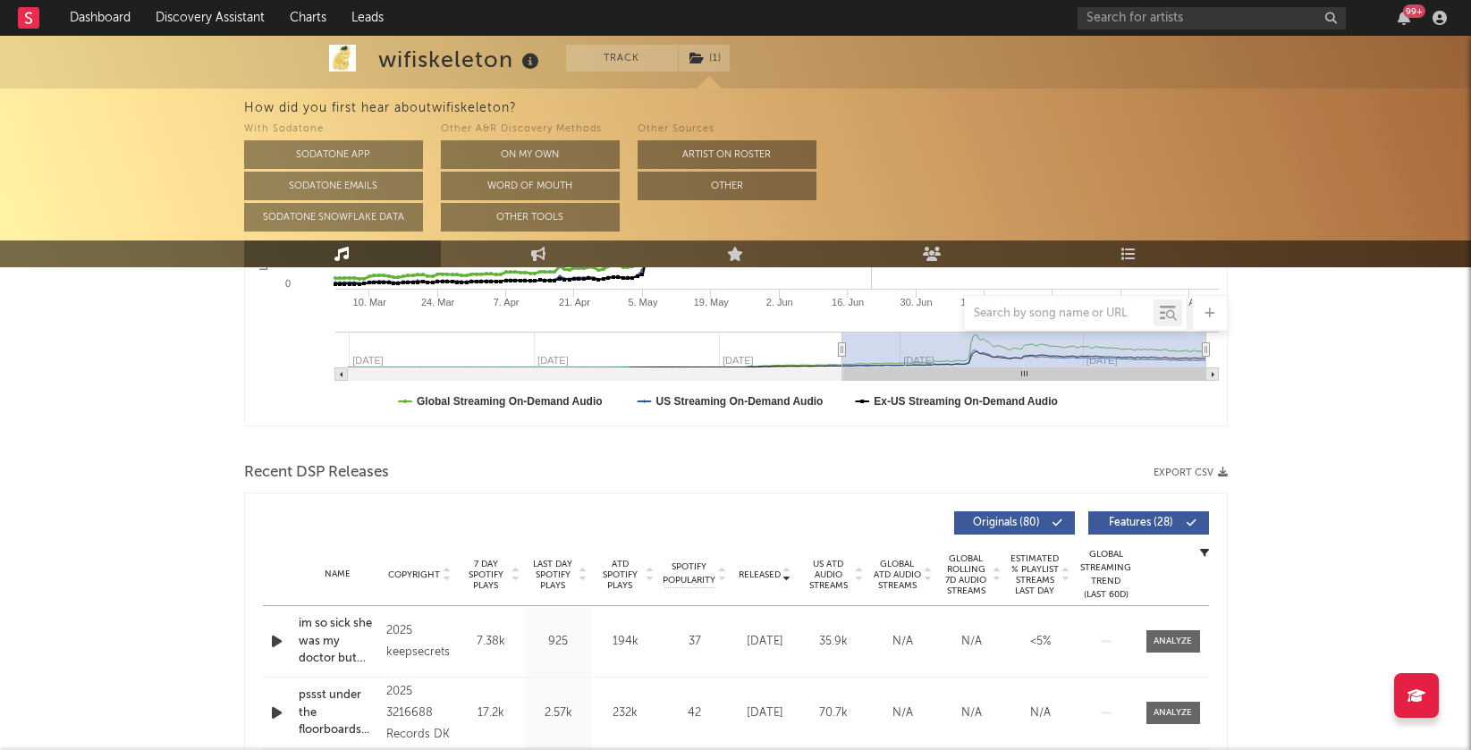
scroll to position [449, 0]
click at [582, 569] on icon at bounding box center [583, 570] width 9 height 7
click at [329, 634] on div "Nope your too late i already died" at bounding box center [339, 640] width 80 height 53
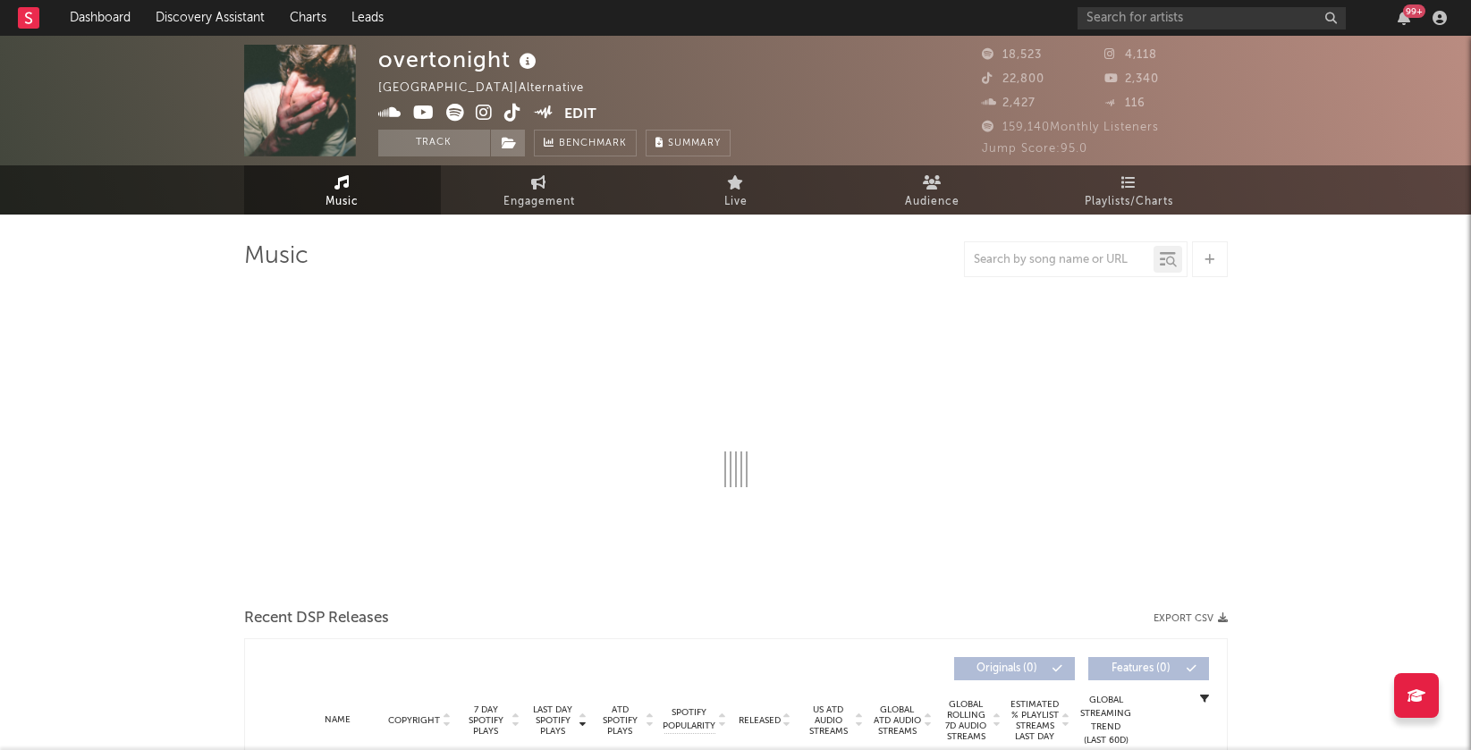
select select "1w"
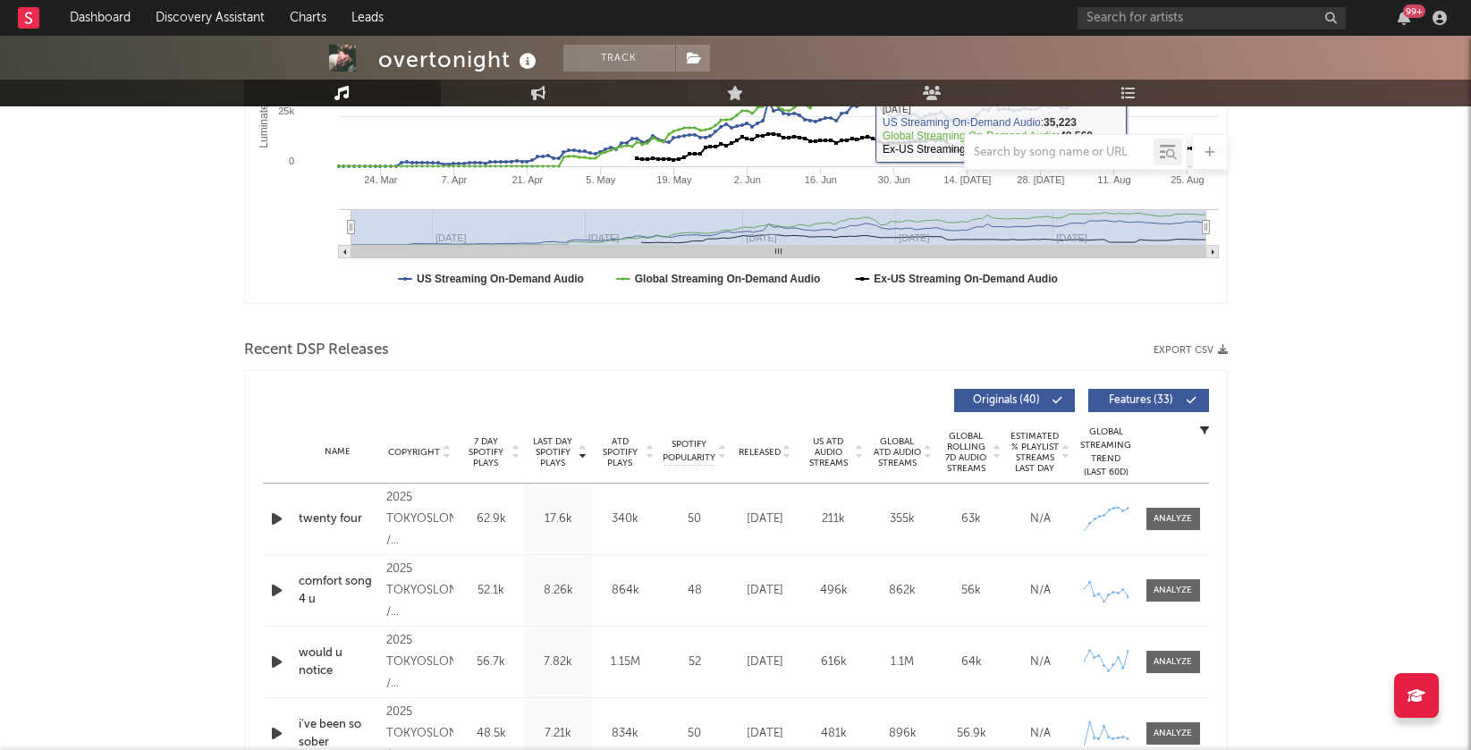
scroll to position [544, 0]
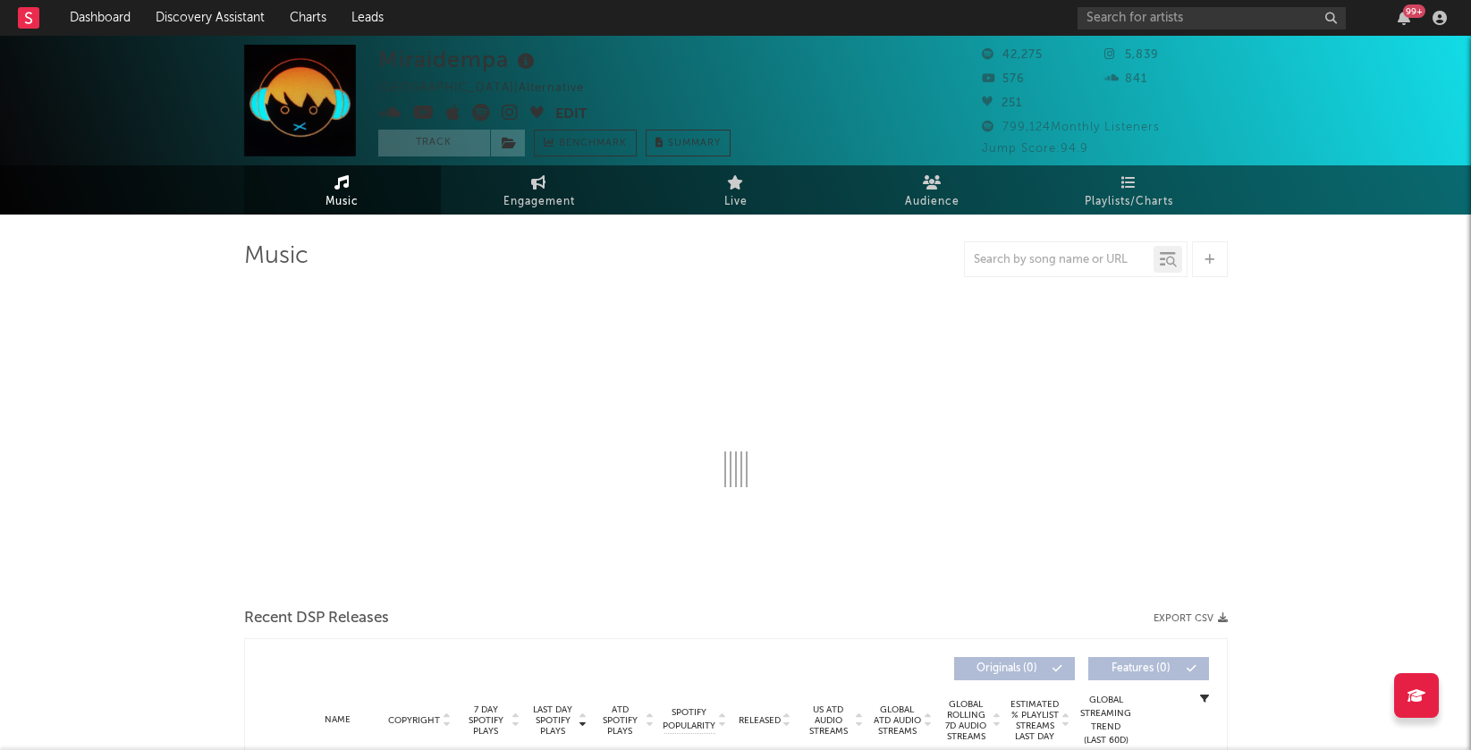
select select "6m"
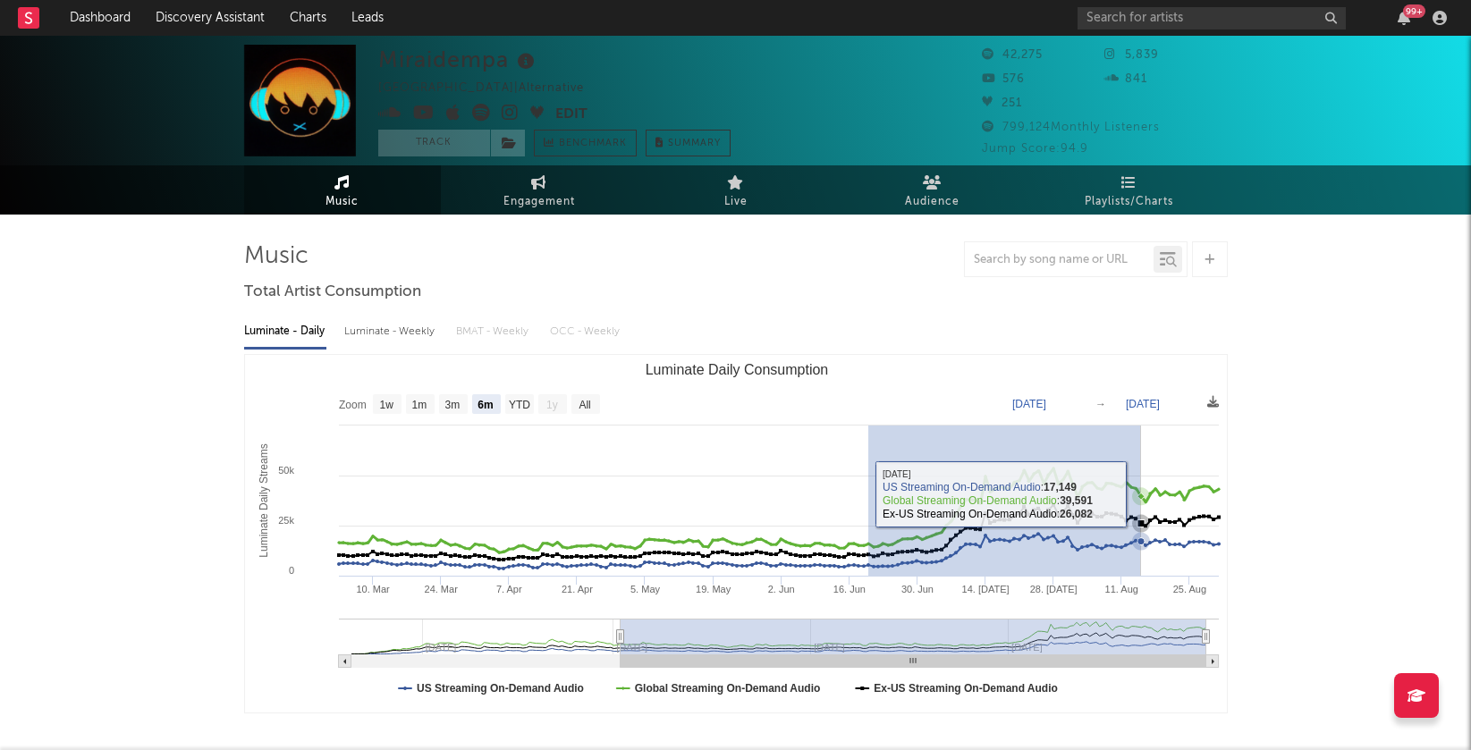
drag, startPoint x: 867, startPoint y: 494, endPoint x: 1139, endPoint y: 494, distance: 271.9
click at [1139, 494] on icon "Created with Highcharts 10.3.3 Luminate Daily Streams Luminate Daily Consumptio…" at bounding box center [736, 534] width 983 height 358
type input "2025-06-19"
type input "2025-08-14"
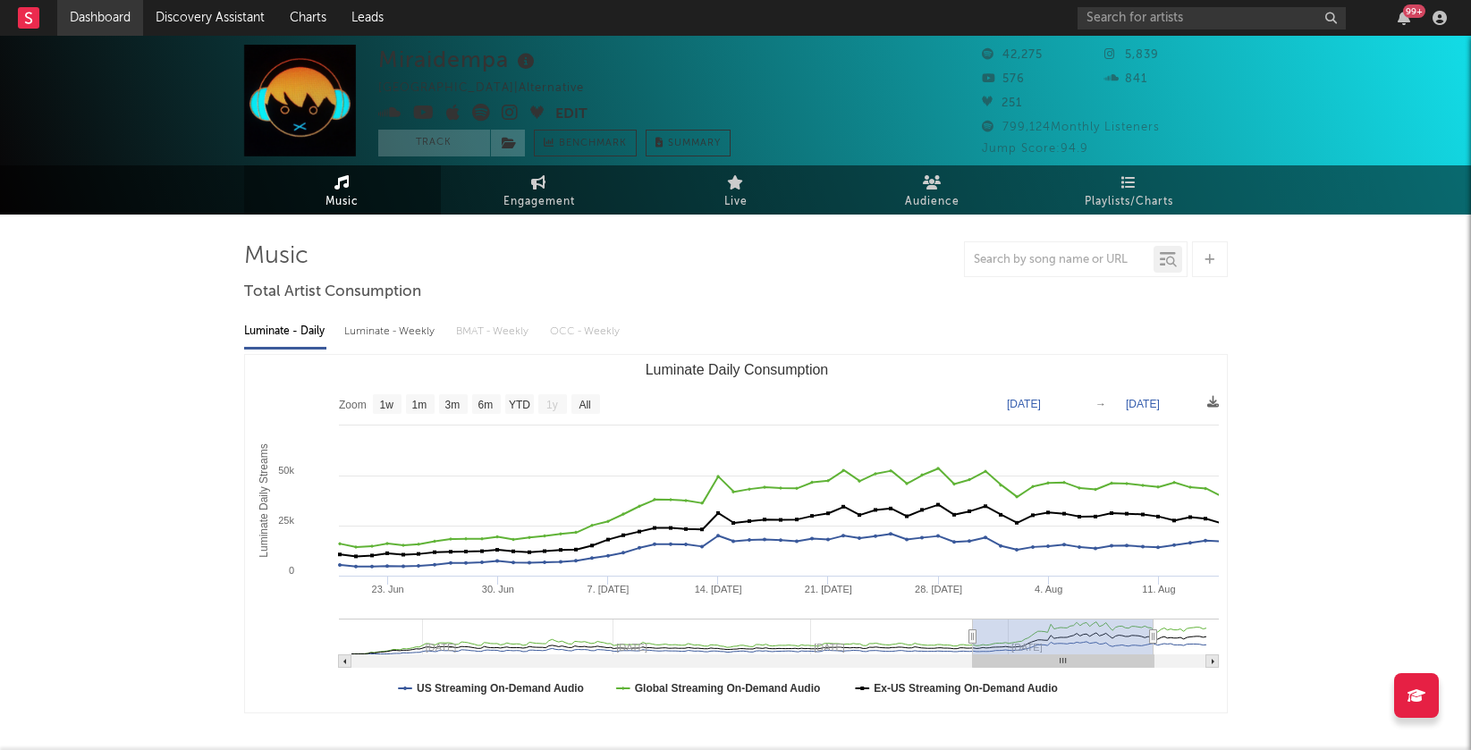
click at [85, 14] on link "Dashboard" at bounding box center [100, 18] width 86 height 36
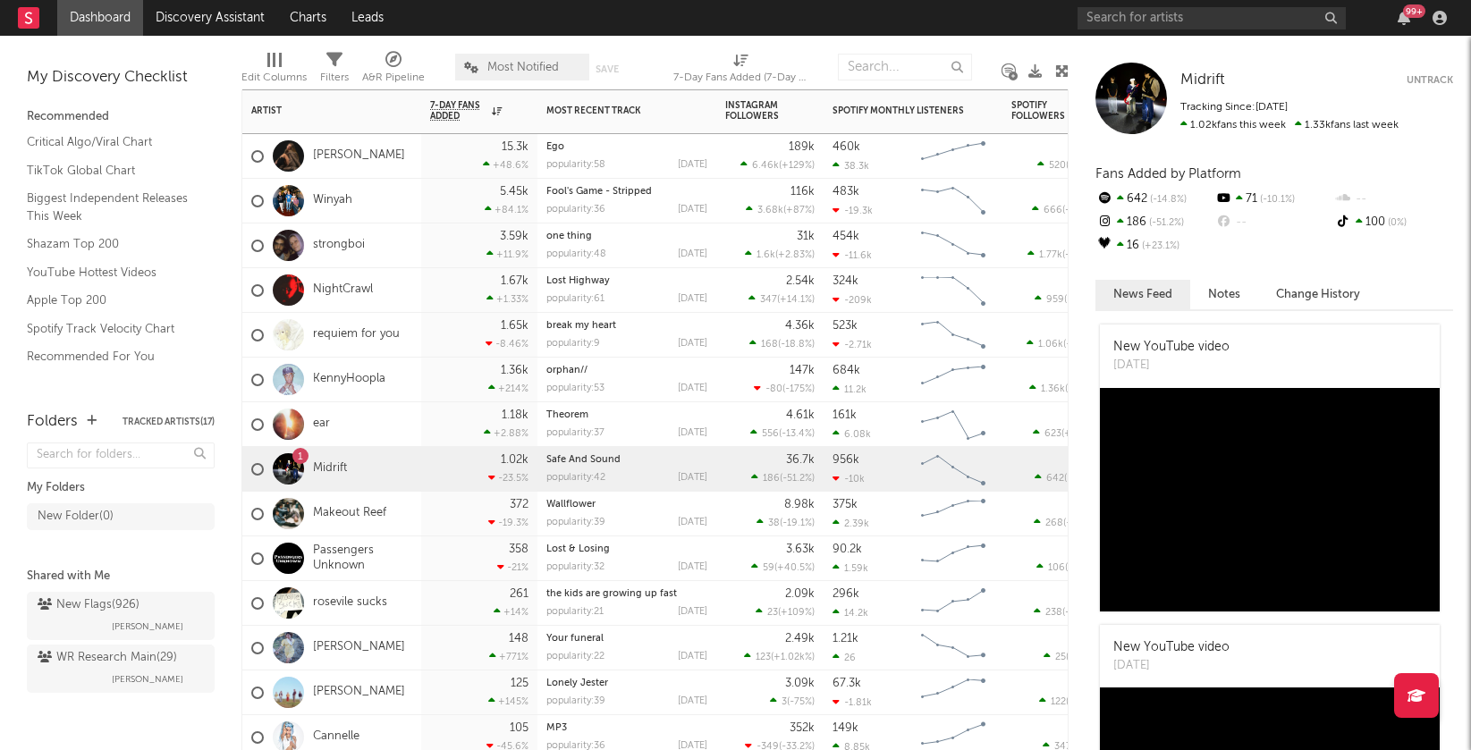
click at [394, 152] on div "[PERSON_NAME]" at bounding box center [331, 156] width 179 height 45
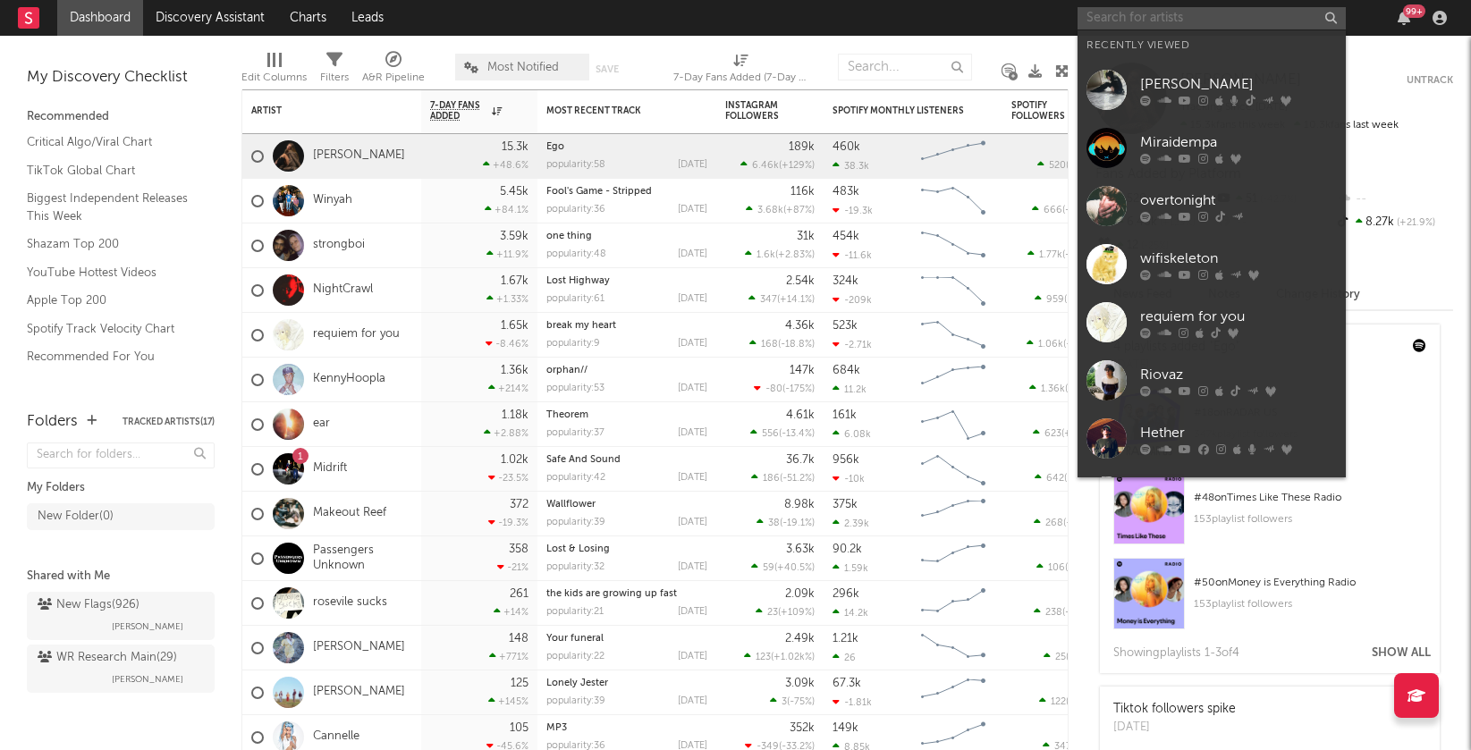
click at [1153, 26] on input "text" at bounding box center [1212, 18] width 268 height 22
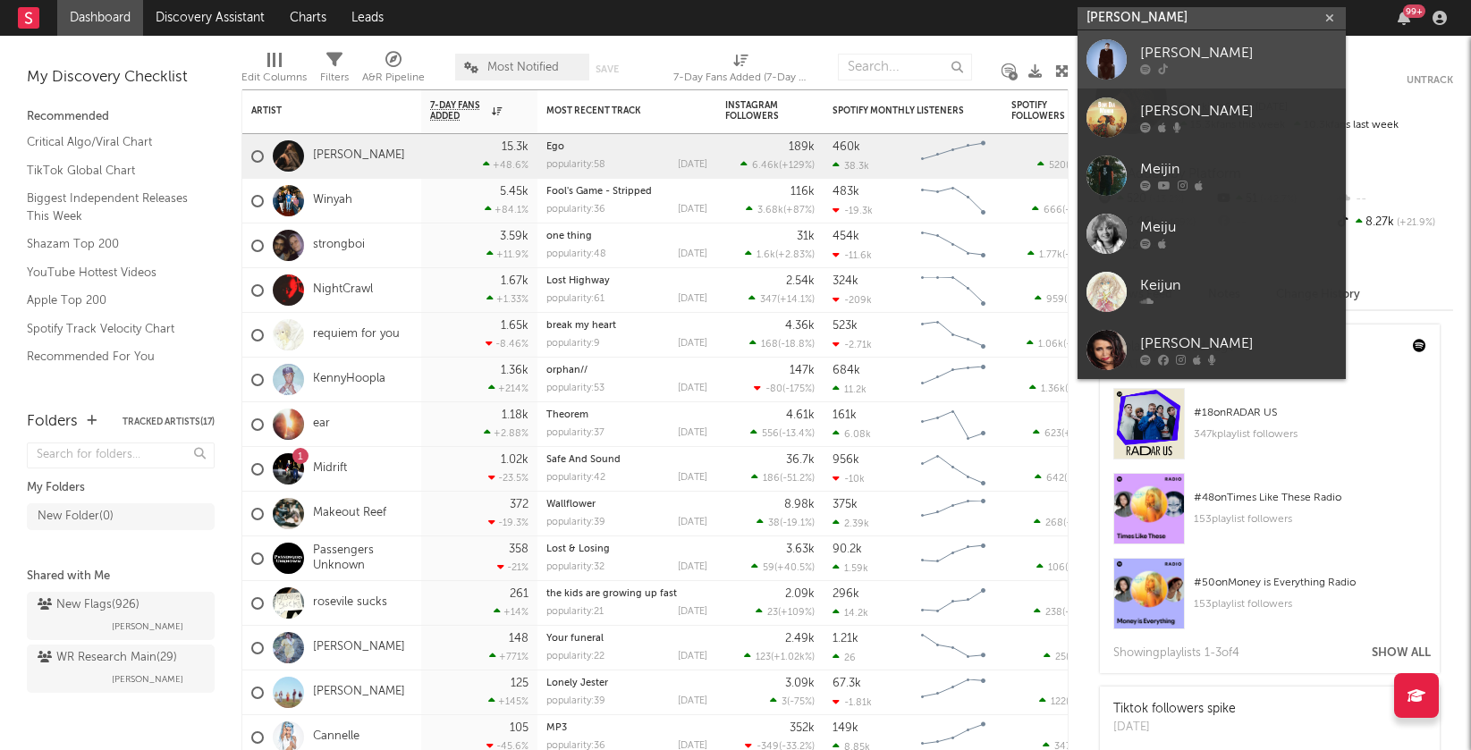
type input "mei jun"
click at [1168, 55] on div "Mei Jun" at bounding box center [1238, 53] width 197 height 21
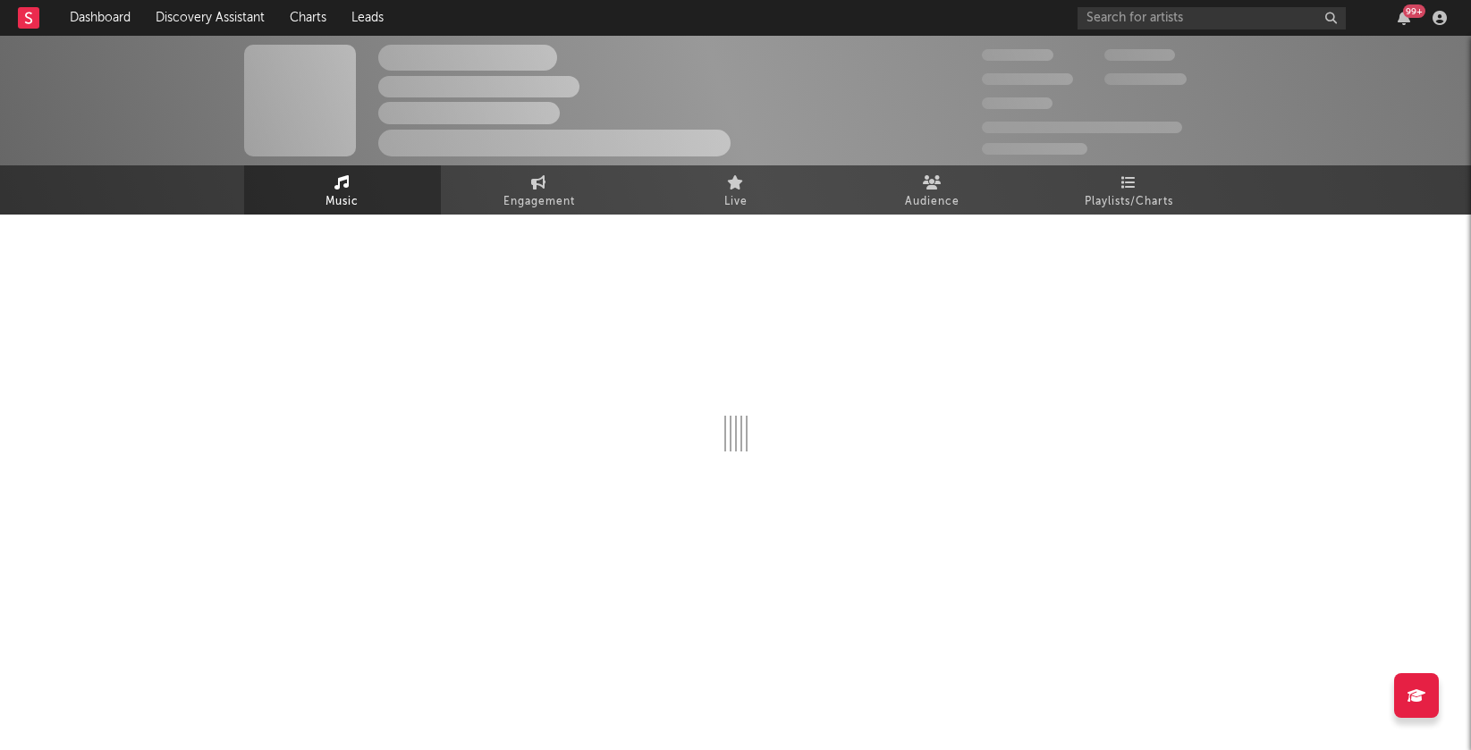
select select "6m"
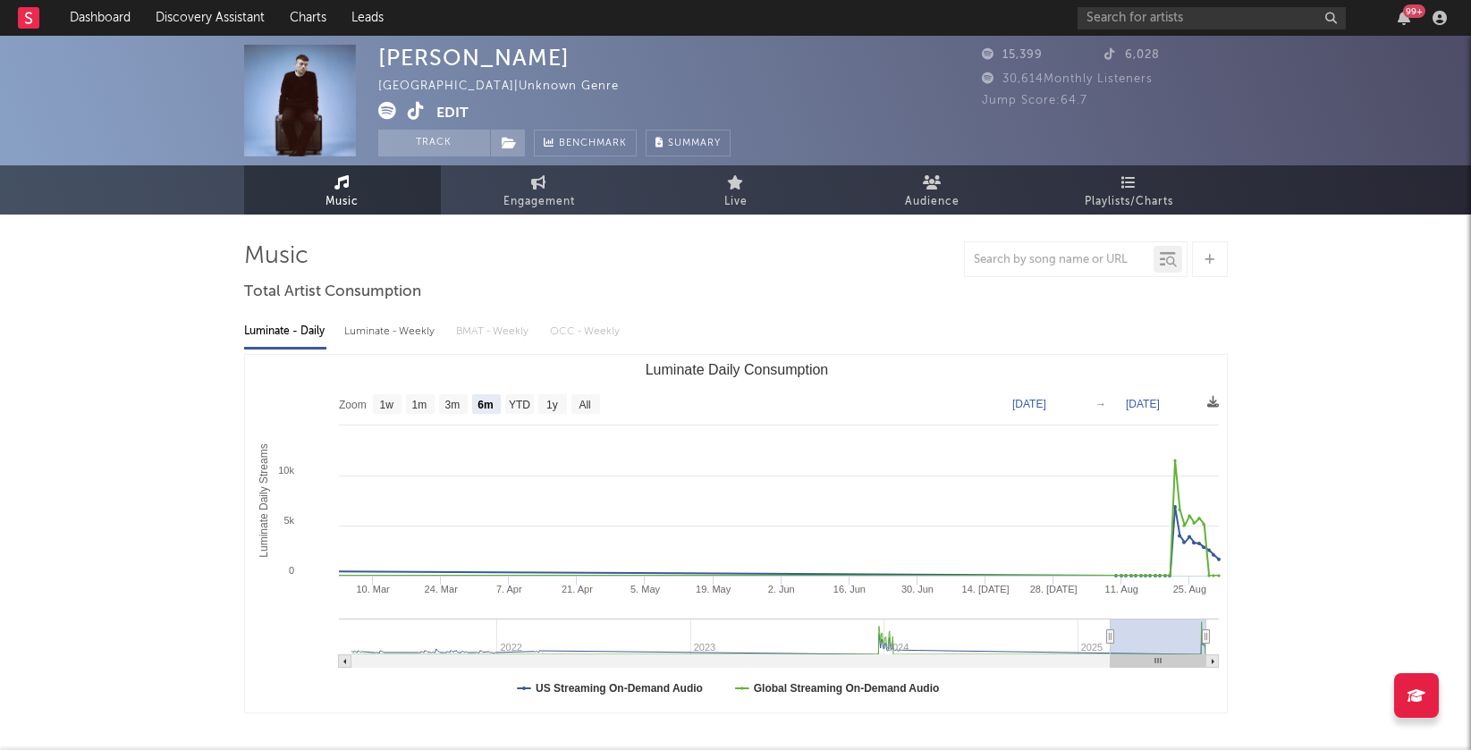
click at [389, 111] on icon at bounding box center [387, 111] width 18 height 18
click at [1188, 19] on input "text" at bounding box center [1212, 18] width 268 height 22
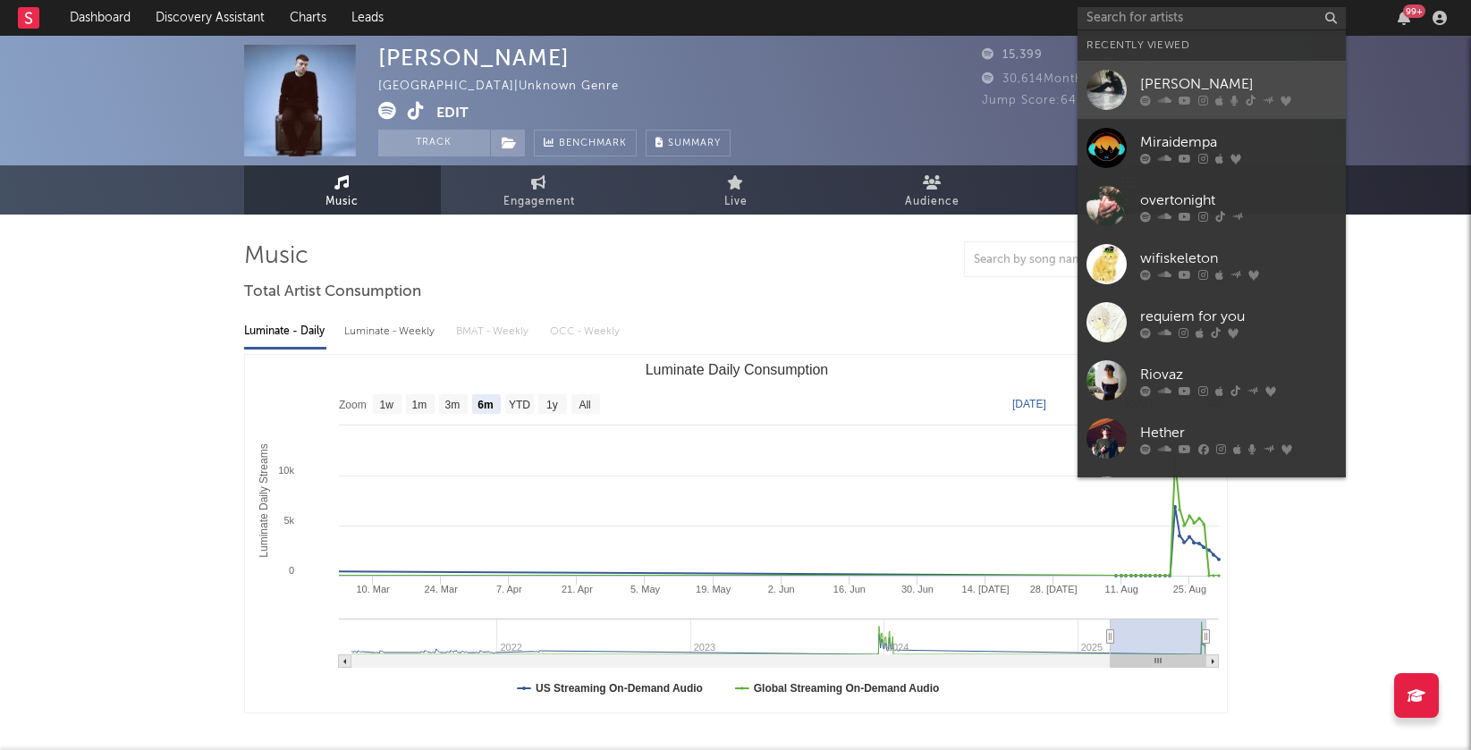
click at [1209, 80] on div "[PERSON_NAME]" at bounding box center [1238, 83] width 197 height 21
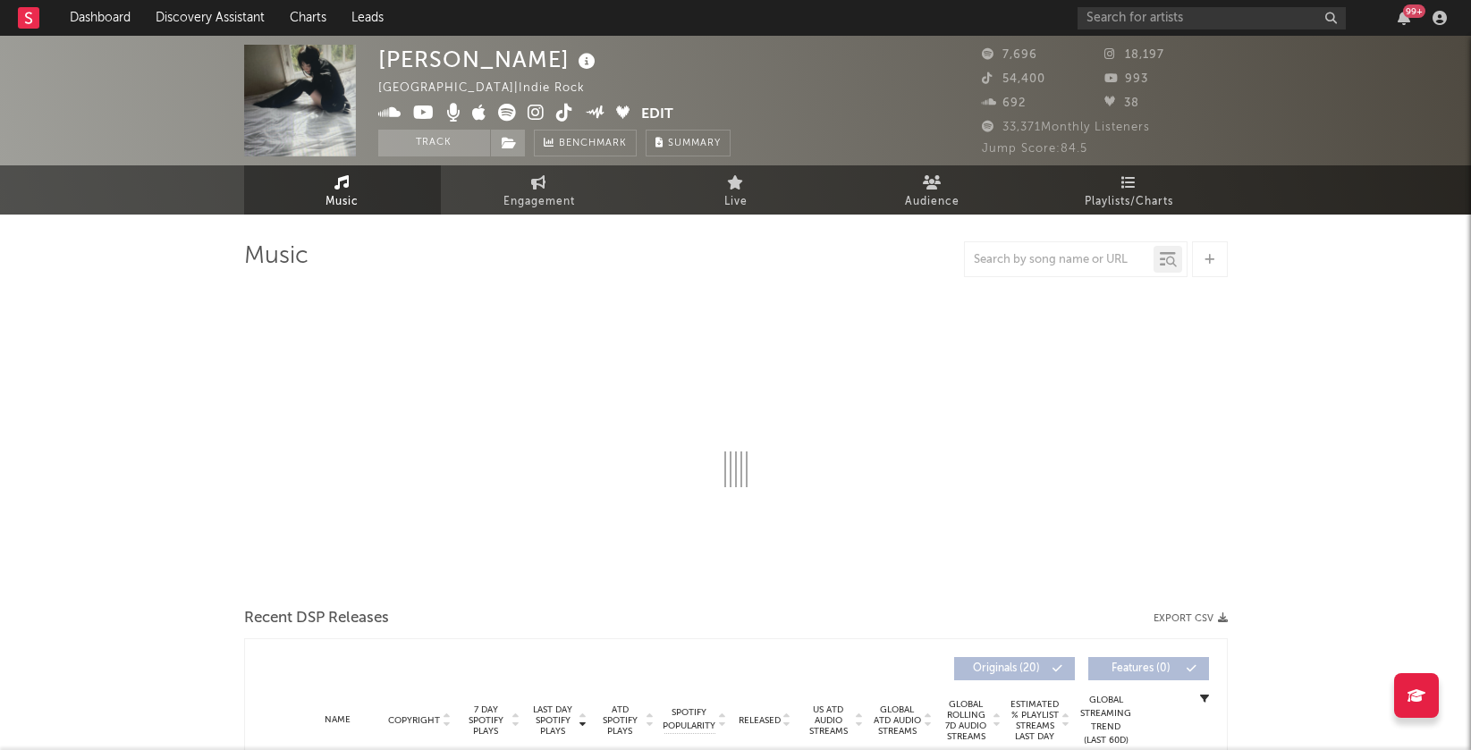
select select "1w"
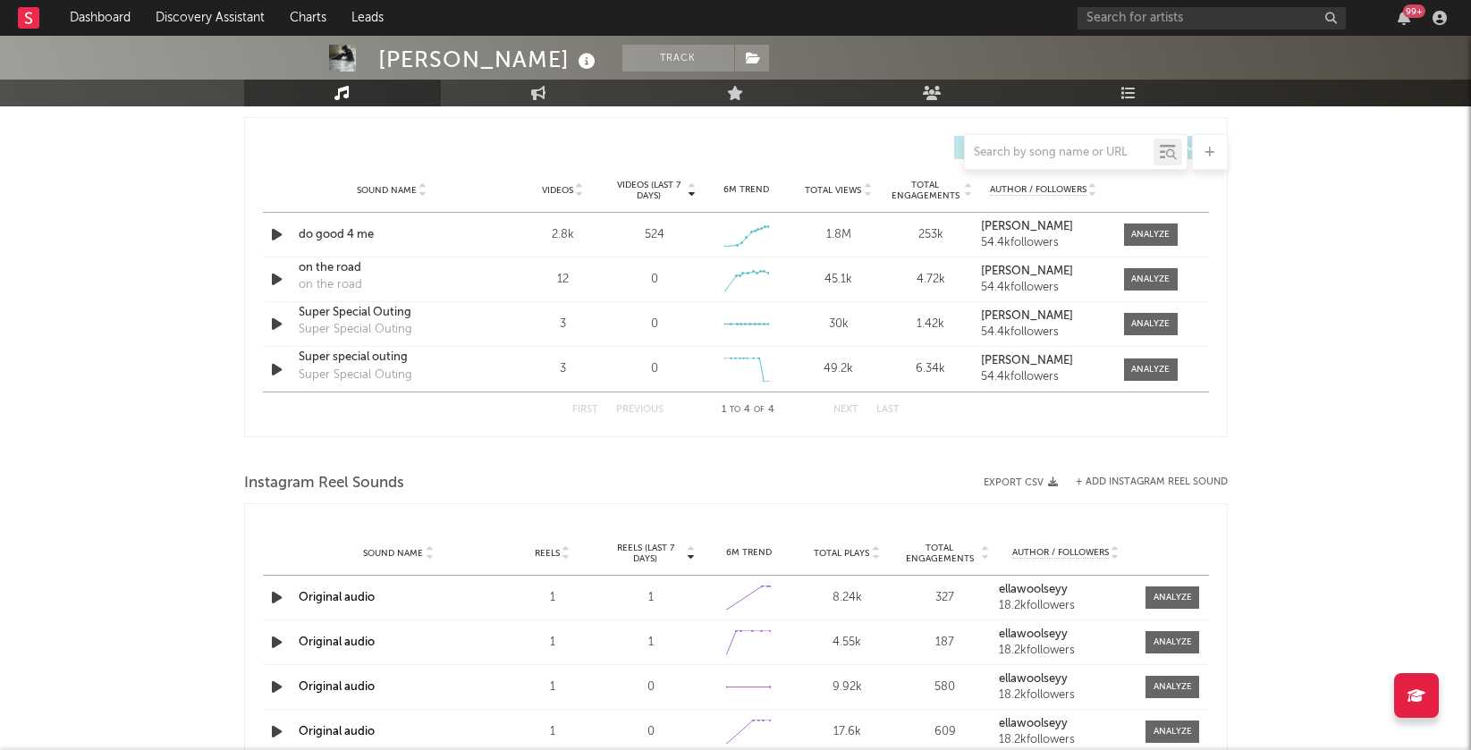
scroll to position [1227, 0]
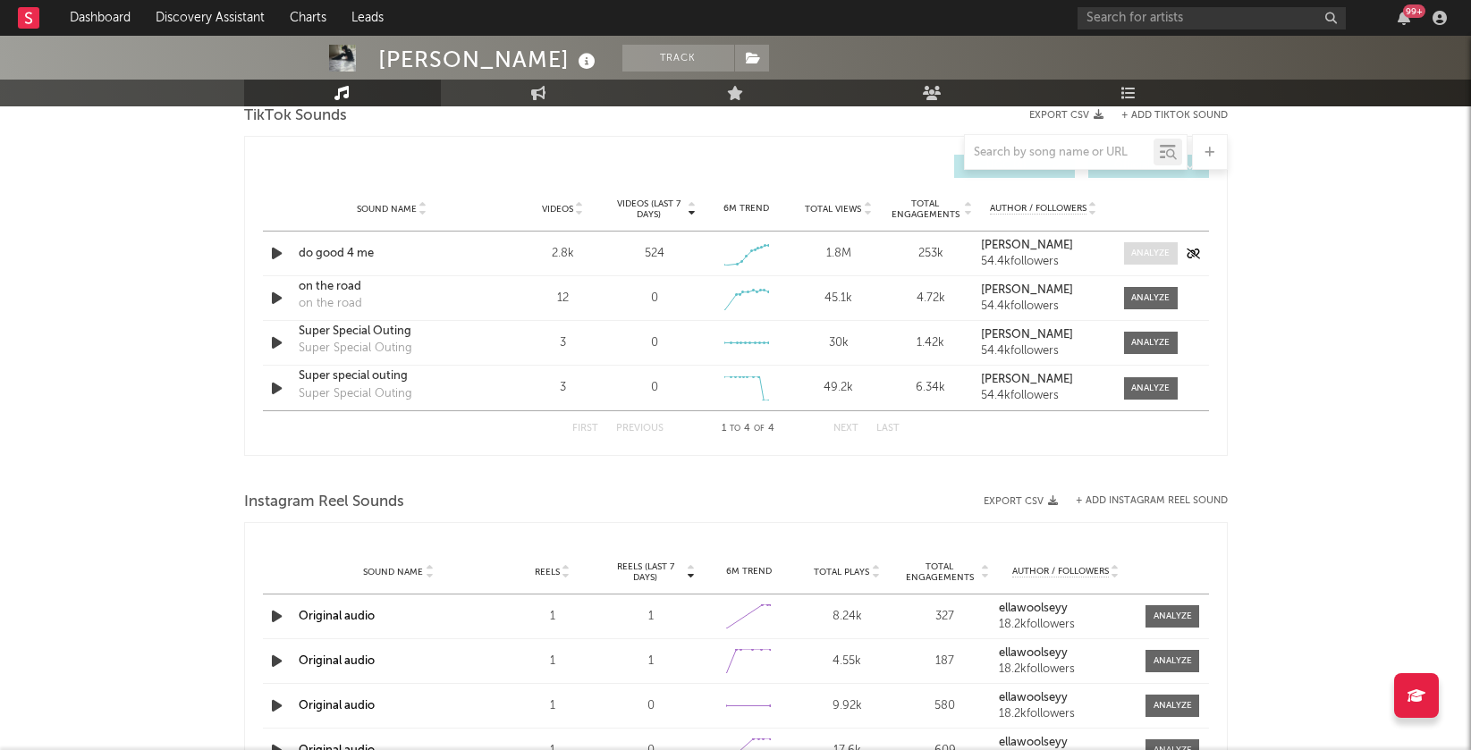
click at [1139, 242] on span at bounding box center [1151, 253] width 54 height 22
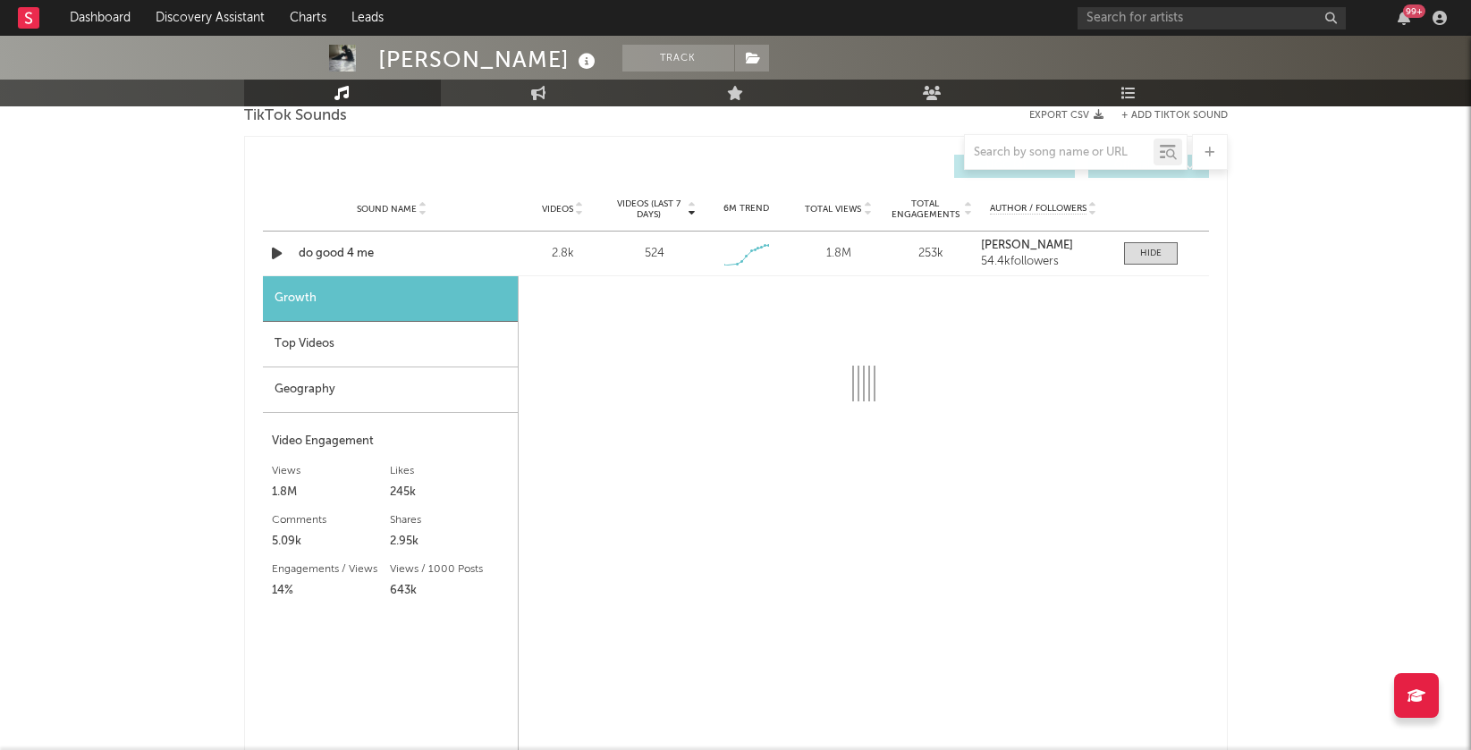
select select "1w"
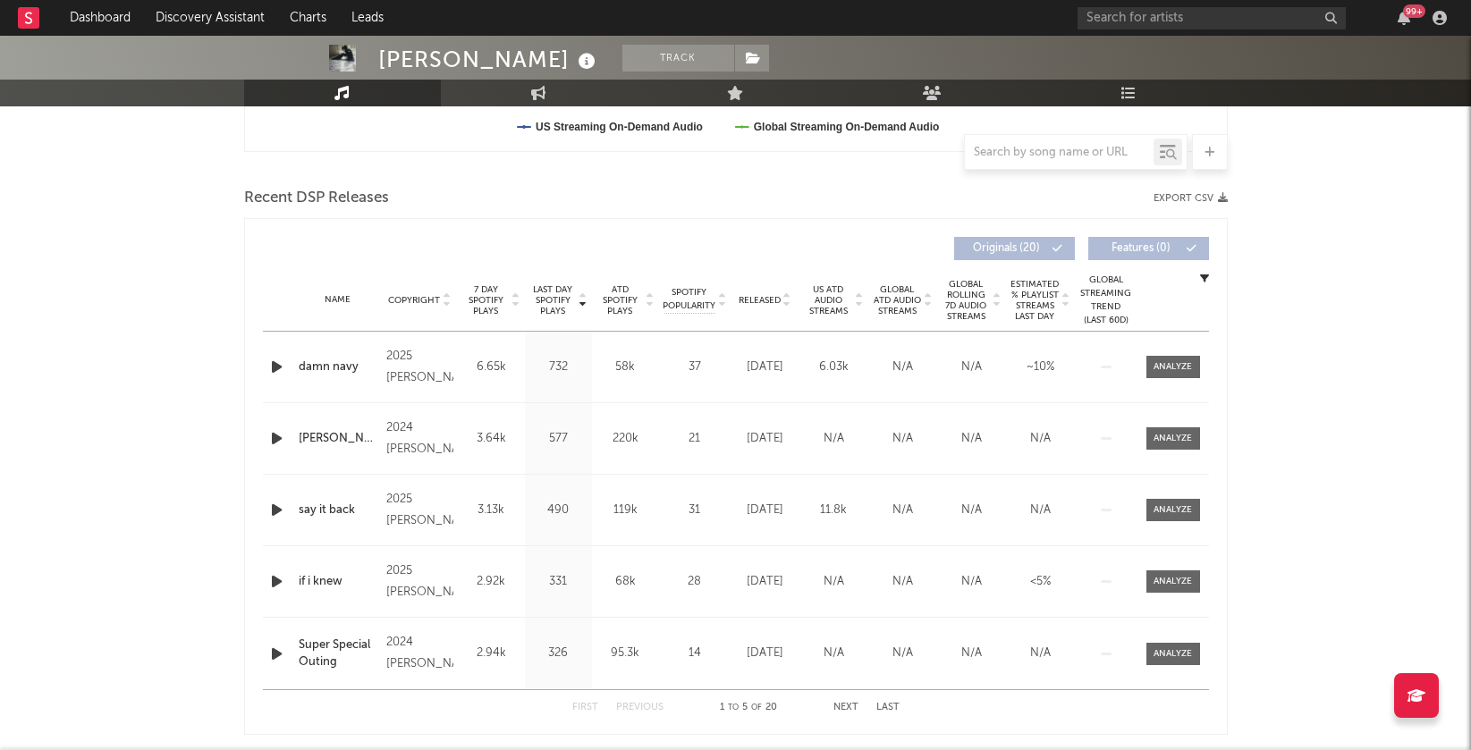
scroll to position [0, 0]
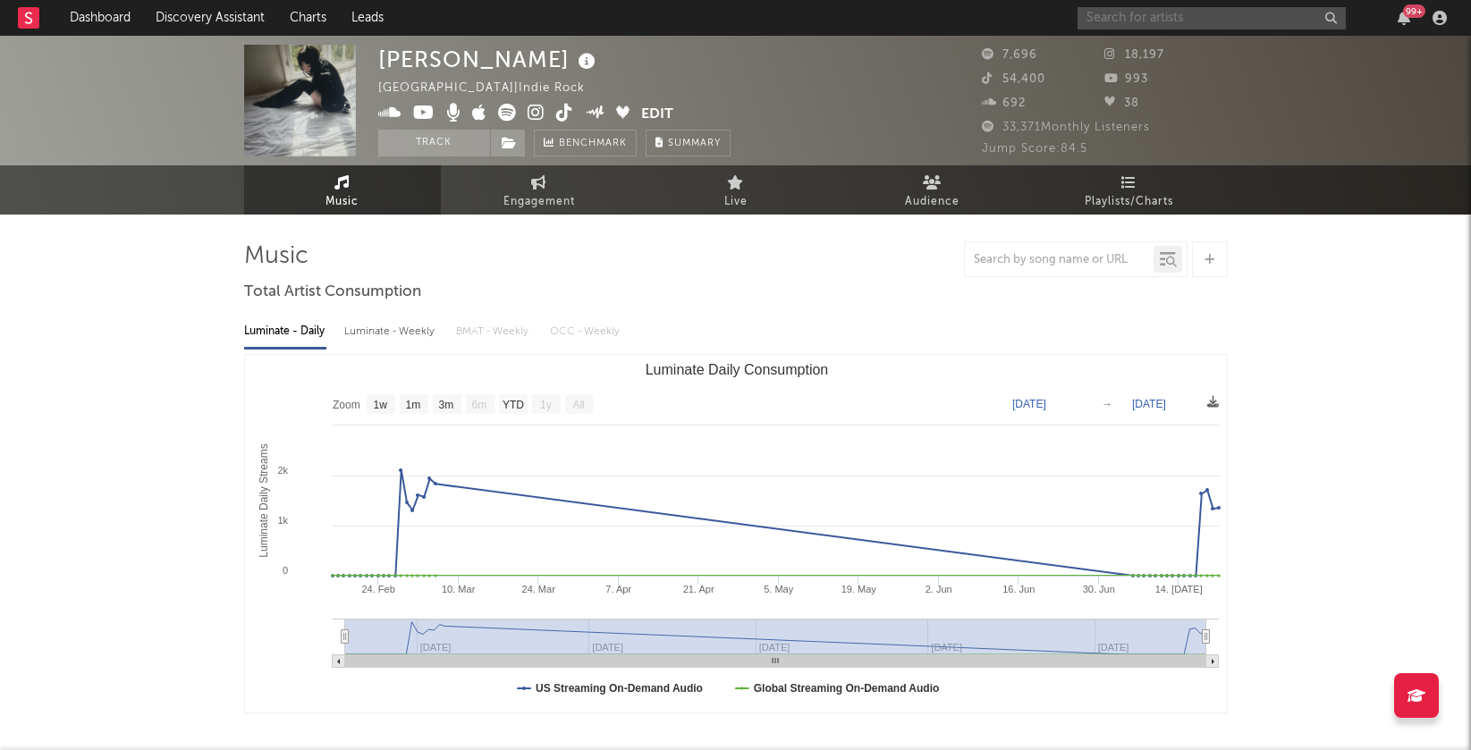
click at [1158, 13] on input "text" at bounding box center [1212, 18] width 268 height 22
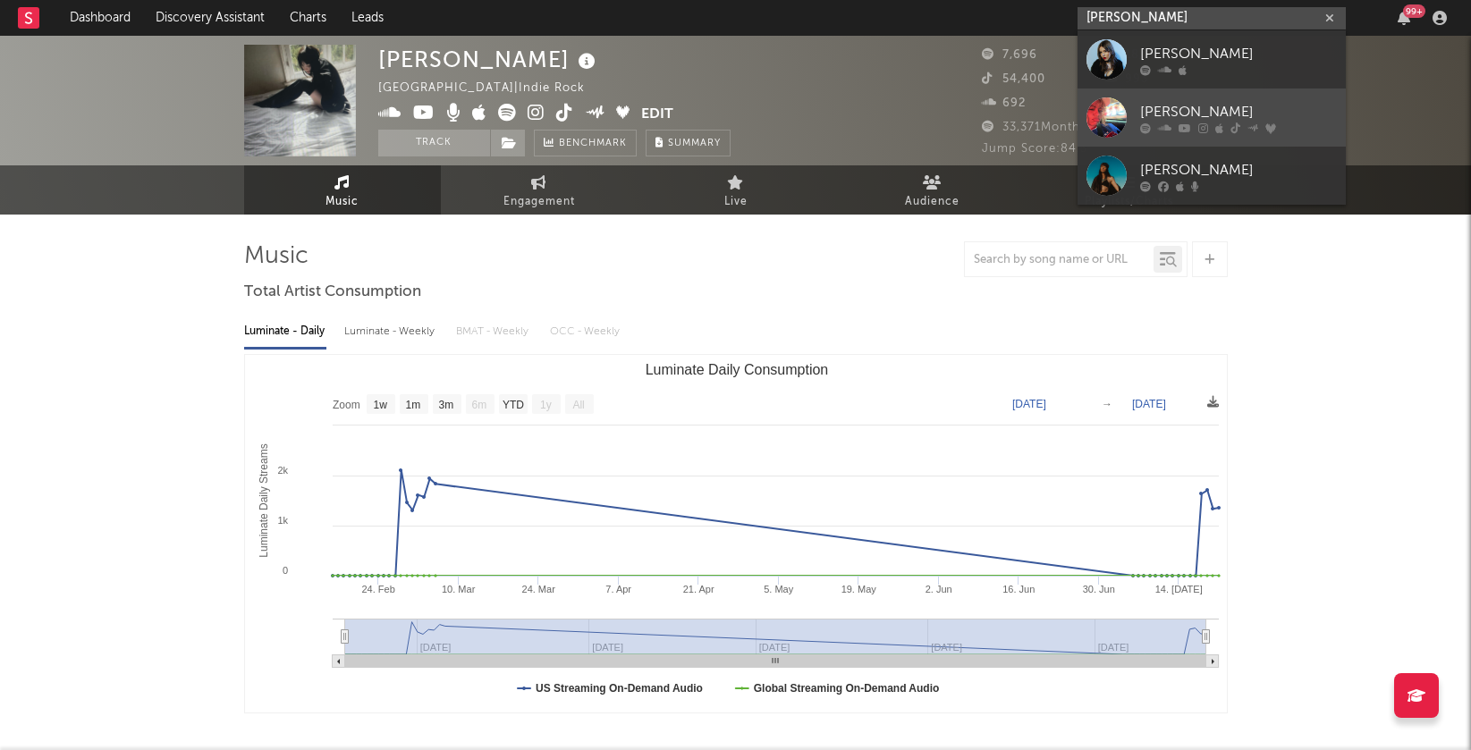
type input "bella kaye"
click at [1175, 101] on div "Bella Kay" at bounding box center [1238, 111] width 197 height 21
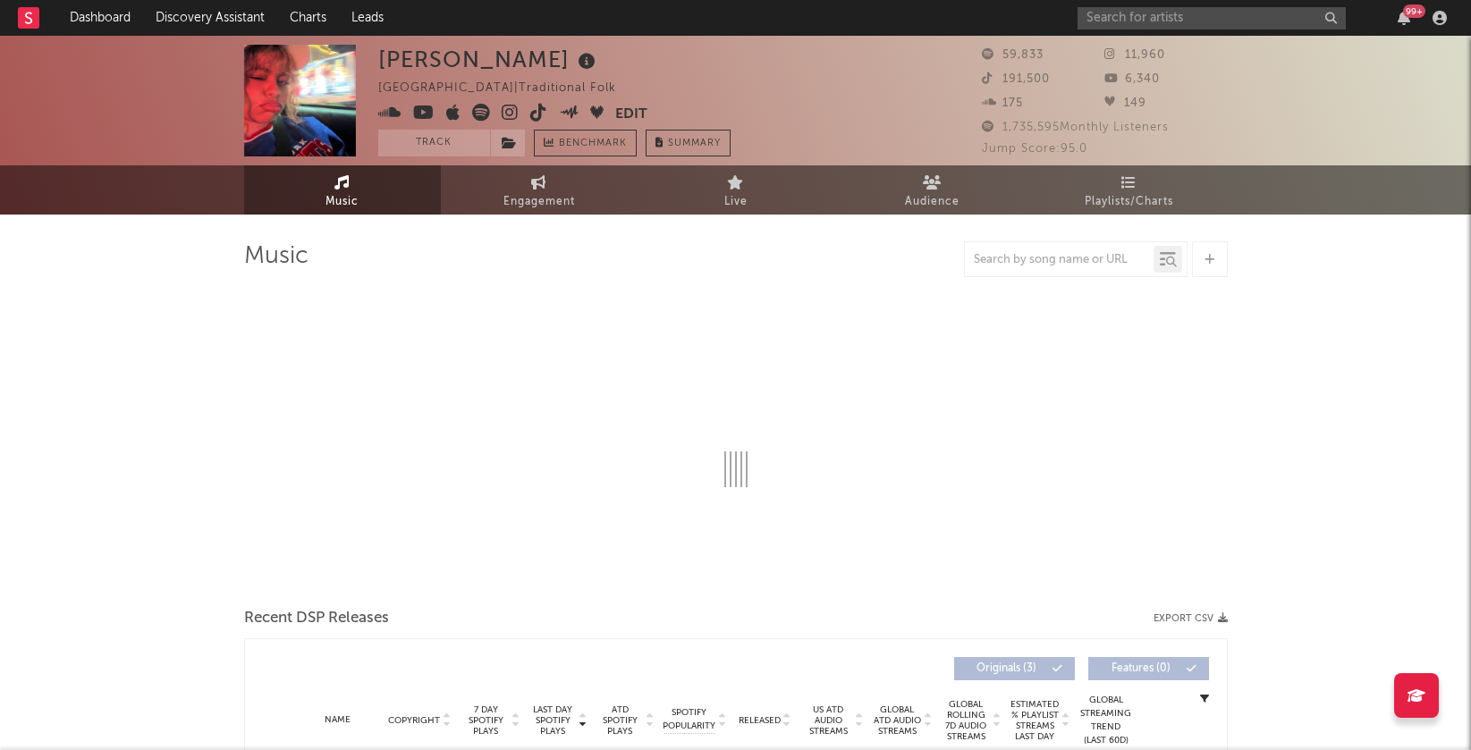
select select "1w"
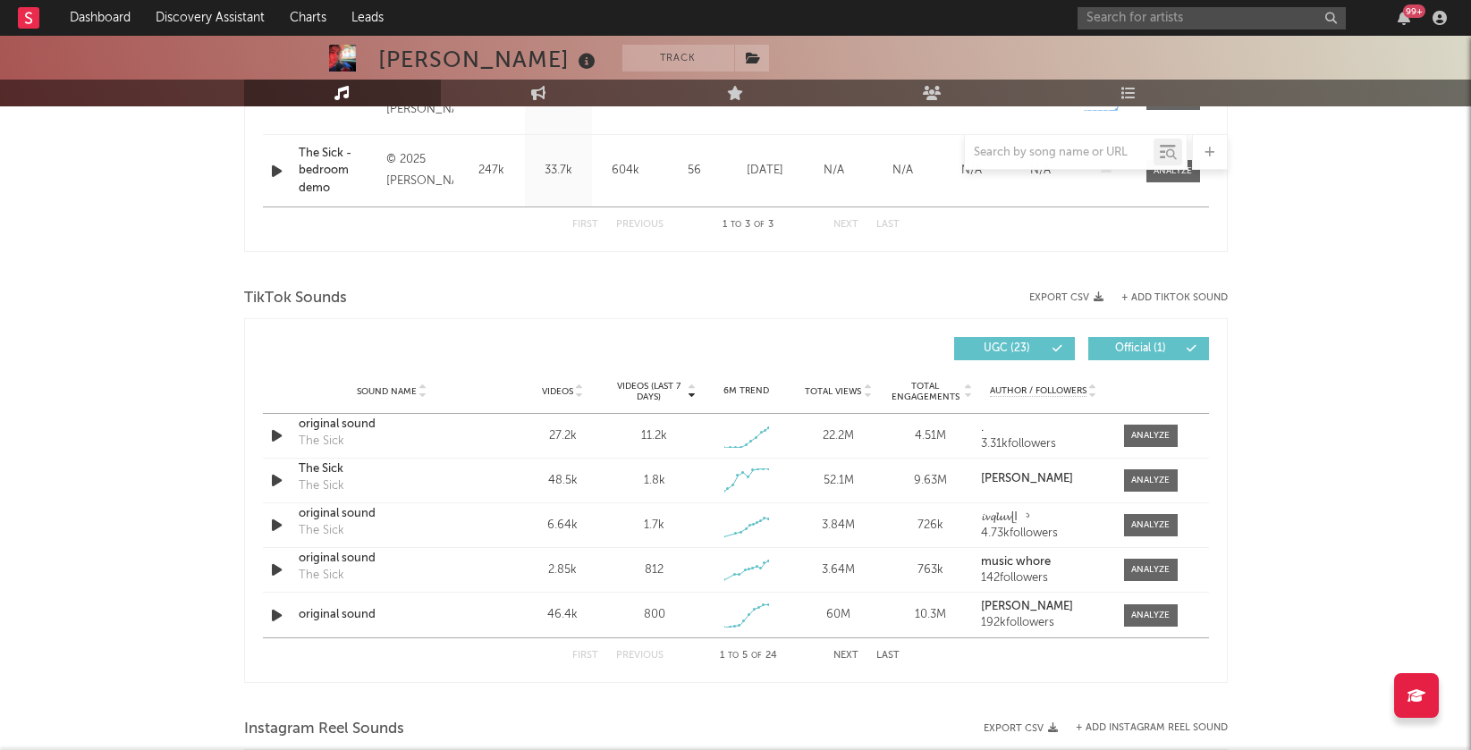
scroll to position [1004, 0]
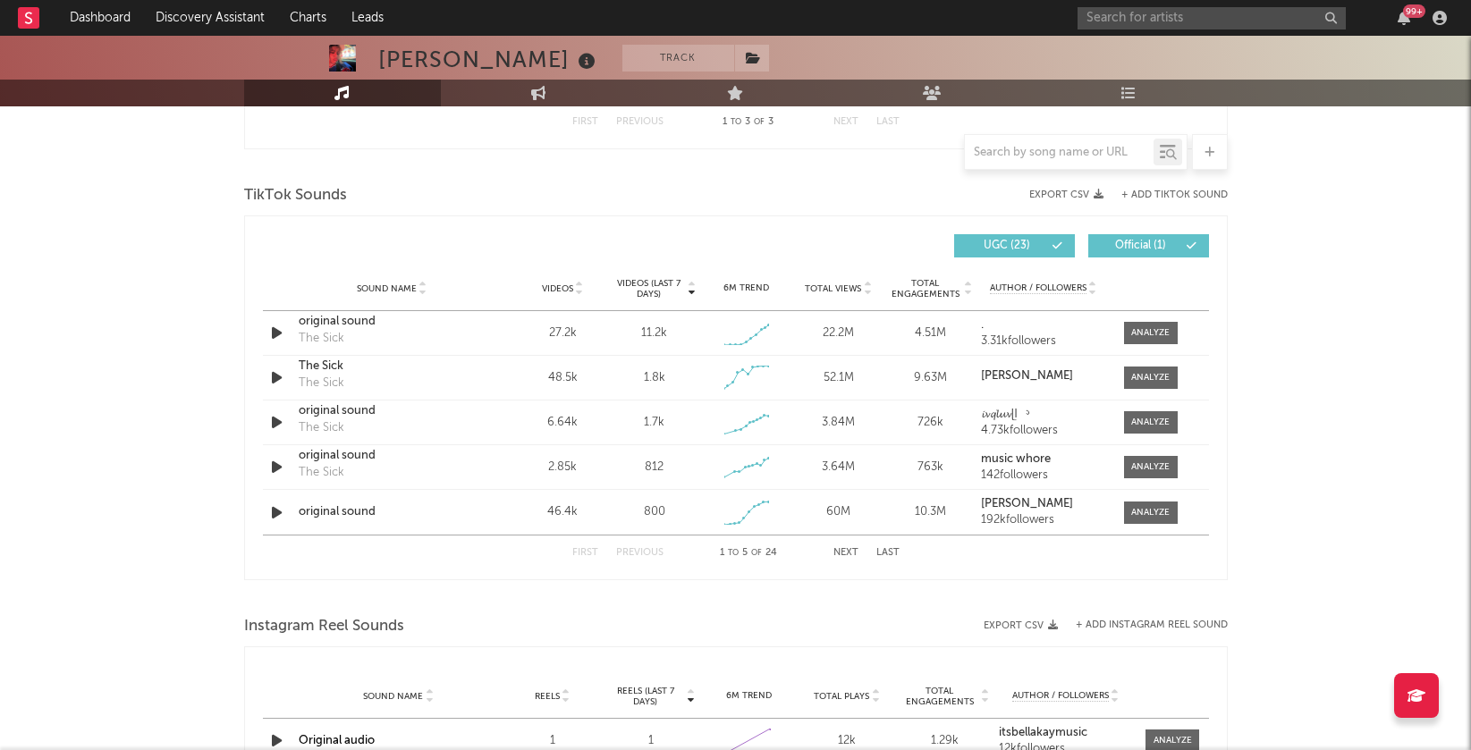
click at [966, 282] on icon at bounding box center [967, 285] width 9 height 7
click at [1162, 326] on div at bounding box center [1150, 332] width 38 height 13
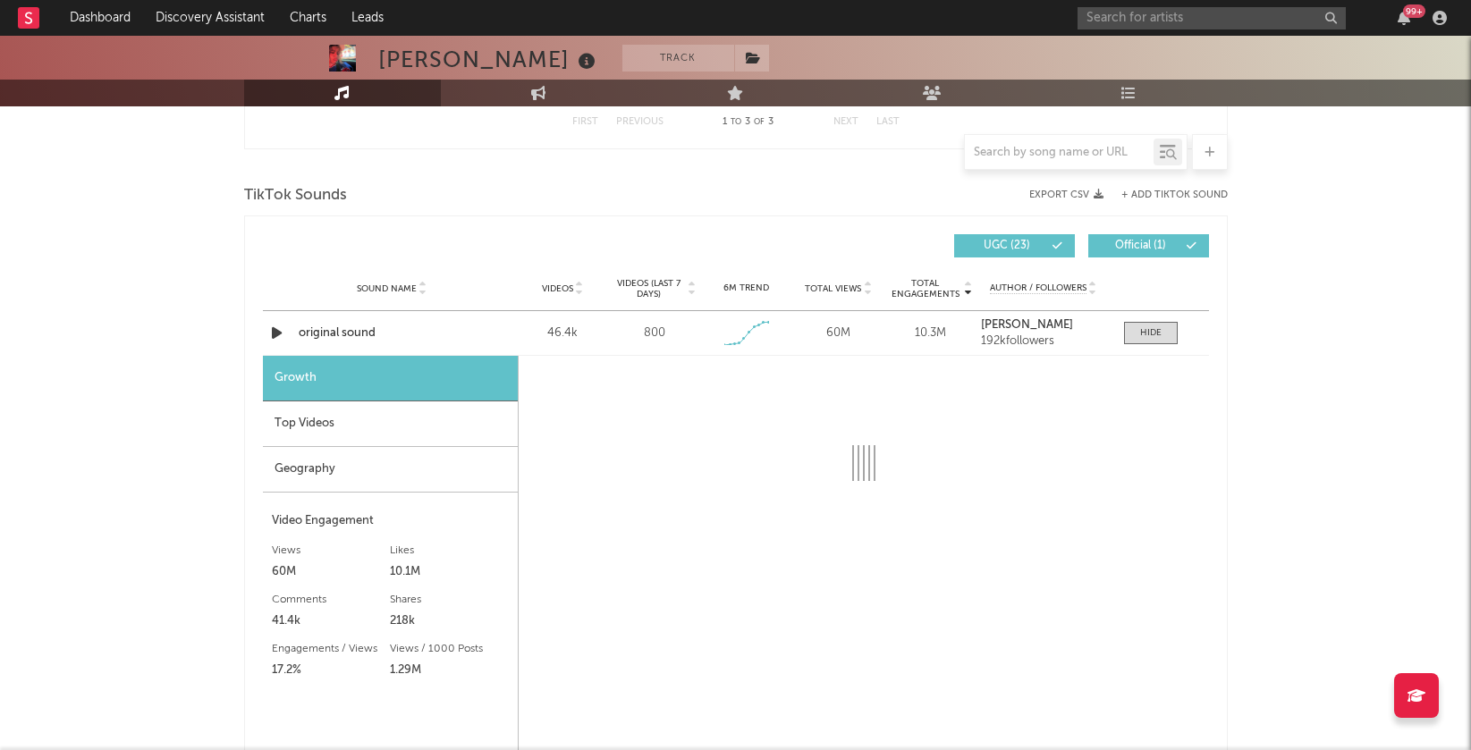
select select "1w"
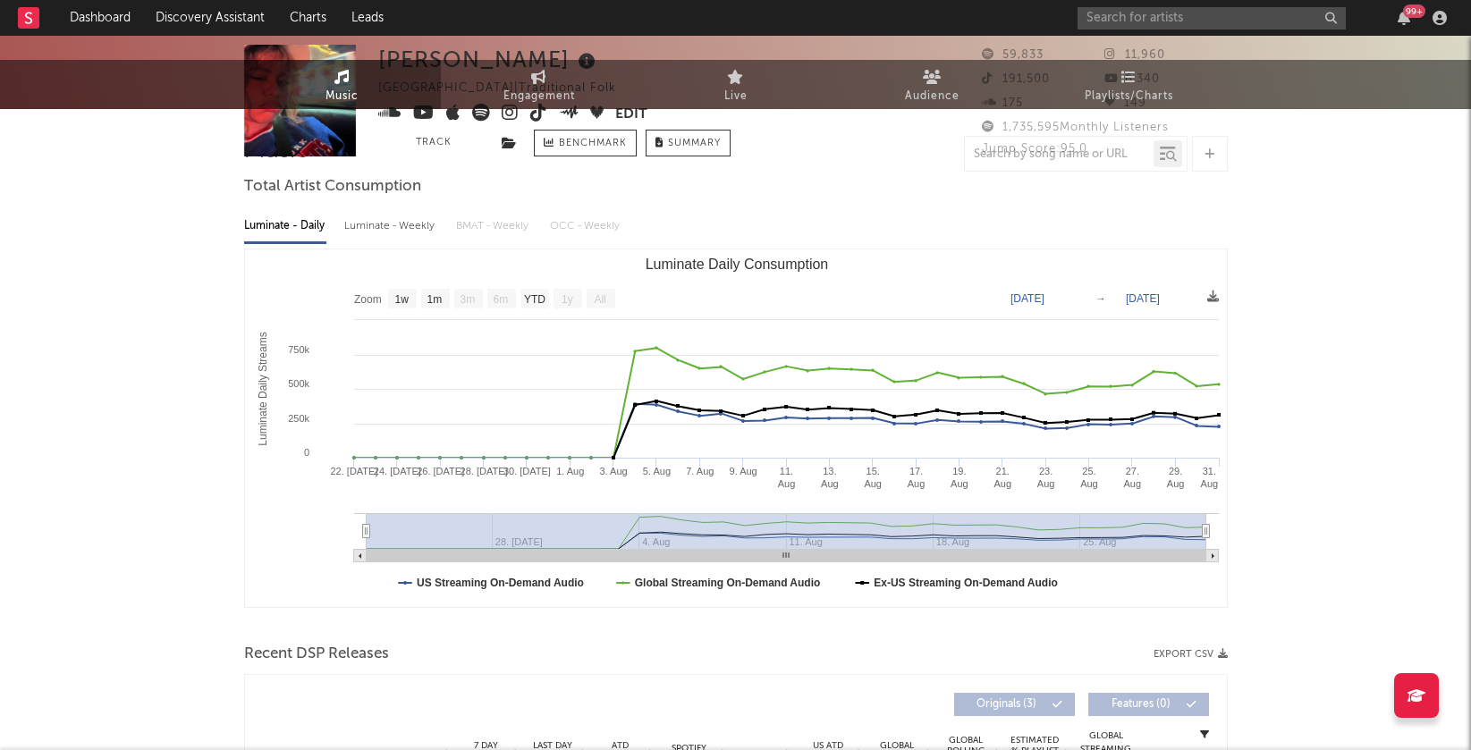
scroll to position [0, 0]
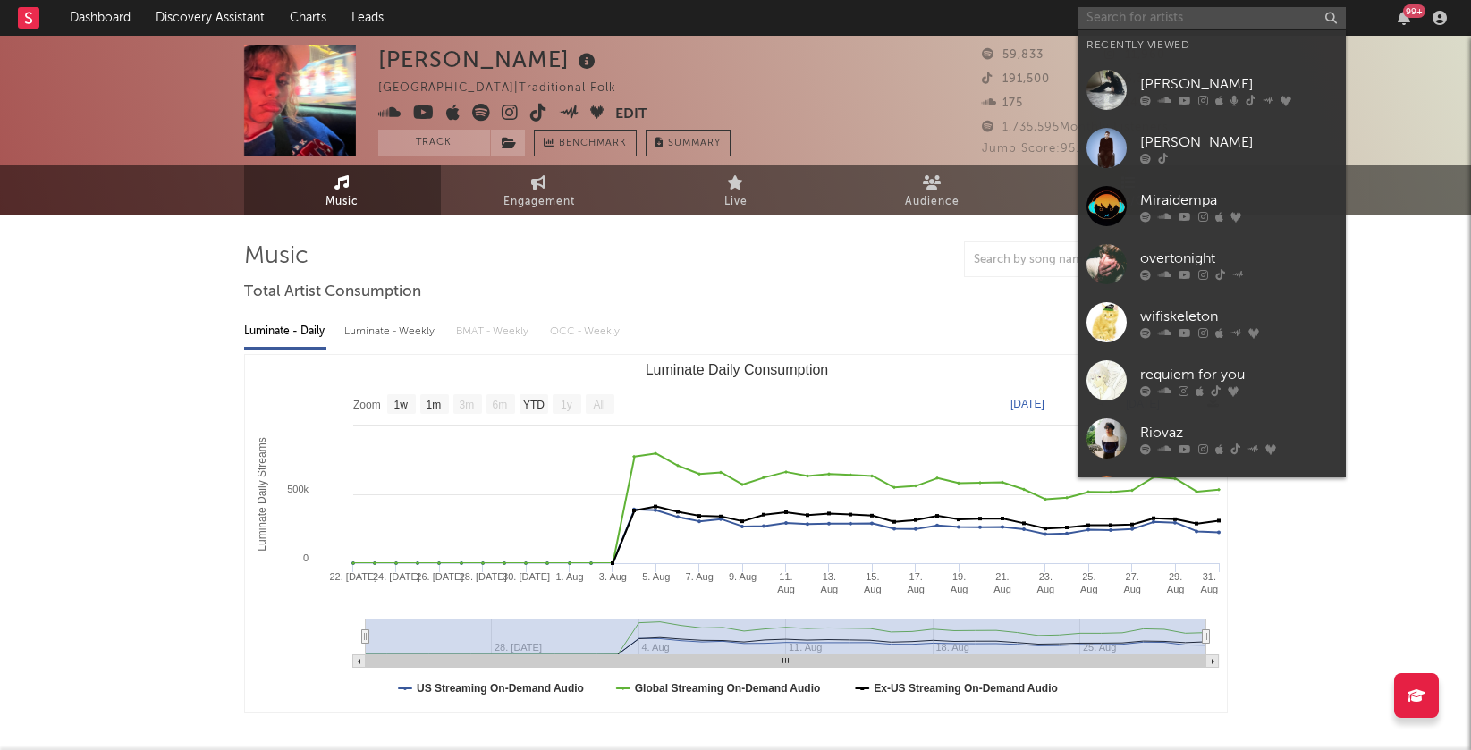
click at [1121, 21] on input "text" at bounding box center [1212, 18] width 268 height 22
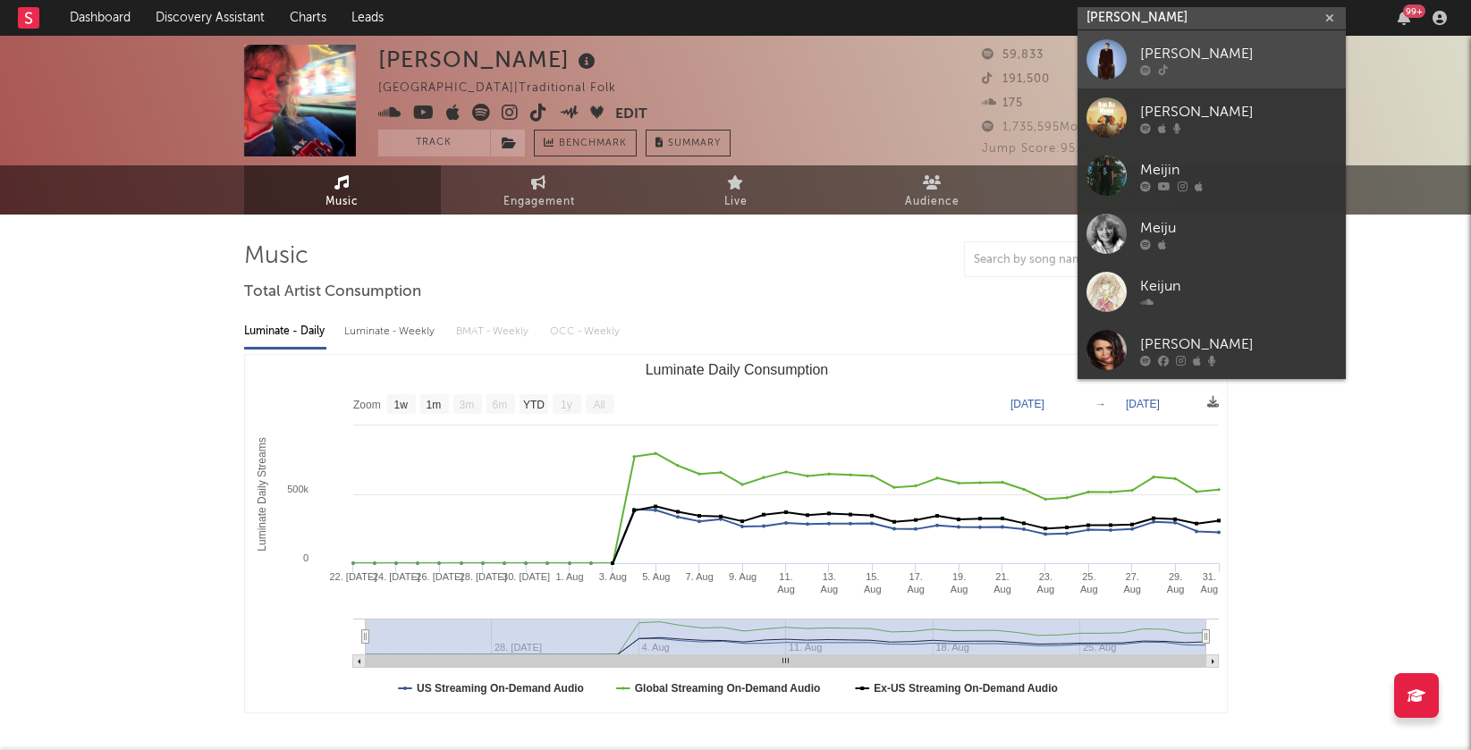
type input "mei jun"
click at [1202, 62] on div "Mei Jun" at bounding box center [1238, 53] width 197 height 21
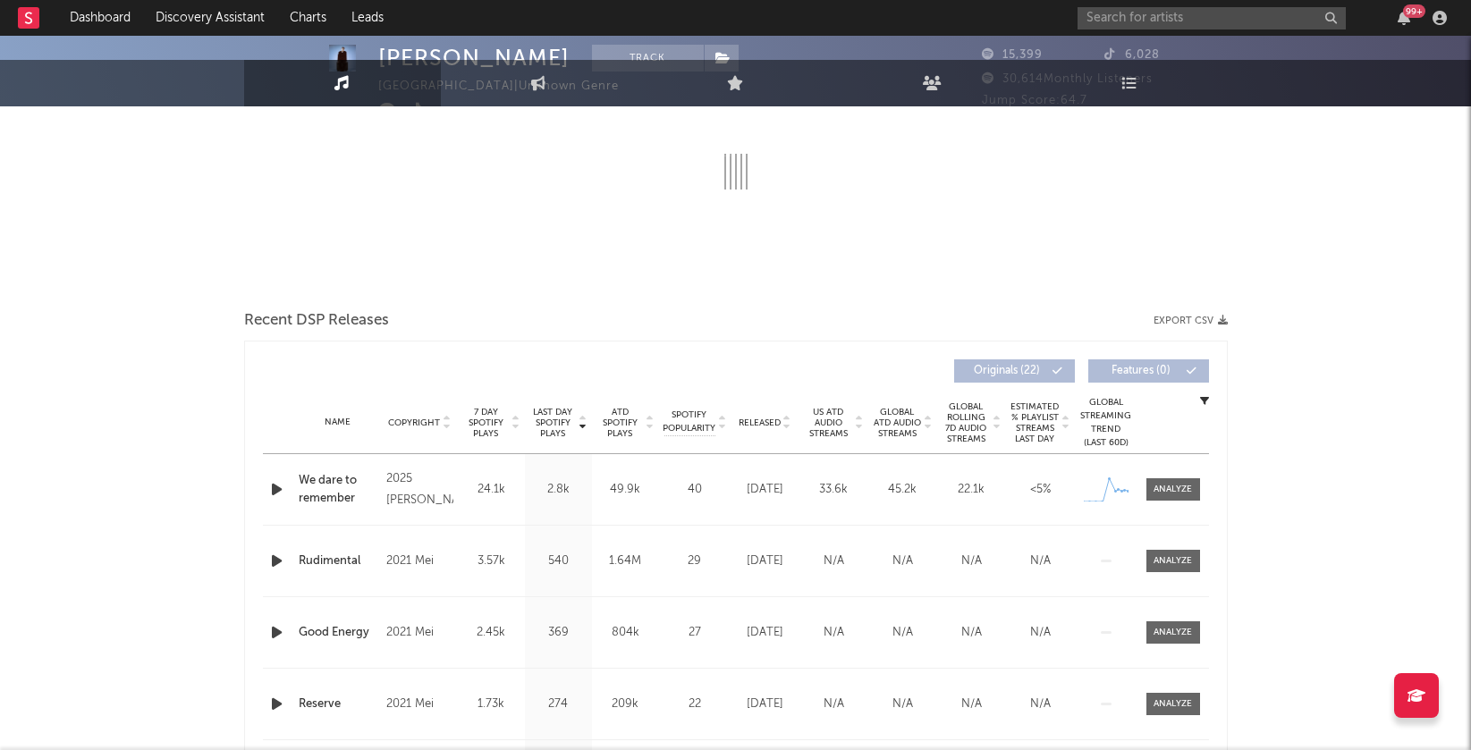
select select "6m"
